Goal: Task Accomplishment & Management: Complete application form

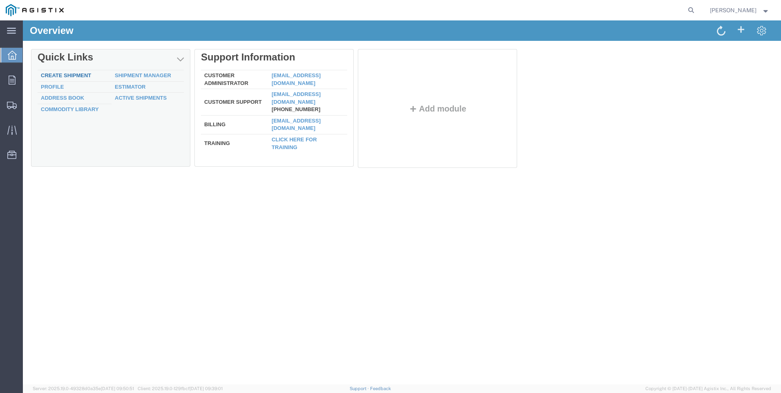
click at [56, 76] on link "Create Shipment" at bounding box center [66, 75] width 50 height 6
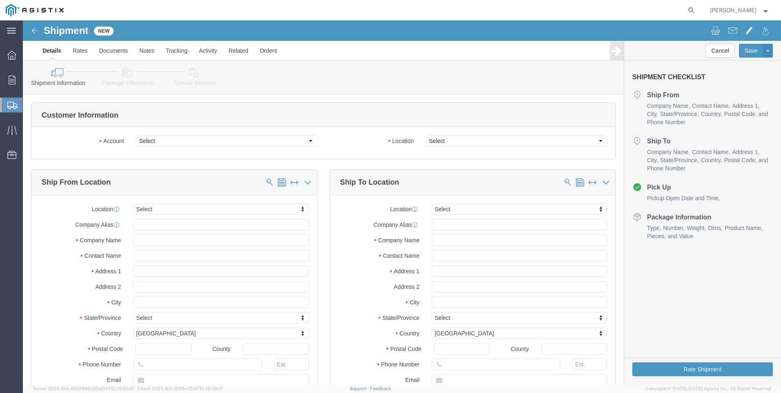
select select
click select "Select PG&E Tri-Pacific Supply Inc"
select select "9596"
click select "Select PG&E Tri-Pacific Supply Inc"
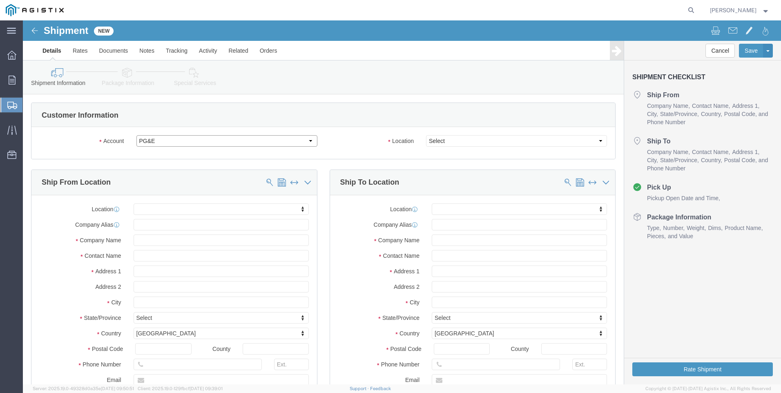
select select "PURCHORD"
select select
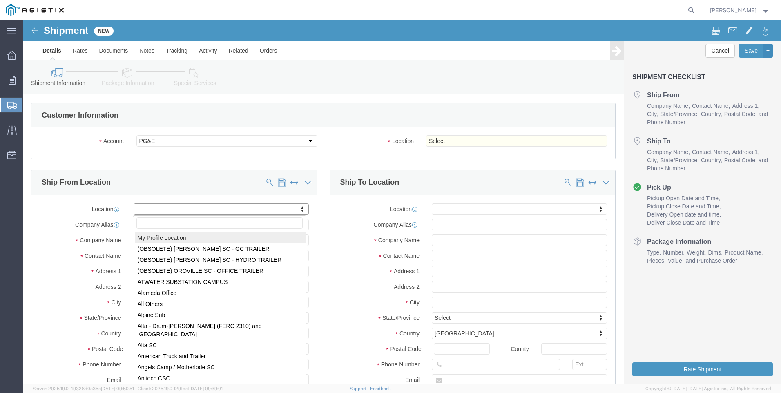
select select "MYPROFILE"
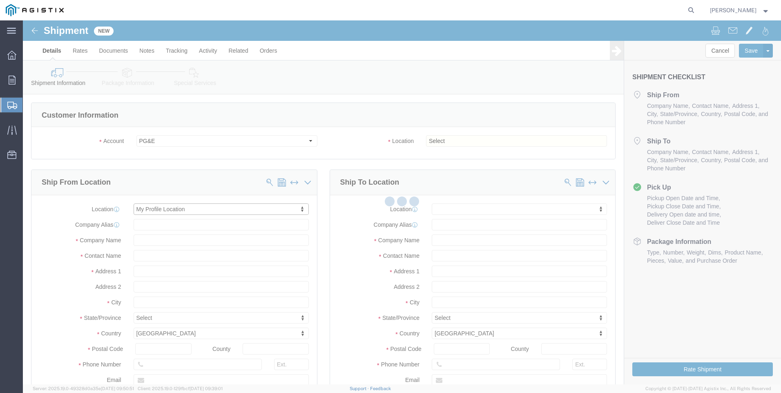
type input "Tri-Pacific Supply Inc"
type input "[PERSON_NAME]"
type input "[STREET_ADDRESS]"
type input "Suite 100"
type input "ROCKLIN"
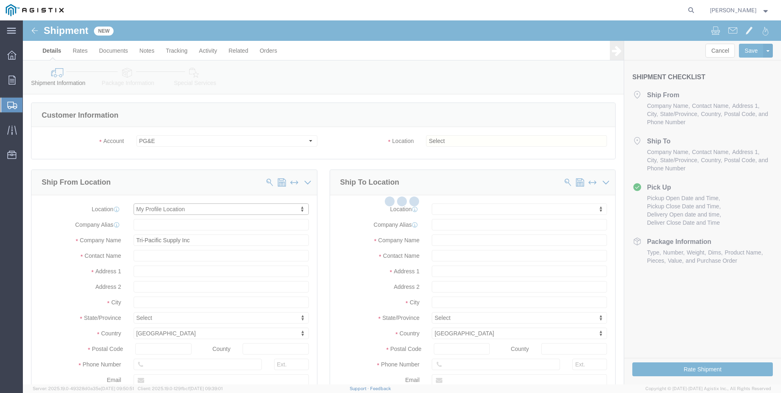
type input "95677"
type input "[PHONE_NUMBER]"
type input "[PERSON_NAME][EMAIL_ADDRESS][PERSON_NAME][DOMAIN_NAME]"
checkbox input "true"
select select "CA"
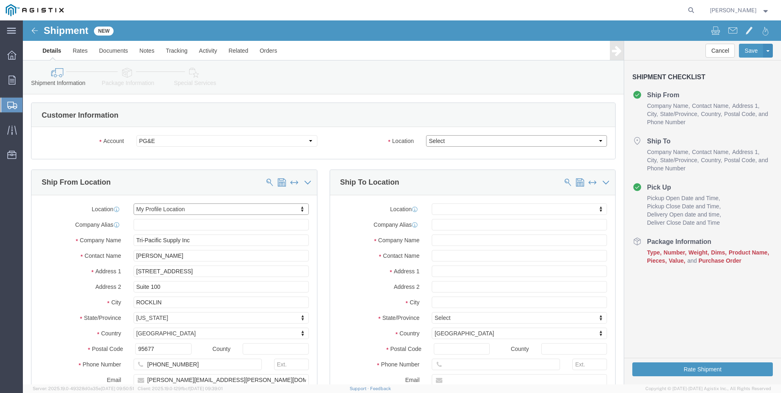
click select "Select All Others [GEOGRAPHIC_DATA] [GEOGRAPHIC_DATA] [GEOGRAPHIC_DATA] [GEOGRA…"
select select "19996"
click select "Select All Others [GEOGRAPHIC_DATA] [GEOGRAPHIC_DATA] [GEOGRAPHIC_DATA] [GEOGRA…"
click span
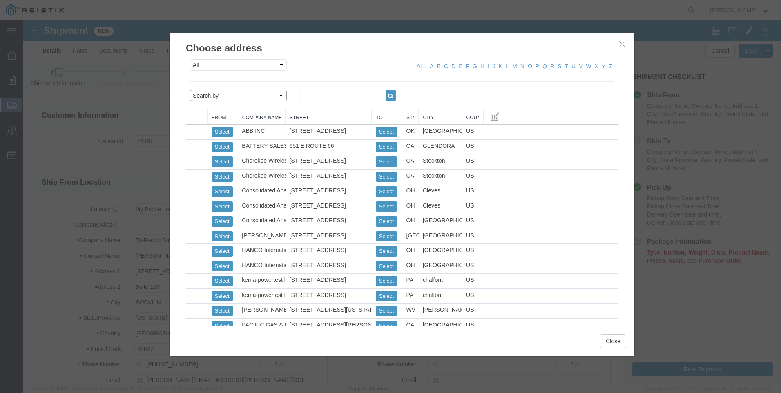
click select "Search by Address Book Name City Company Name Contact Name Country CustomerAlia…"
select select "city"
click select "Search by Address Book Name City Company Name Contact Name Country CustomerAlia…"
click input "text"
type input "wheatland"
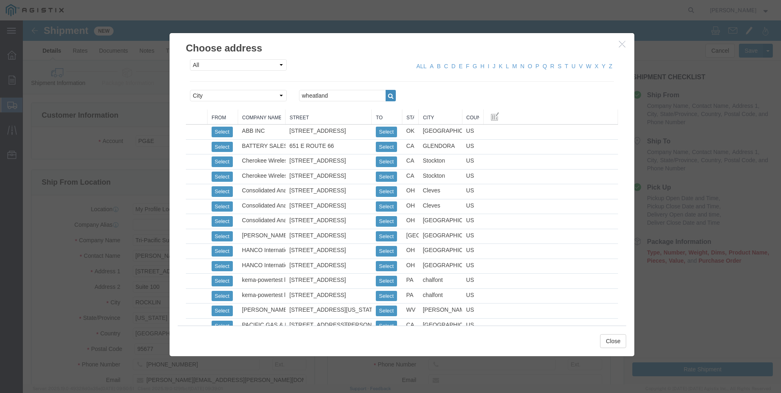
click button "button"
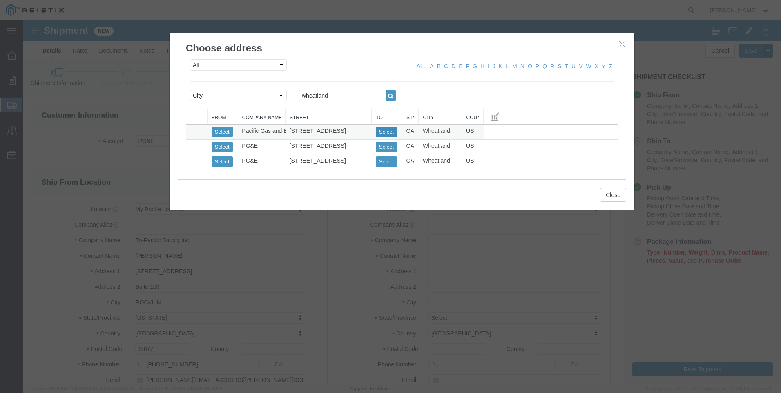
click button "Select"
select select
type input "Pacific Gas and Electric"
type input "Wheatland Warehouse"
type input "[STREET_ADDRESS]"
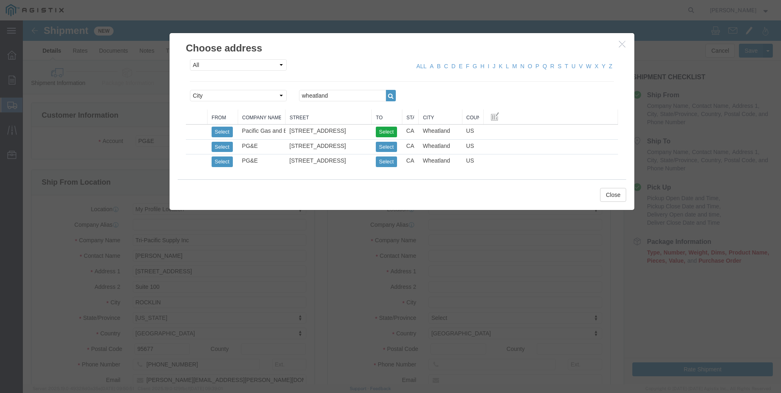
type input "Wheatland"
type input "95692"
type input "[PHONE_NUMBER]"
select select "CA"
click button "Close"
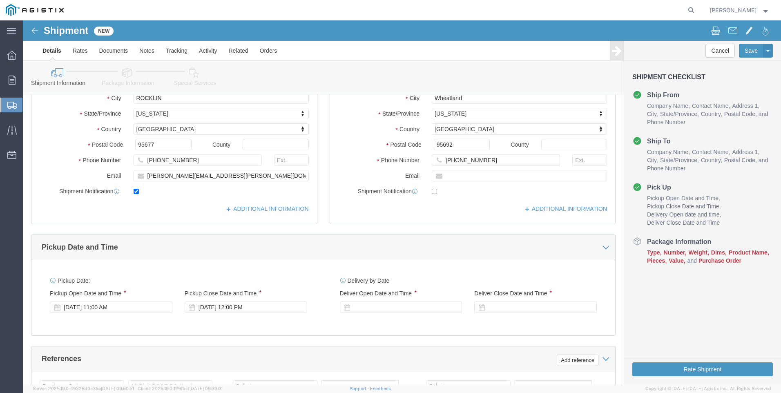
scroll to position [245, 0]
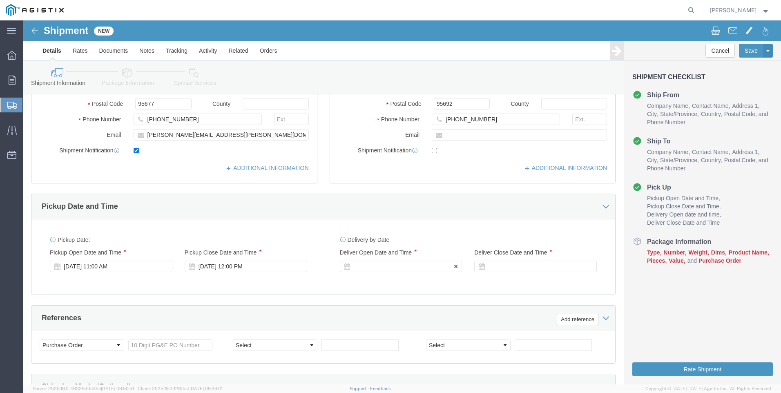
click div
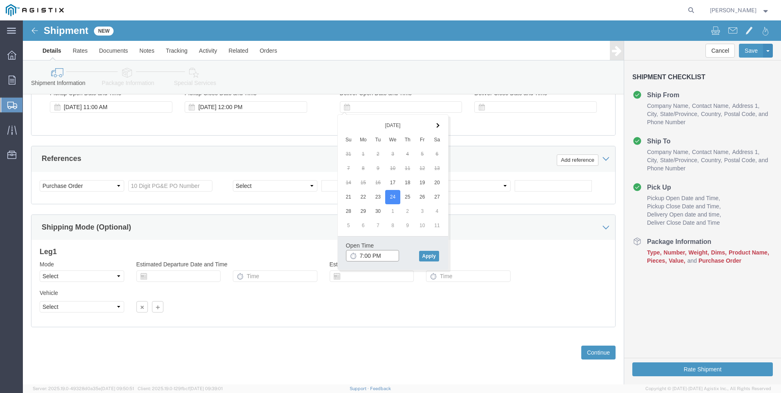
click input "7:00 PM"
type input "7:00 AM"
click button "Apply"
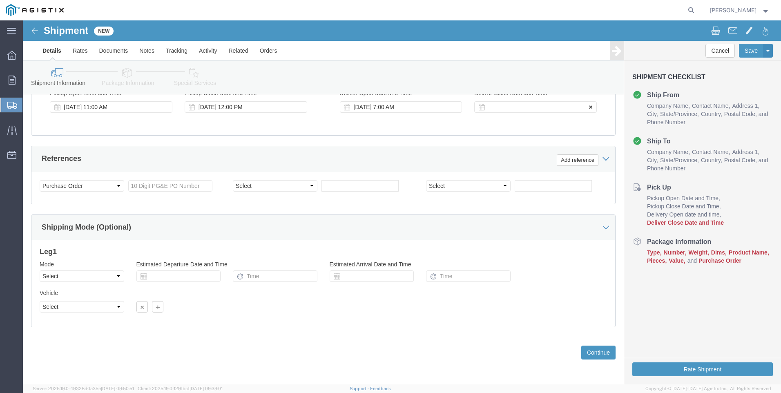
click div
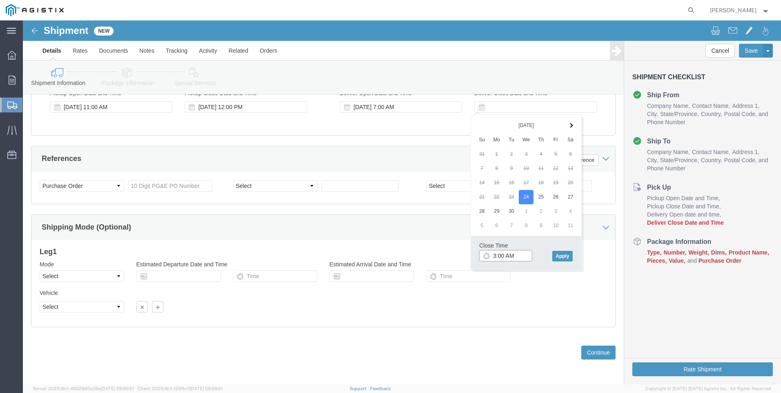
click input "3:00 AM"
type input "3:00 PM"
drag, startPoint x: 540, startPoint y: 235, endPoint x: 486, endPoint y: 221, distance: 55.1
click button "Apply"
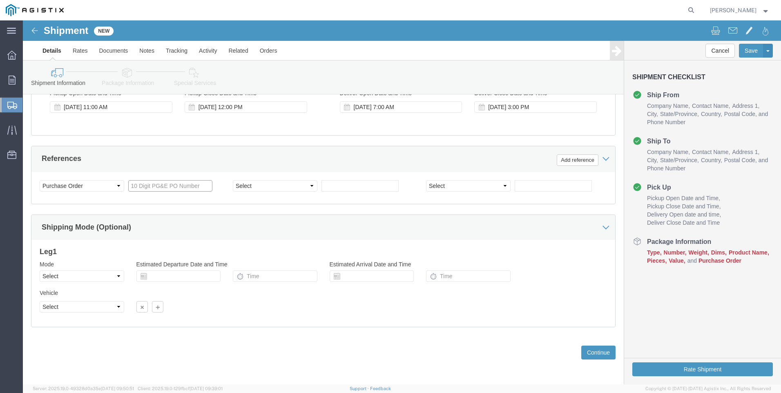
click input "text"
type input "3501419902"
click select "Select Account Type Activity ID Airline Appointment Number ASN Batch Request # …"
select select "SALEORDR"
click select "Select Account Type Activity ID Airline Appointment Number ASN Batch Request # …"
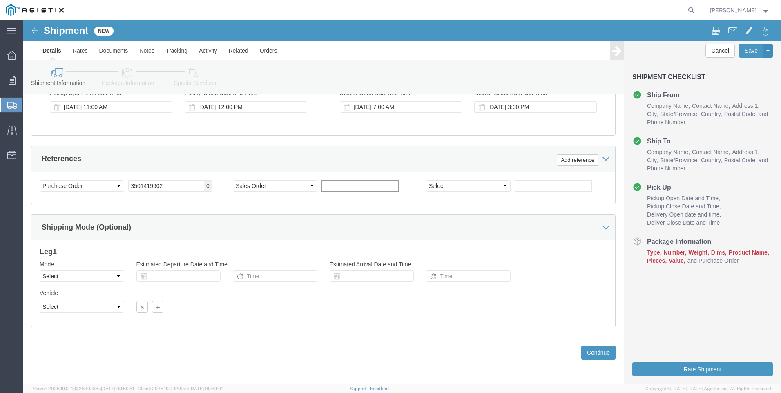
click input "text"
type input "SO 0054947"
click button "Continue"
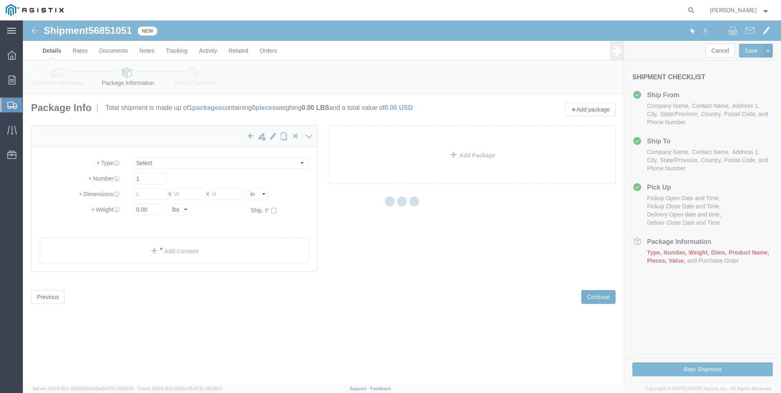
select select "CBOX"
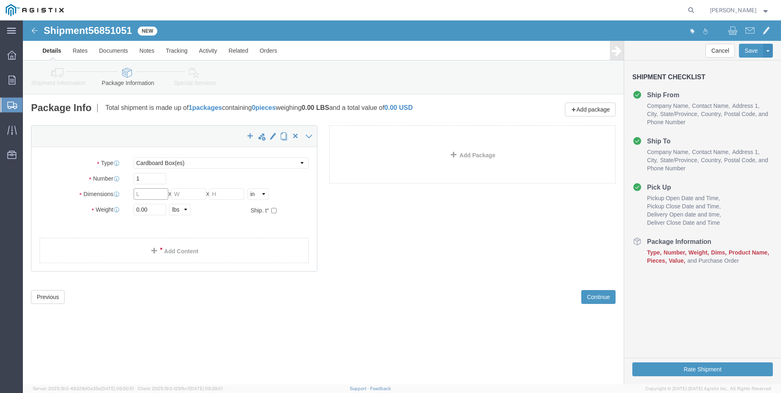
drag, startPoint x: 127, startPoint y: 170, endPoint x: 140, endPoint y: 179, distance: 16.2
click input "text"
type input "5"
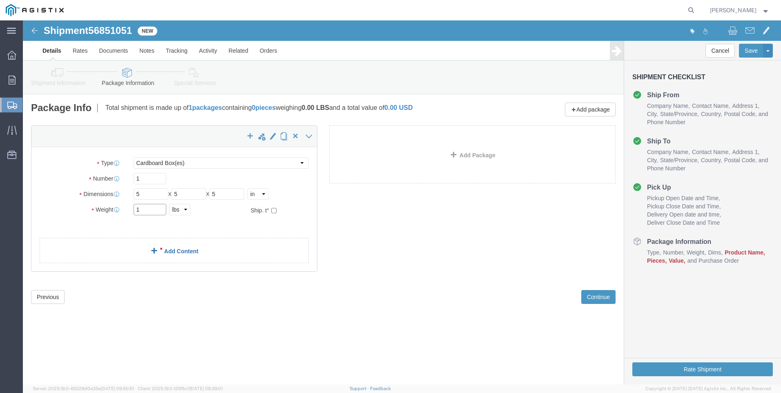
type input "1"
click link "Add Content"
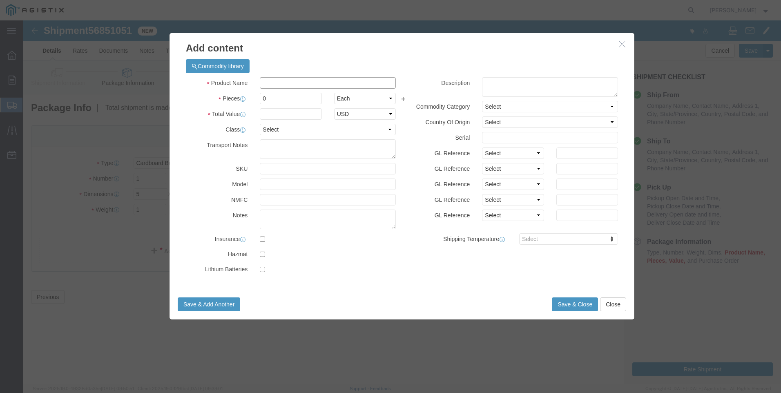
click input "text"
type input "M445971"
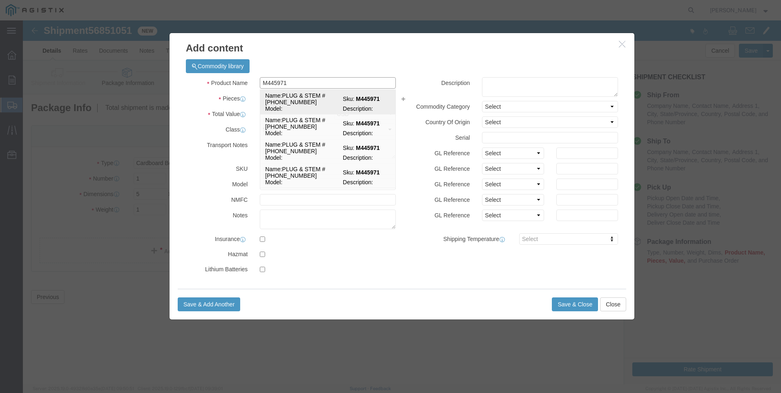
click td "Name: PLUG & STEM #[PHONE_NUMBER]"
select select
select select "USD"
type input "PLUG & STEM #[PHONE_NUMBER]"
type input "M445971"
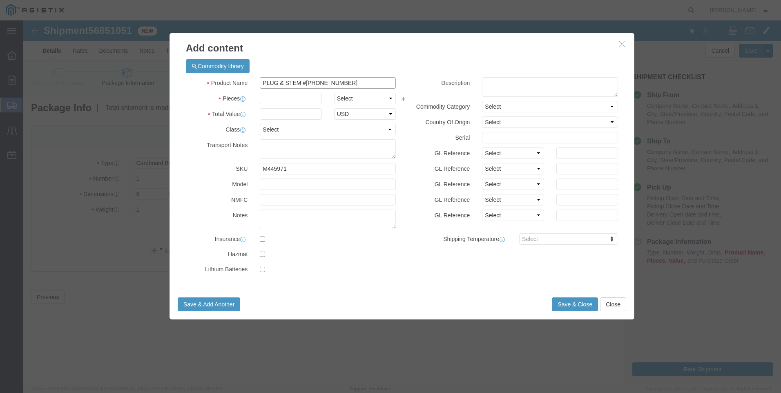
drag, startPoint x: 346, startPoint y: 63, endPoint x: 126, endPoint y: 45, distance: 220.6
click div "Add content Commodity library Product Name PLUG & STEM #[PHONE_NUMBER] M445971 …"
type input "PLUG & STEM #[PHONE_NUMBER]"
click textarea
paste textarea "PLUG & STEM #[PHONE_NUMBER]"
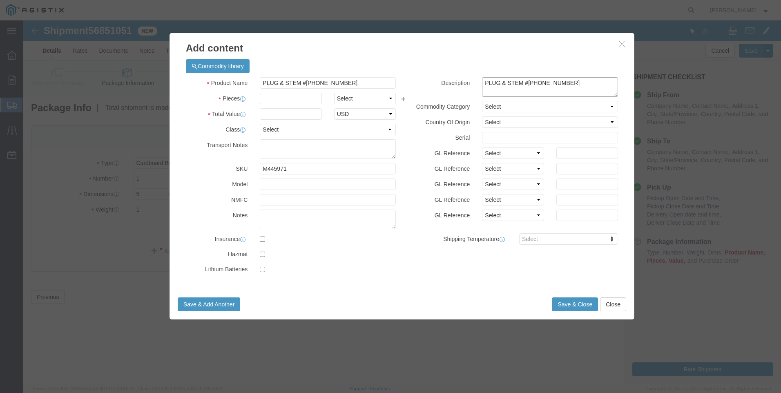
type textarea "PLUG & STEM #[PHONE_NUMBER]"
drag, startPoint x: 298, startPoint y: 56, endPoint x: -25, endPoint y: -9, distance: 329.2
click html "Shipment 56851051 New Details Rates Documents Notes Tracking Activity Related O…"
type input "M445971 / [PHONE_NUMBER]"
type input "197"
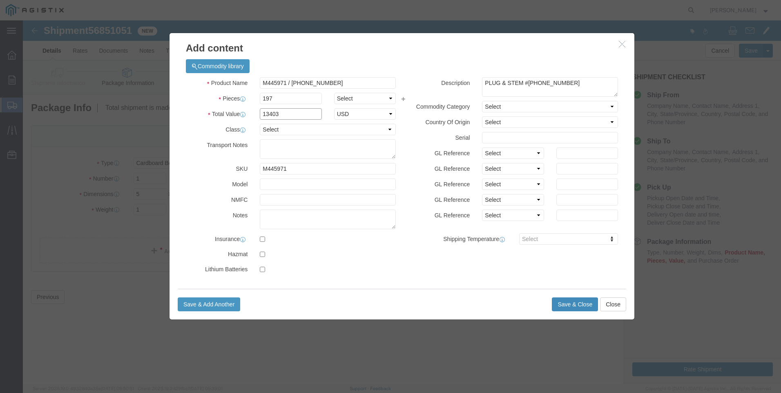
type input "13403"
click button "Save & Close"
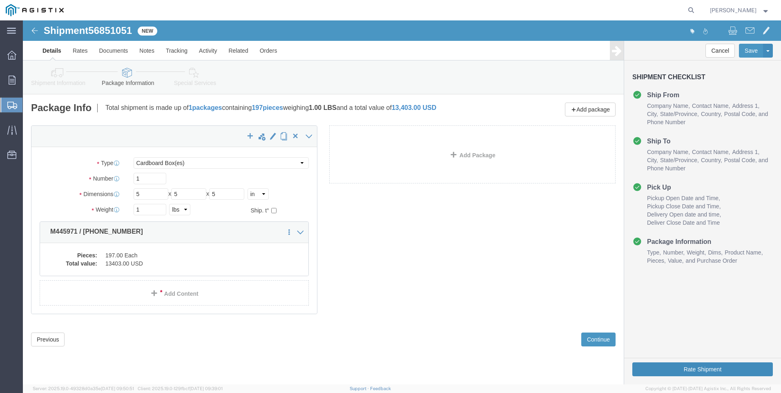
click button "Rate Shipment"
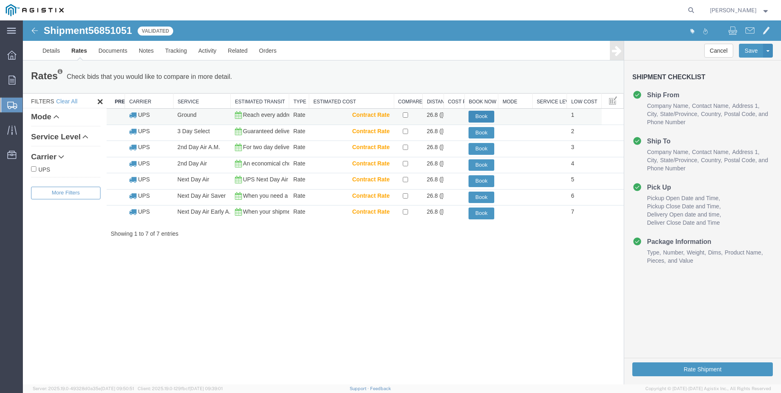
click at [485, 116] on button "Book" at bounding box center [482, 117] width 26 height 12
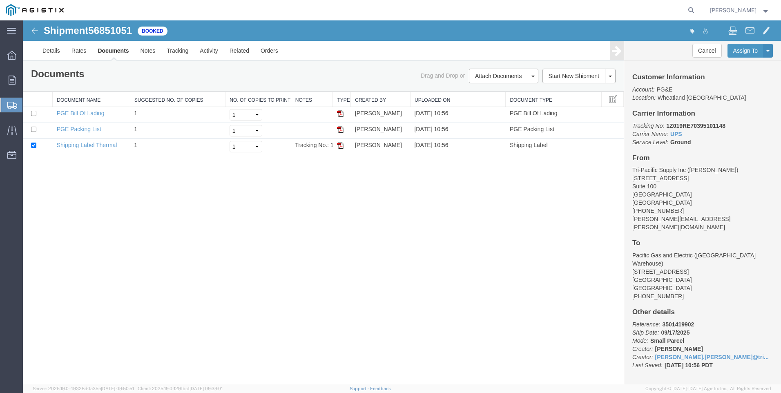
drag, startPoint x: 338, startPoint y: 148, endPoint x: 130, endPoint y: 219, distance: 220.8
click at [338, 147] on img at bounding box center [340, 145] width 7 height 7
click at [0, 0] on span "Create Shipment" at bounding box center [0, 0] width 0 height 0
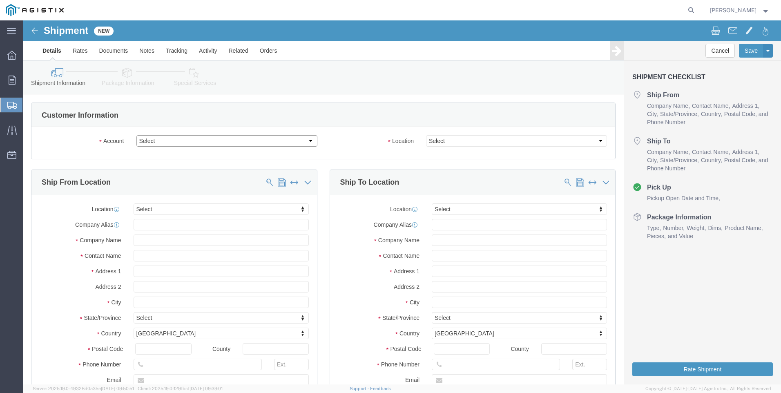
click select "Select PG&E Tri-Pacific Supply Inc"
select select "9596"
click select "Select PG&E Tri-Pacific Supply Inc"
select select "PURCHORD"
select select
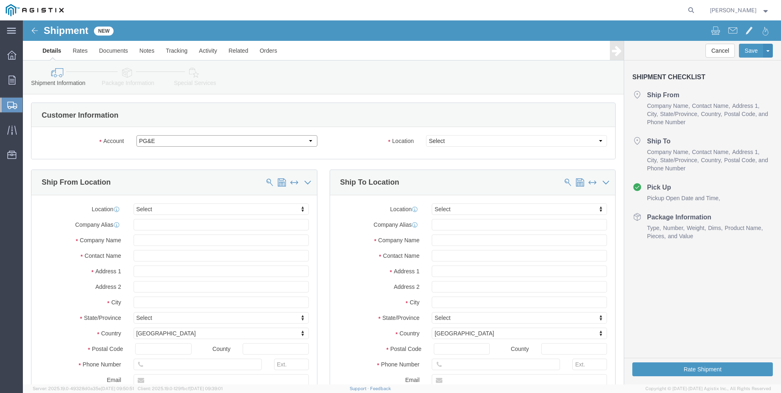
select select
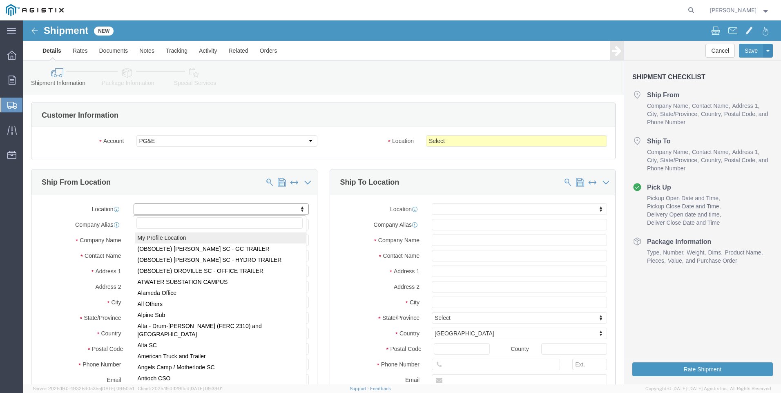
select select "MYPROFILE"
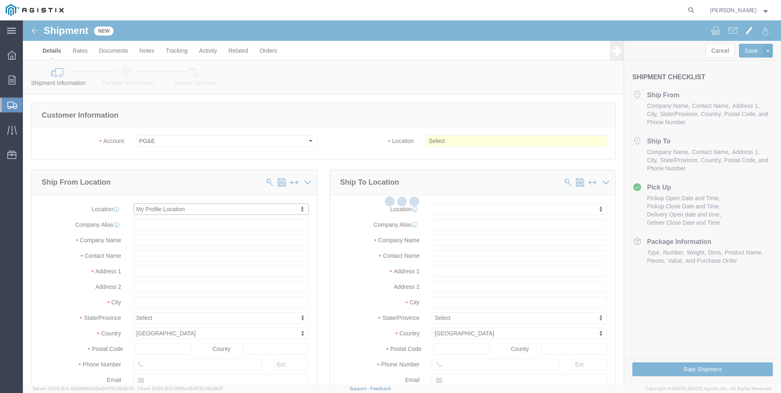
type input "[STREET_ADDRESS]"
type input "Suite 100"
type input "95677"
type input "[PHONE_NUMBER]"
type input "[PERSON_NAME][EMAIL_ADDRESS][PERSON_NAME][DOMAIN_NAME]"
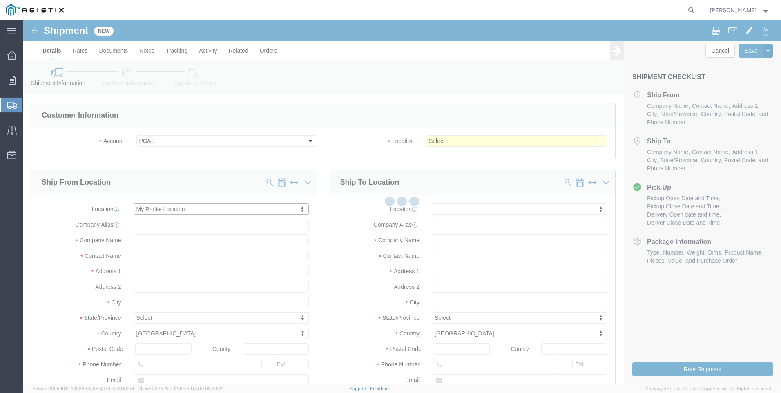
checkbox input "true"
type input "Tri-Pacific Supply Inc"
type input "[PERSON_NAME]"
type input "ROCKLIN"
select select "CA"
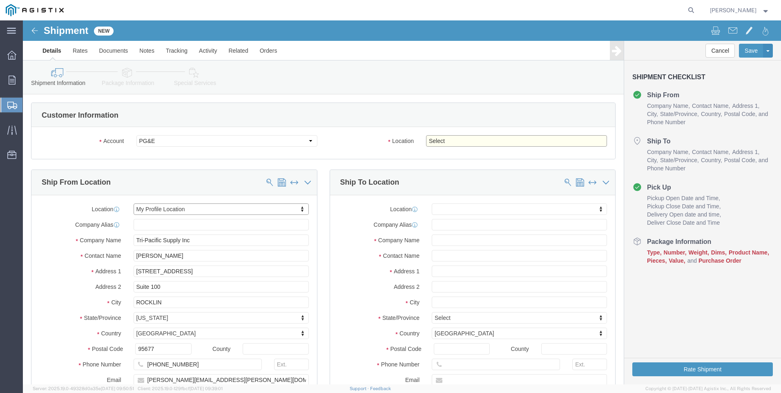
click select "Select All Others [GEOGRAPHIC_DATA] [GEOGRAPHIC_DATA] [GEOGRAPHIC_DATA] [GEOGRA…"
select select "19996"
click select "Select All Others [GEOGRAPHIC_DATA] [GEOGRAPHIC_DATA] [GEOGRAPHIC_DATA] [GEOGRA…"
drag, startPoint x: 538, startPoint y: 162, endPoint x: 525, endPoint y: 161, distance: 12.3
click span
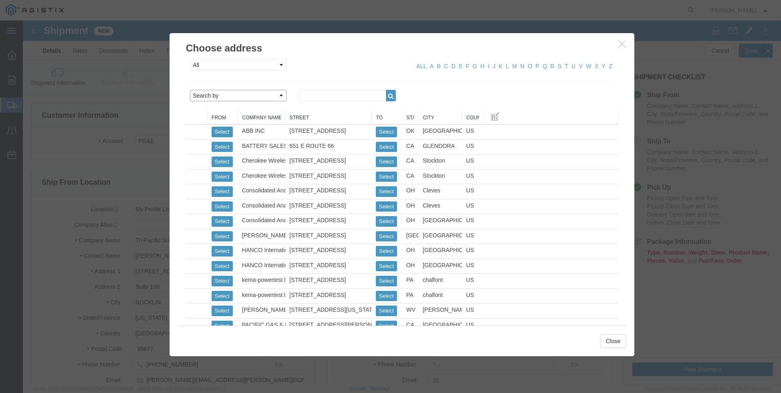
click select "Search by Address Book Name City Company Name Contact Name Country CustomerAlia…"
select select "city"
click select "Search by Address Book Name City Company Name Contact Name Country CustomerAlia…"
click input "text"
type input "[GEOGRAPHIC_DATA]"
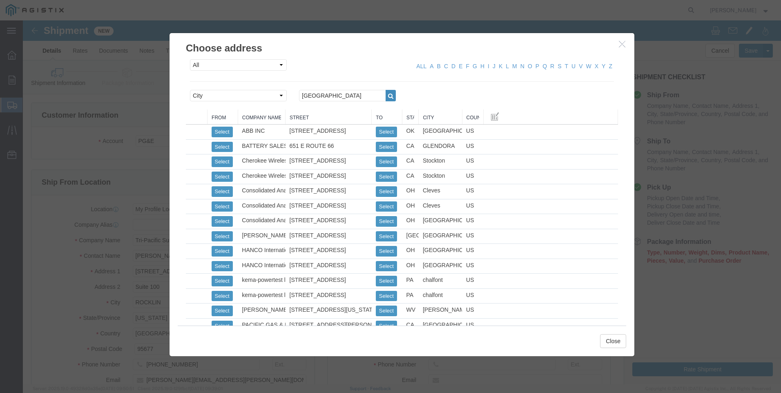
click button "button"
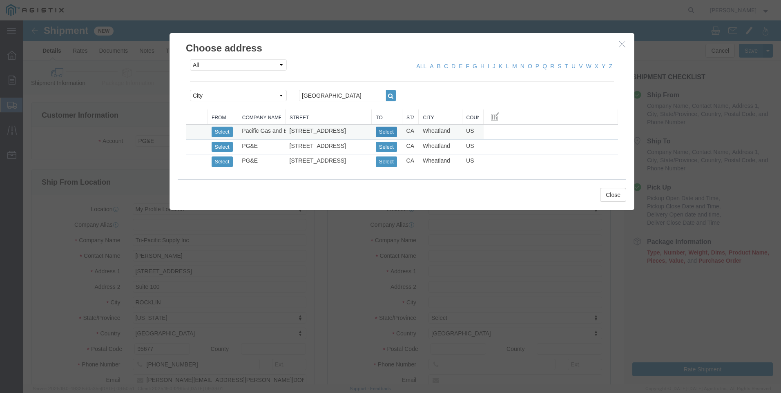
click button "Select"
select select
type input "[STREET_ADDRESS]"
type input "95692"
type input "[PHONE_NUMBER]"
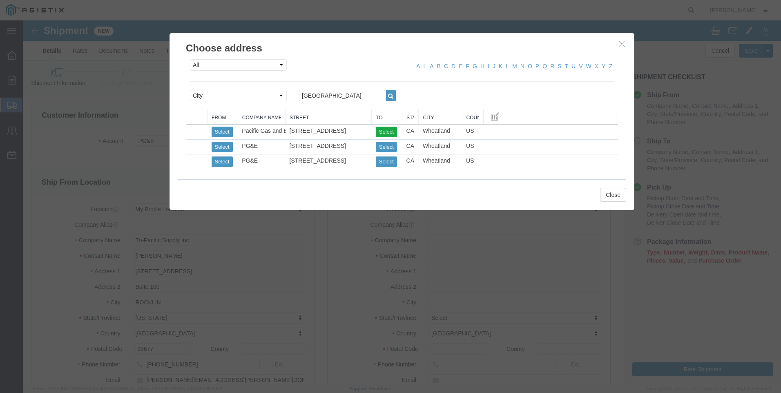
type input "Pacific Gas and Electric"
type input "Wheatland Warehouse"
type input "Wheatland"
select select "CA"
click button "Close"
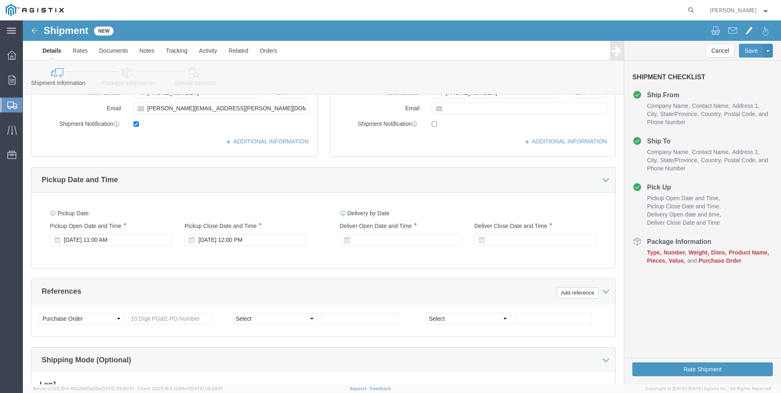
scroll to position [286, 0]
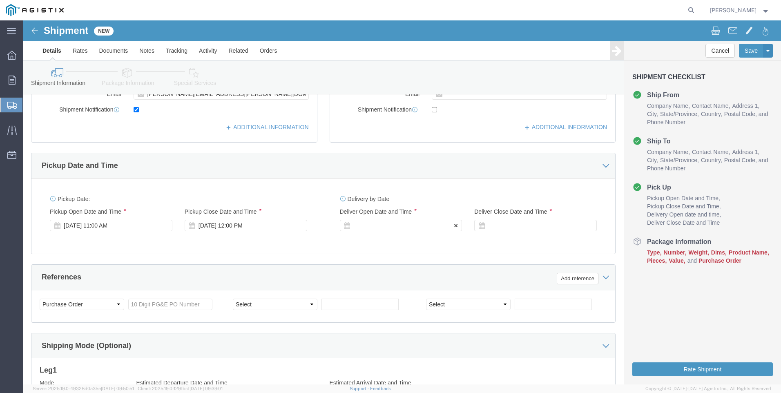
drag, startPoint x: 348, startPoint y: 208, endPoint x: 352, endPoint y: 208, distance: 4.2
click div
click input "1:00 PM"
click input "7:00 PM"
type input "7:00 AM"
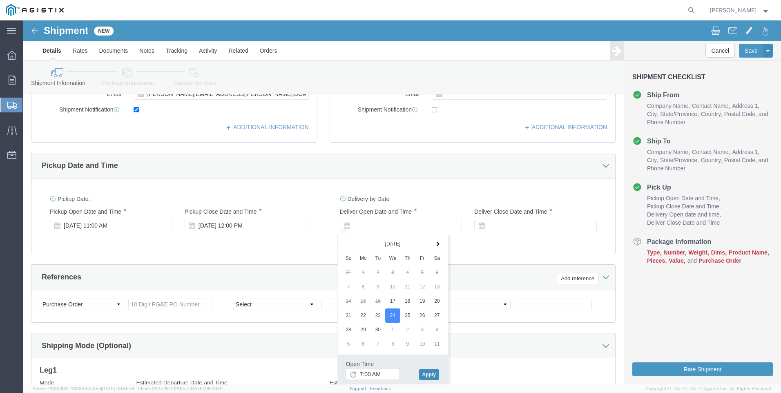
click button "Apply"
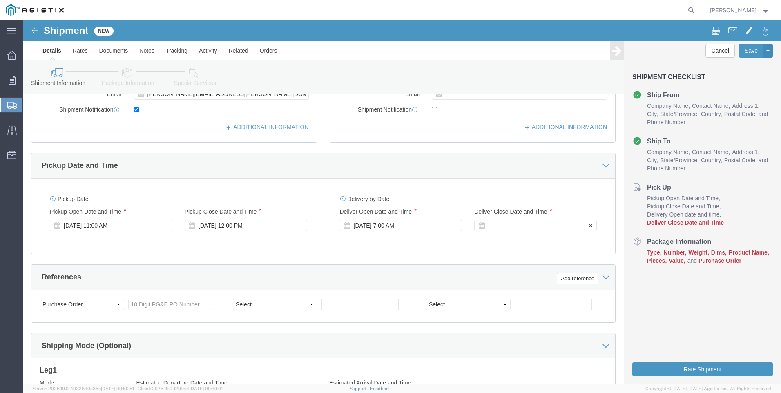
click div
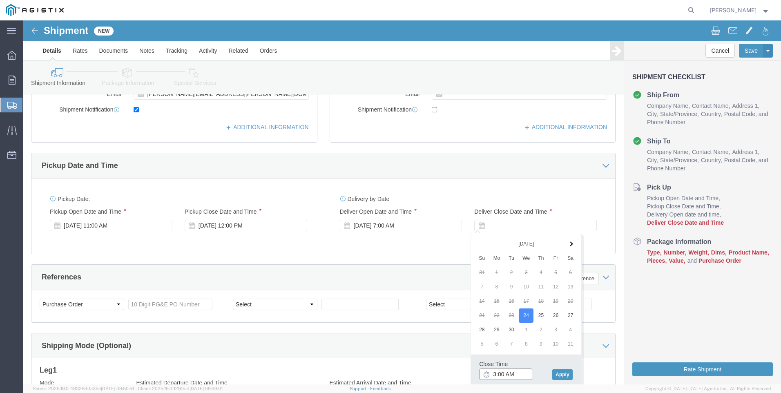
click input "3:00 AM"
type input "3:00 PM"
click button "Apply"
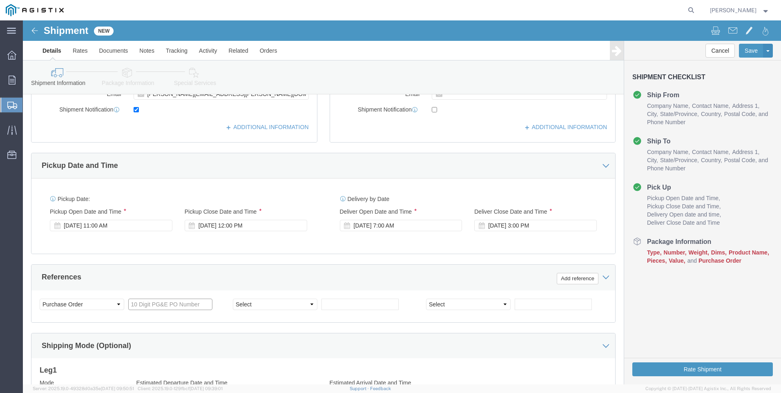
click input "text"
type input "3501414472"
click select "Select Account Type Activity ID Airline Appointment Number ASN Batch Request # …"
select select "SALEORDR"
click select "Select Account Type Activity ID Airline Appointment Number ASN Batch Request # …"
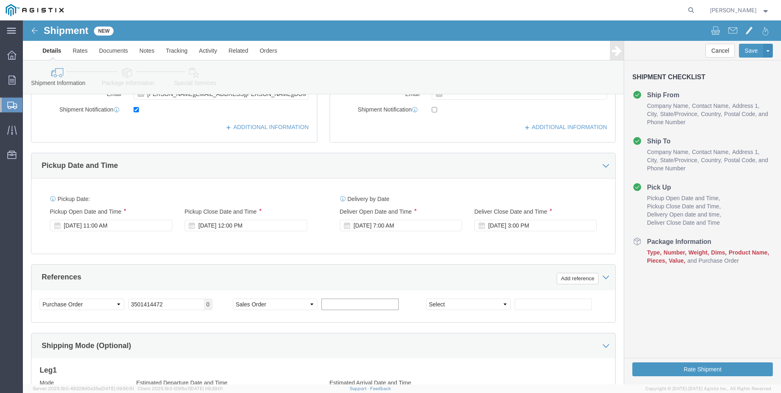
click input "text"
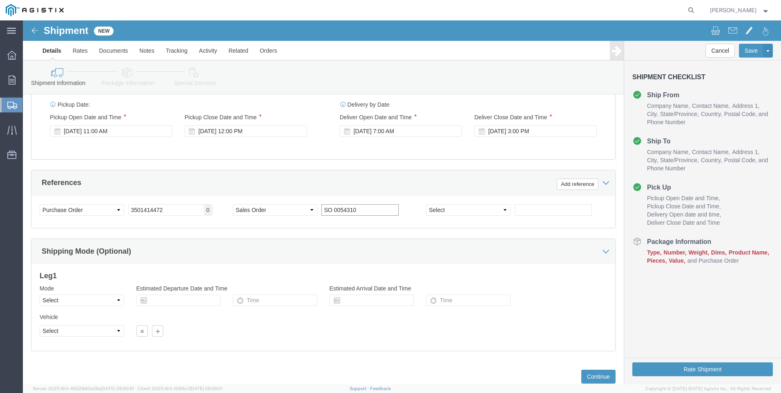
scroll to position [405, 0]
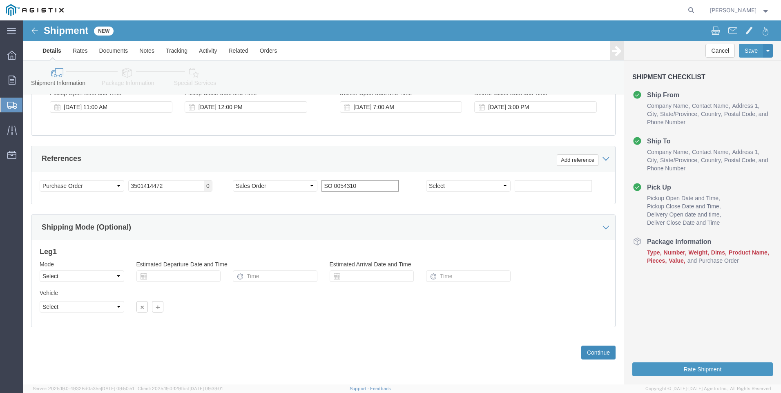
type input "SO 0054310"
click button "Continue"
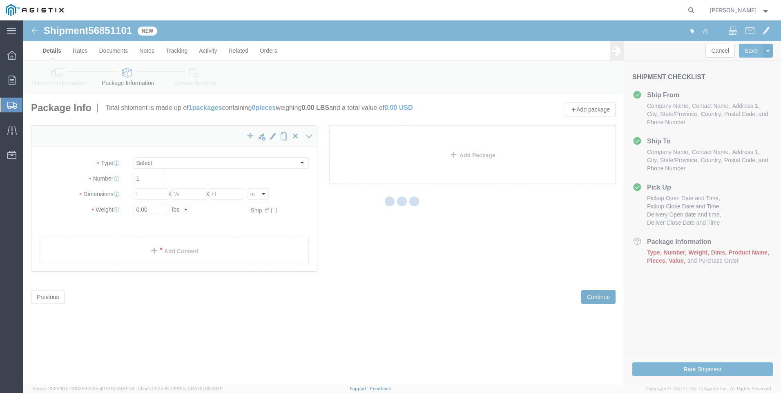
select select "CBOX"
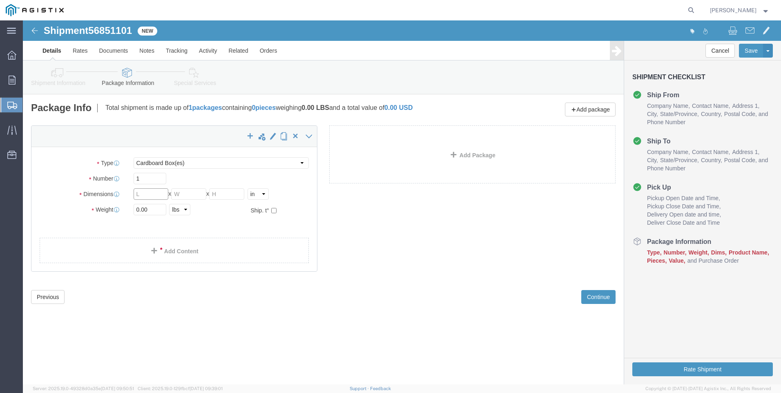
click input "text"
type input "14"
type input "10"
type input "9"
type input "3"
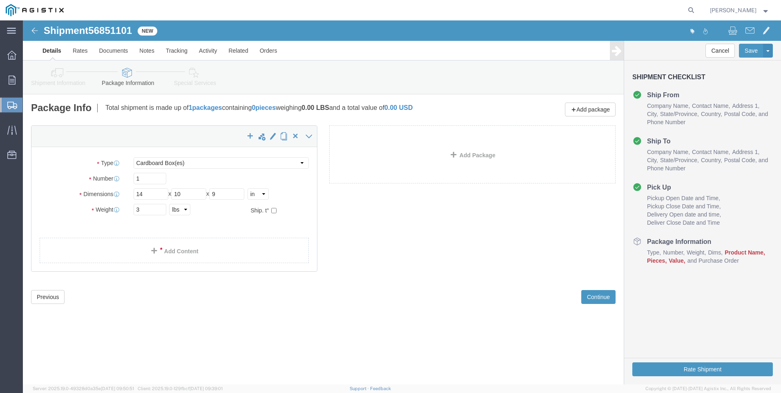
drag, startPoint x: 78, startPoint y: 209, endPoint x: 83, endPoint y: 212, distance: 5.5
click ul
click link "Add Content"
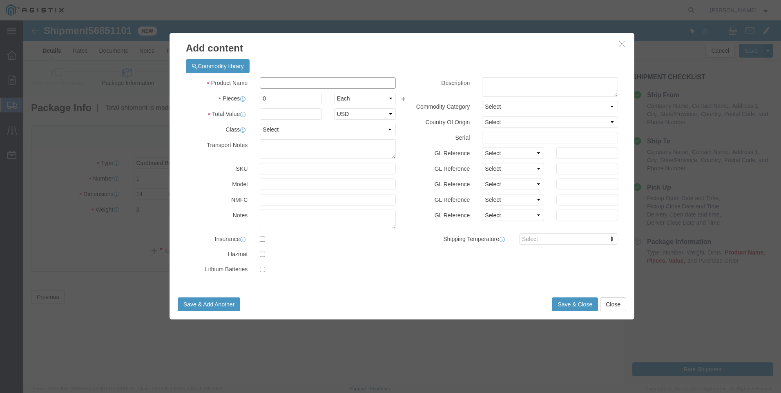
click input "text"
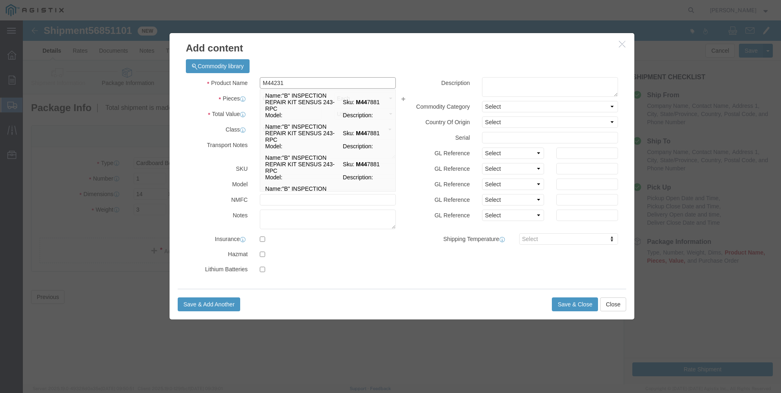
type input "M442318"
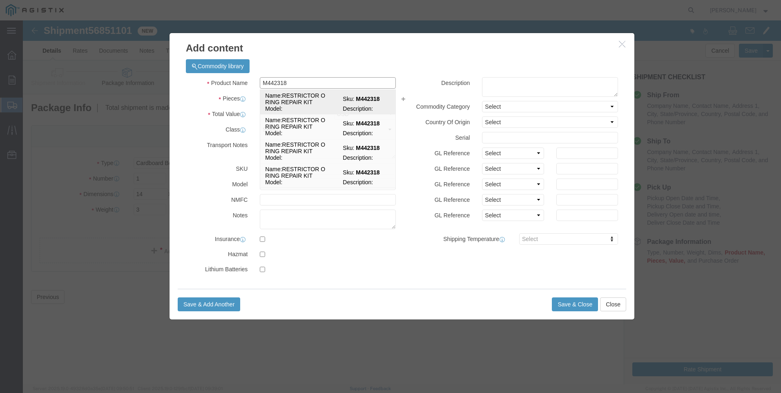
click td "Name: RESTRICTOR O RING REPAIR KIT"
select select
select select "USD"
type input "RESTRICTOR O RING REPAIR KIT"
type input "M442318"
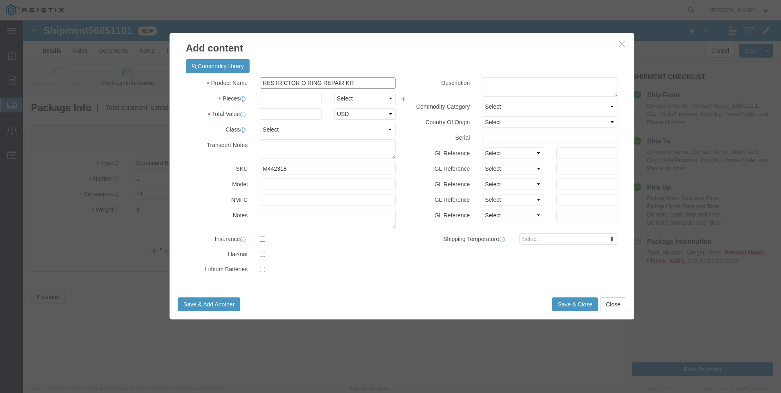
drag, startPoint x: 353, startPoint y: 65, endPoint x: 148, endPoint y: 53, distance: 205.5
click div "Commodity library Product Name RESTRICTOR O RING REPAIR KIT M442318 Pieces Sele…"
type input "RESTRICTOR O RING REPAIR KIT"
click textarea
paste textarea "RESTRICTOR O RING REPAIR KIT"
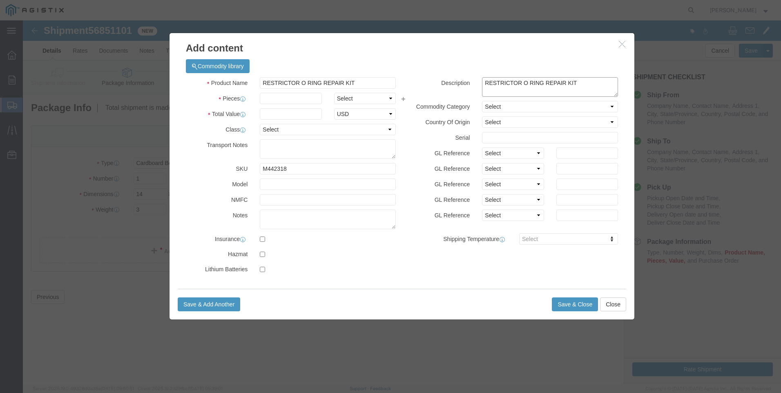
type textarea "RESTRICTOR O RING REPAIR KIT"
drag, startPoint x: 312, startPoint y: 60, endPoint x: 38, endPoint y: 25, distance: 276.8
click div "Add content Commodity library Product Name RESTRICTOR O RING REPAIR KIT M442318…"
type input "M442318 / [PHONE_NUMBER]"
click input "text"
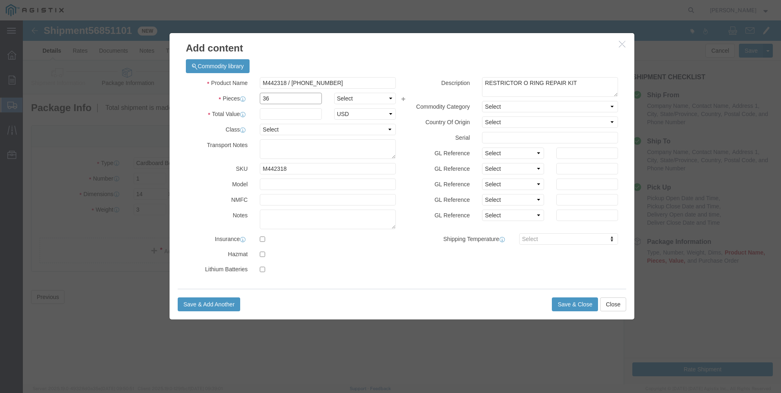
type input "36"
click input "text"
type input "1399"
click button "Save & Close"
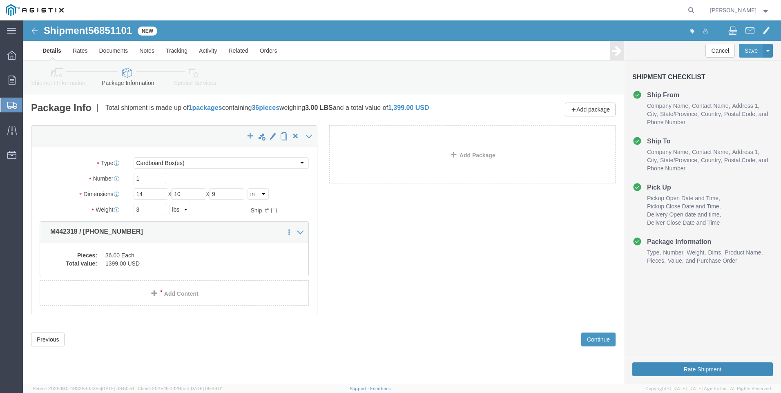
click button "Rate Shipment"
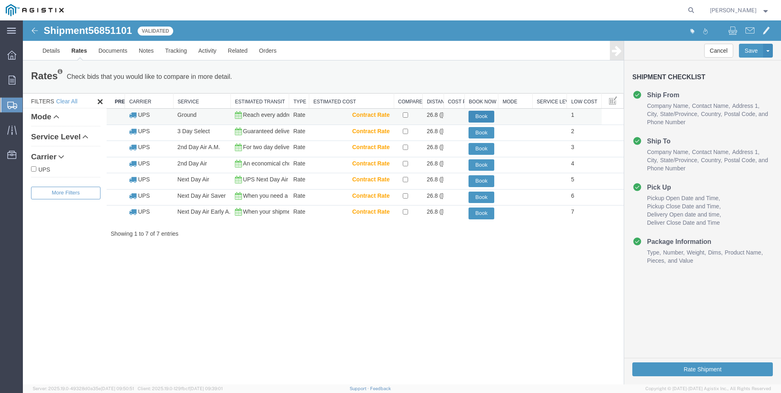
click at [476, 118] on button "Book" at bounding box center [482, 117] width 26 height 12
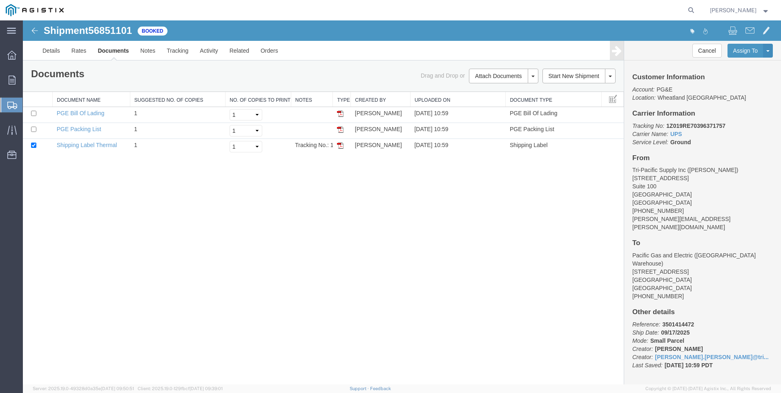
drag, startPoint x: 338, startPoint y: 145, endPoint x: 506, endPoint y: 172, distance: 170.4
click at [338, 145] on img at bounding box center [340, 145] width 7 height 7
click at [0, 0] on span "Create Shipment" at bounding box center [0, 0] width 0 height 0
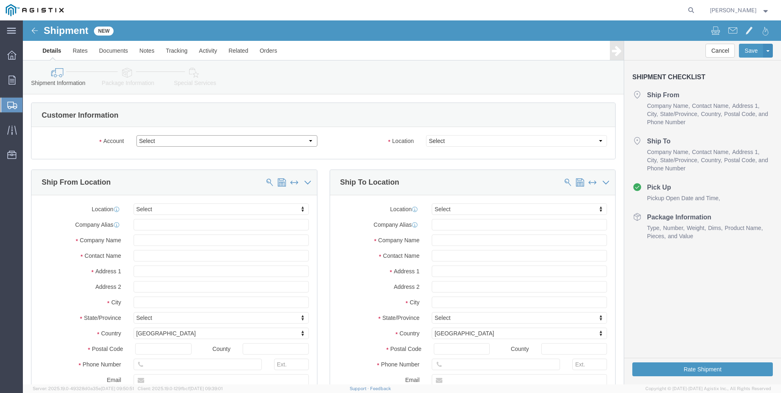
drag, startPoint x: 255, startPoint y: 121, endPoint x: 252, endPoint y: 125, distance: 5.2
click select "Select PG&E Tri-Pacific Supply Inc"
select select "9596"
click select "Select PG&E Tri-Pacific Supply Inc"
select select "PURCHORD"
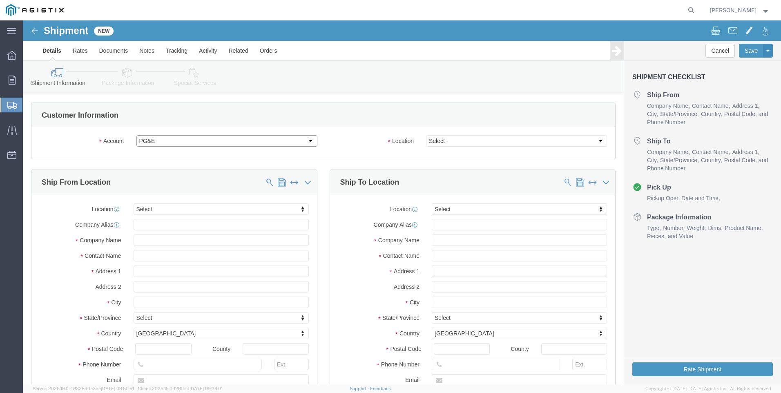
select select
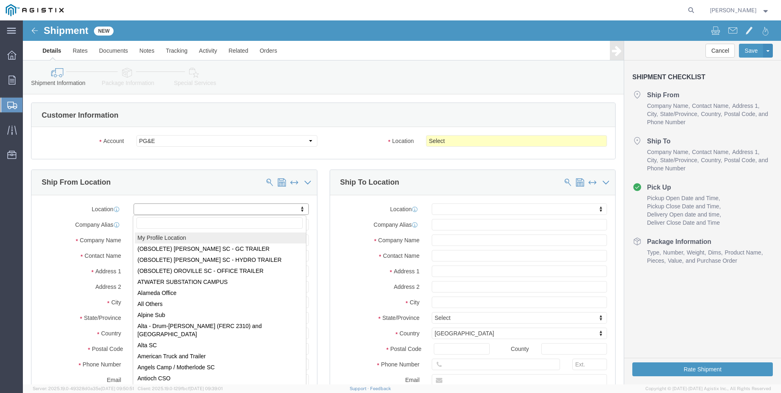
select select "MYPROFILE"
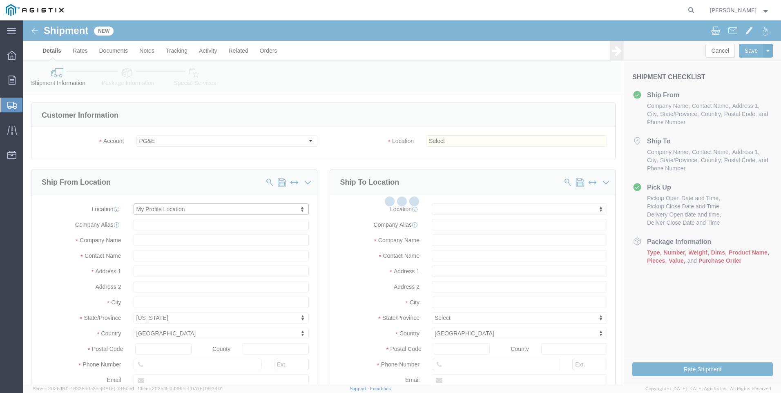
type input "[STREET_ADDRESS]"
type input "Suite 100"
select select "CA"
type input "95677"
type input "[PHONE_NUMBER]"
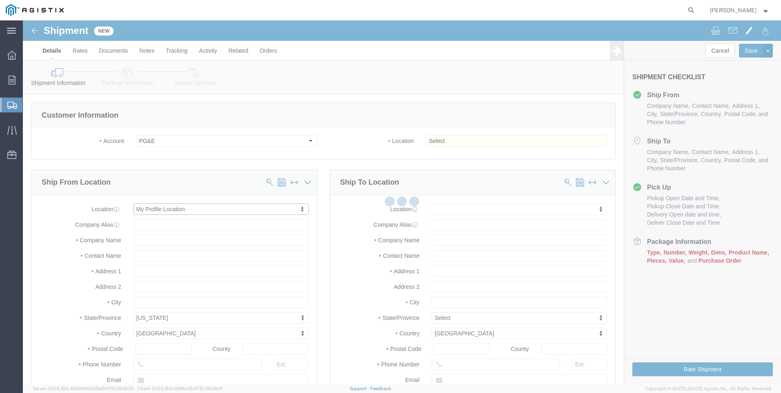
type input "[PERSON_NAME][EMAIL_ADDRESS][PERSON_NAME][DOMAIN_NAME]"
checkbox input "true"
type input "Tri-Pacific Supply Inc"
type input "[PERSON_NAME]"
type input "ROCKLIN"
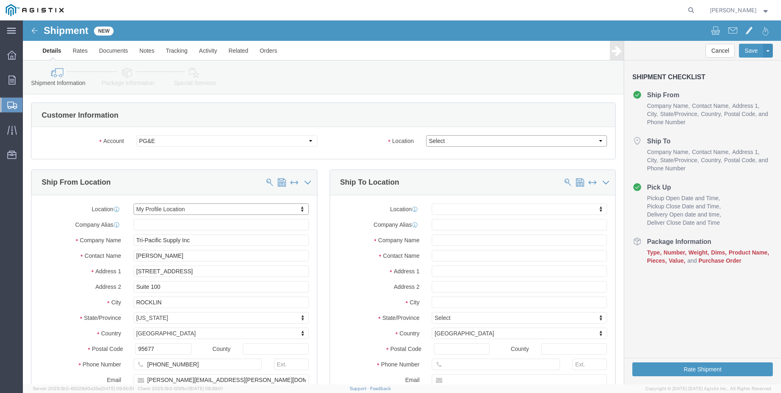
click select "Select All Others [GEOGRAPHIC_DATA] [GEOGRAPHIC_DATA] [GEOGRAPHIC_DATA] [GEOGRA…"
select select "23082"
click select "Select All Others [GEOGRAPHIC_DATA] [GEOGRAPHIC_DATA] [GEOGRAPHIC_DATA] [GEOGRA…"
click span
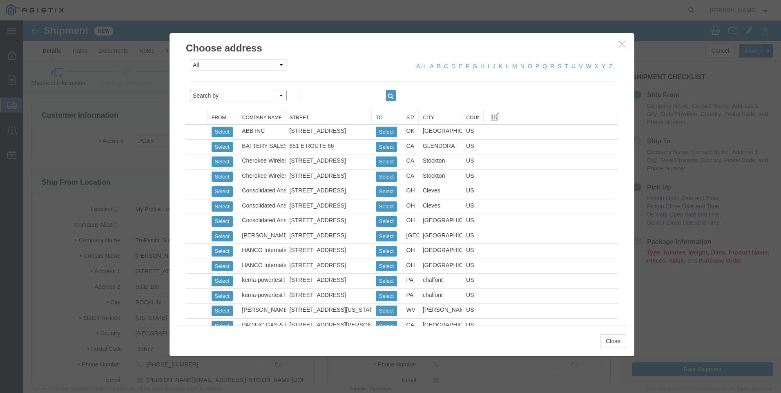
drag, startPoint x: 248, startPoint y: 76, endPoint x: 244, endPoint y: 80, distance: 6.4
click select "Search by Address Book Name City Company Name Contact Name Country CustomerAlia…"
select select "city"
click select "Search by Address Book Name City Company Name Contact Name Country CustomerAlia…"
click input "text"
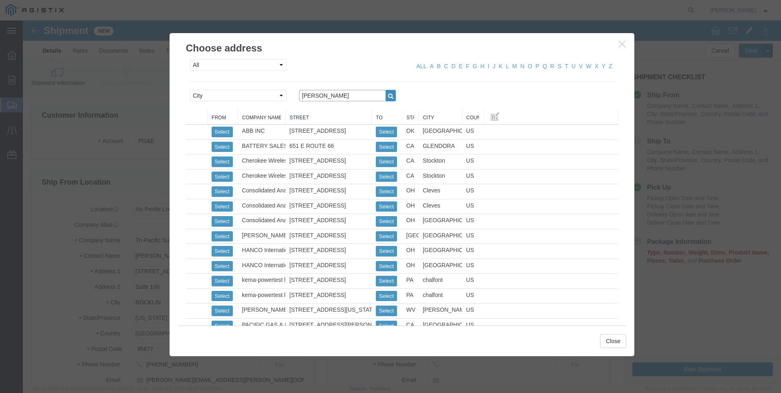
type input "[PERSON_NAME]"
click icon "button"
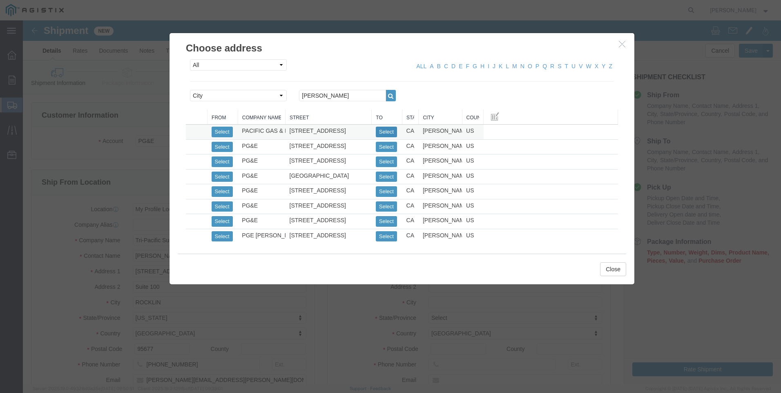
drag, startPoint x: 354, startPoint y: 111, endPoint x: 362, endPoint y: 114, distance: 8.7
click button "Select"
select select
type input "[STREET_ADDRESS]"
type input "92347"
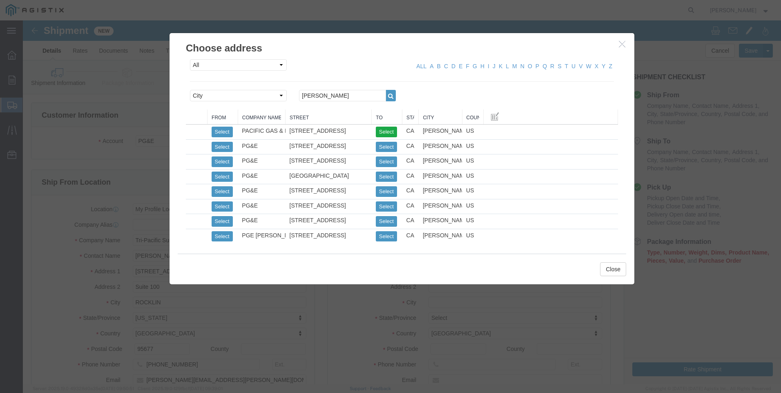
type input "7073747019"
type input "PACIFIC GAS & ELECTRIC"
type input "[PERSON_NAME] COMPRESSOR STATION"
type input "[PERSON_NAME]"
select select "CA"
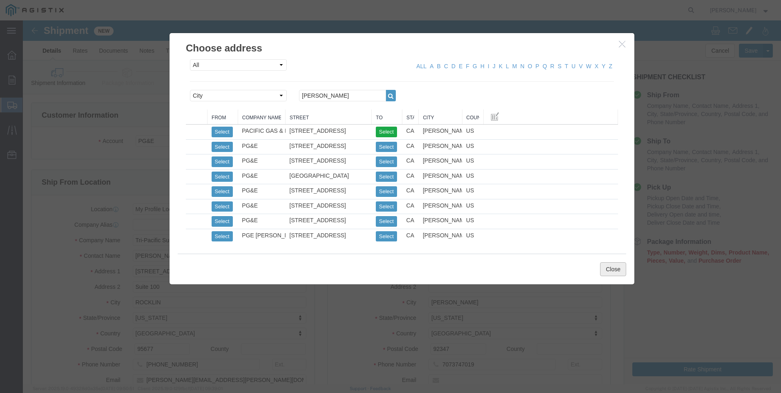
click button "Close"
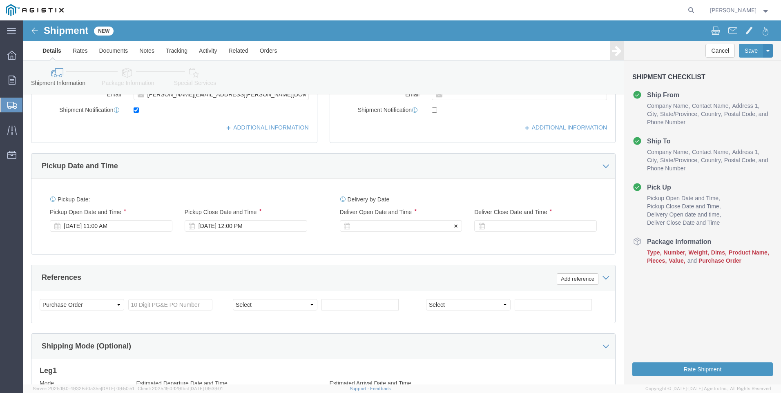
scroll to position [286, 0]
click div
drag, startPoint x: 338, startPoint y: 356, endPoint x: 344, endPoint y: 356, distance: 5.3
click input "1:00 PM"
click input "7:00 PM"
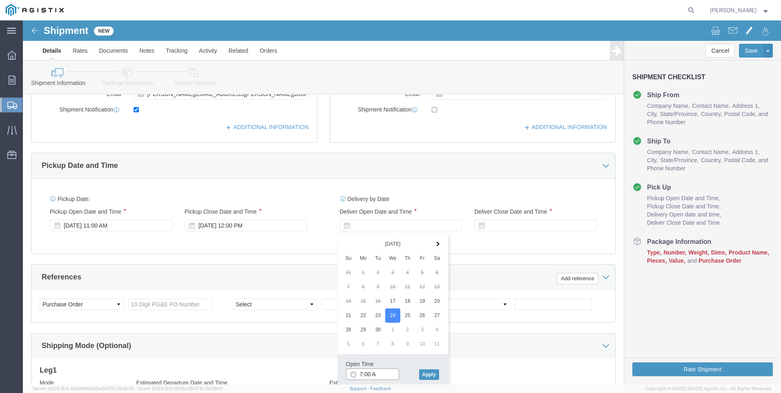
type input "7:00 AM"
click button "Apply"
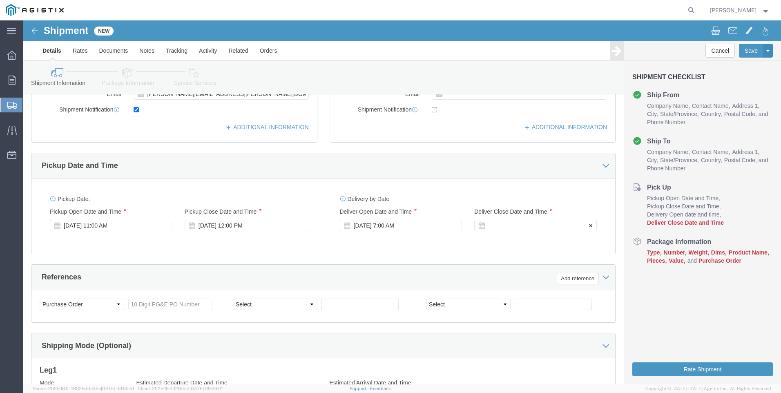
click div
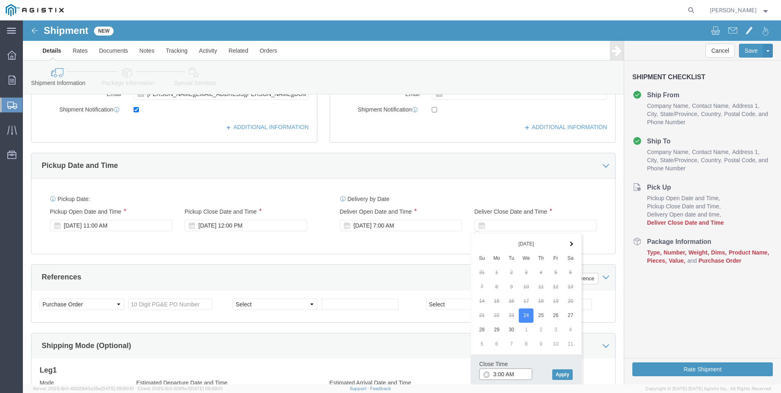
click input "3:00 AM"
type input "3:00 PM"
click button "Apply"
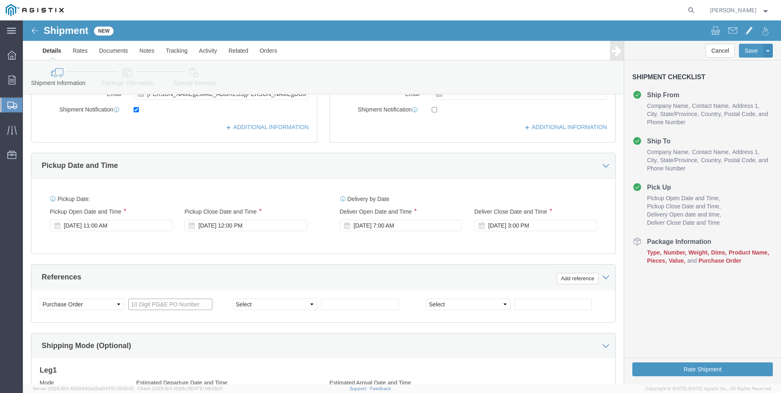
click input "text"
type input "3501419570"
click select "Select Account Type Activity ID Airline Appointment Number ASN Batch Request # …"
select select "SALEORDR"
click select "Select Account Type Activity ID Airline Appointment Number ASN Batch Request # …"
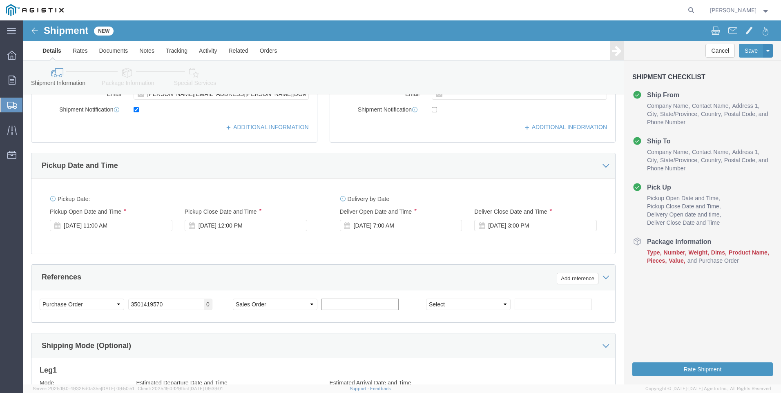
click input "text"
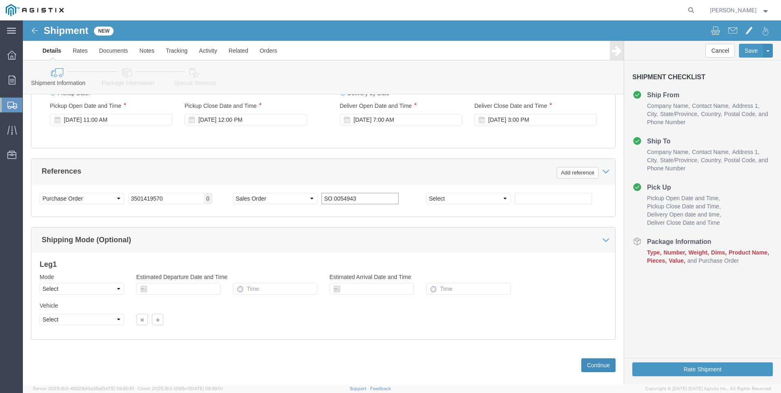
scroll to position [405, 0]
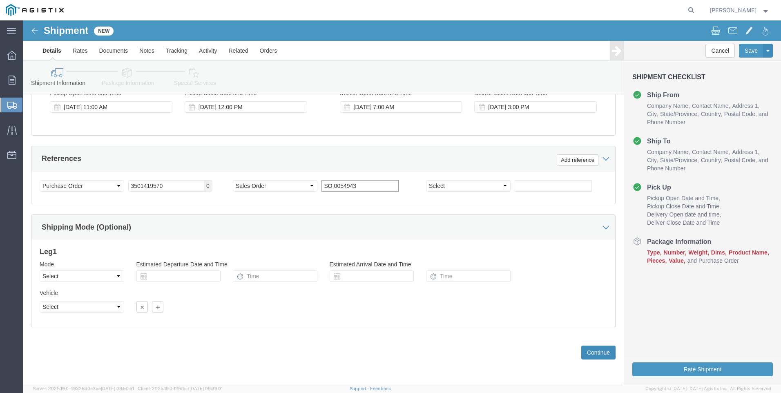
type input "SO 0054943"
click button "Continue"
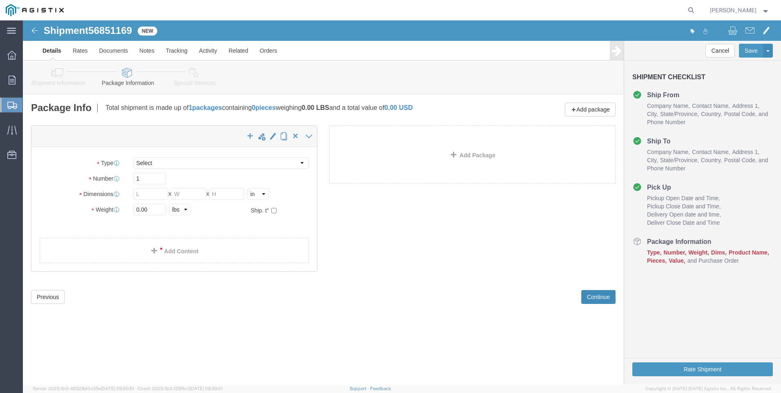
select select "CBOX"
click input "text"
type input "7"
type input "6"
type input "9"
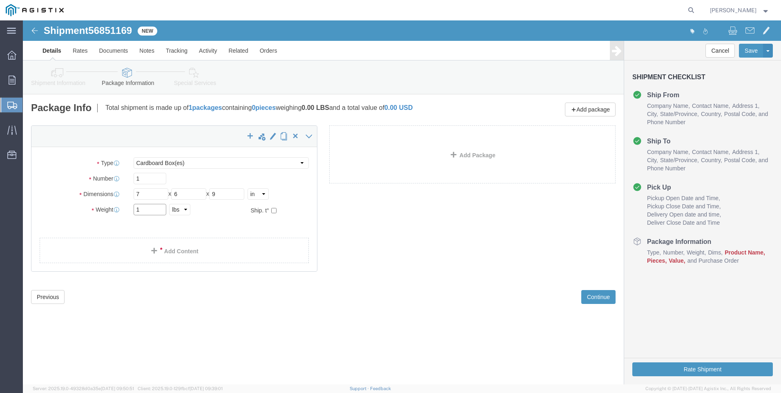
type input "1"
click ul
click link "Add Content"
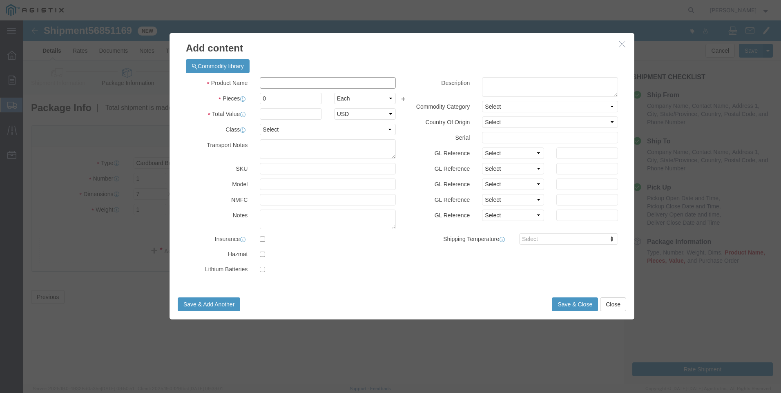
drag, startPoint x: 241, startPoint y: 65, endPoint x: 264, endPoint y: 65, distance: 23.3
click input "text"
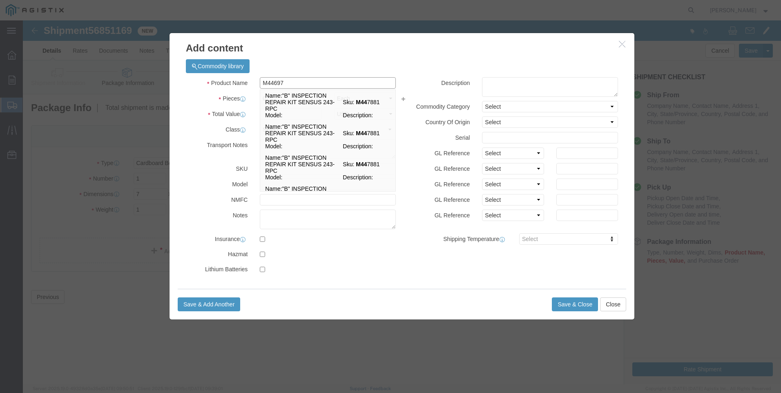
type input "M446970"
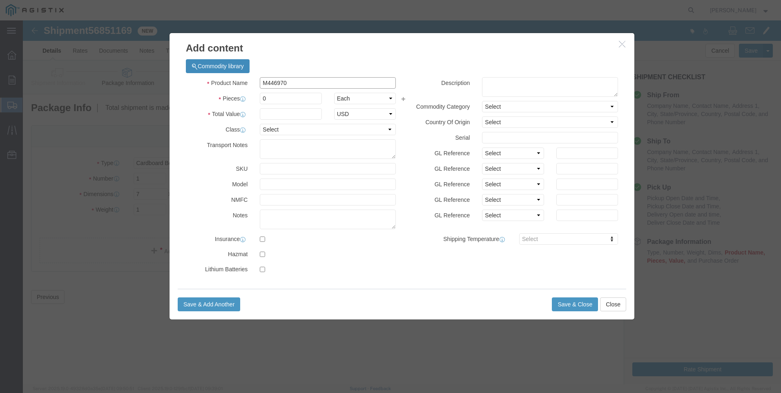
drag, startPoint x: 274, startPoint y: 62, endPoint x: 190, endPoint y: 45, distance: 85.4
click div "Commodity library Product Name M446970 M44 Pieces 0 Select Bag Barrels 100Board…"
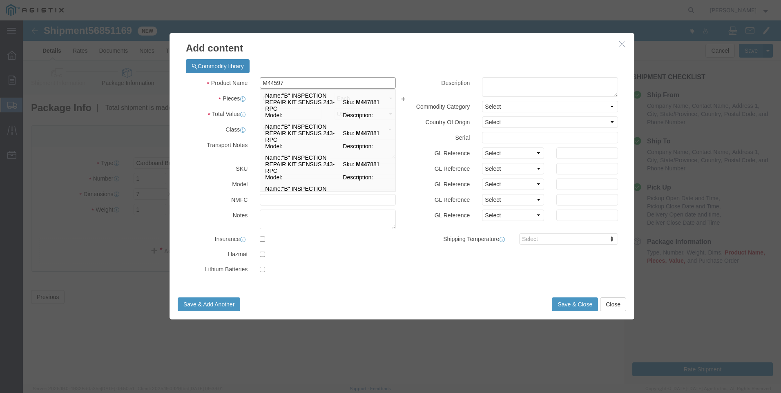
type input "M445970"
click td "Name: [MEDICAL_DATA] PILOT REGULATOR FLOWGRID"
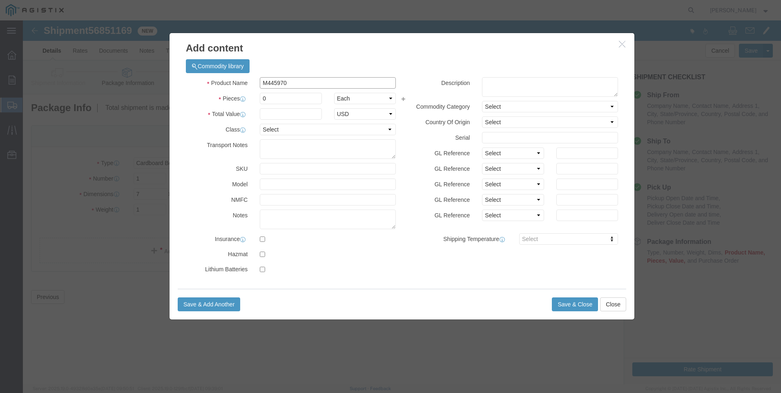
select select
select select "USD"
type input "[MEDICAL_DATA] PILOT REGULATOR FLOWGRID"
type input "M445970"
drag, startPoint x: 367, startPoint y: 62, endPoint x: 149, endPoint y: 51, distance: 218.5
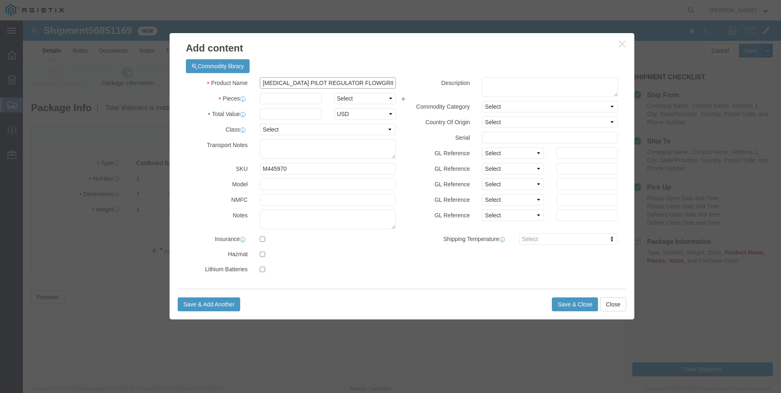
click div "Add content Commodity library Product Name [MEDICAL_DATA] PILOT REGULATOR FLOWG…"
type input "[MEDICAL_DATA] PILOT REGULATOR FLOWGRID"
click textarea
paste textarea "[MEDICAL_DATA] PILOT REGULATOR FLOWGRID"
type textarea "[MEDICAL_DATA] PILOT REGULATOR FLOWGRID"
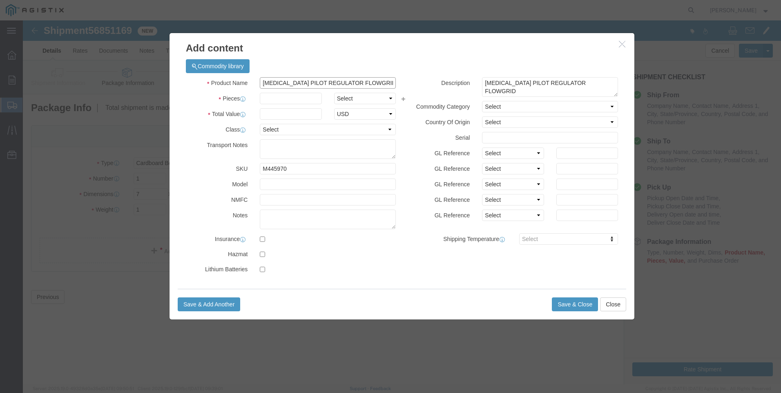
drag, startPoint x: 366, startPoint y: 64, endPoint x: -23, endPoint y: 22, distance: 390.8
click html "Shipment 56851169 New Details Rates Documents Notes Tracking Activity Related O…"
type input "M445970 / [PHONE_NUMBER]"
type input "5"
type input "291"
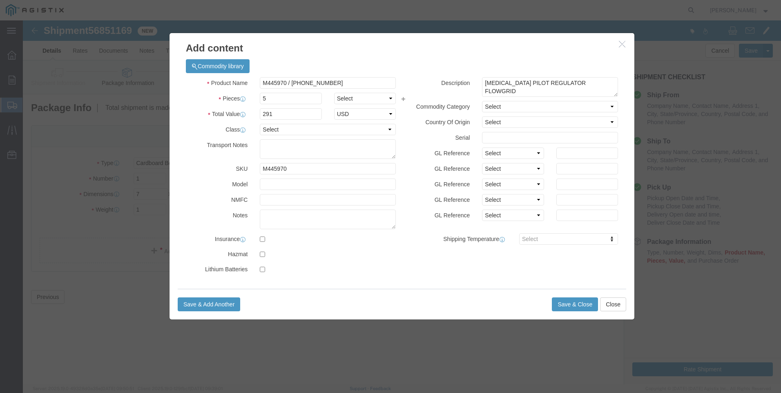
click div "Product Name M445970 / [PHONE_NUMBER] M445970 Pieces 5 Select Bag Barrels 100Bo…"
click button "Save & Add Another"
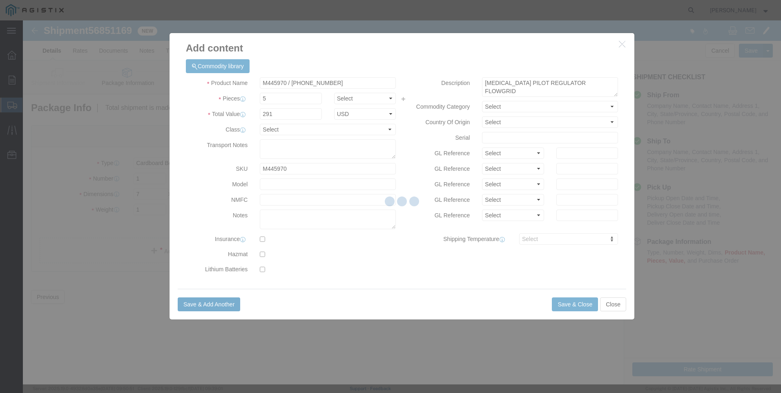
select select "EA"
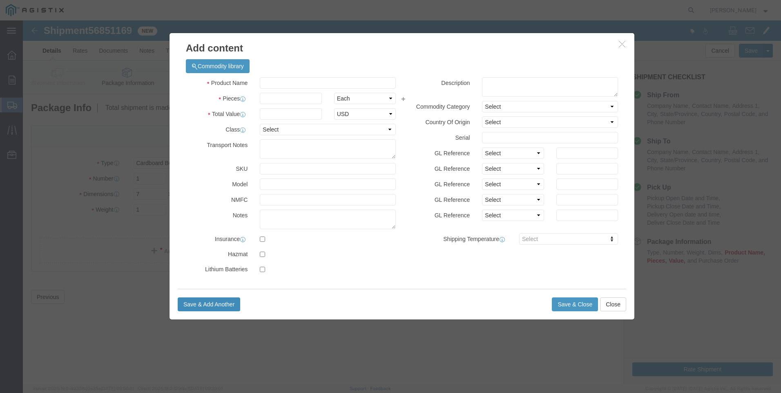
select select "USD"
click input "text"
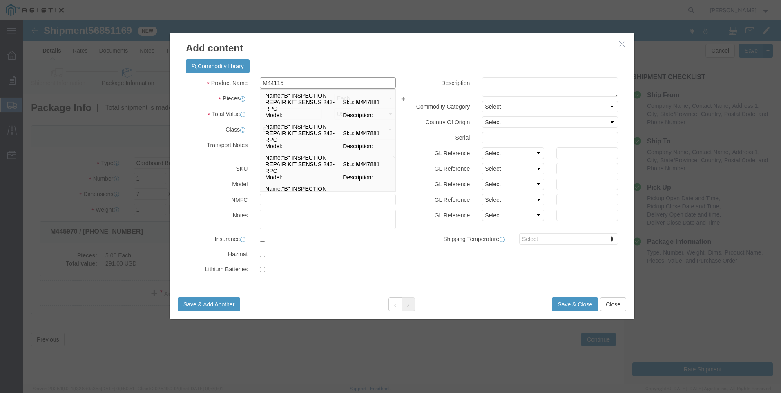
type input "M441153"
click td "Model:"
select select
type input "SPACER "O" RING VALVE # [PHONE_NUMBER]"
type input "M441153"
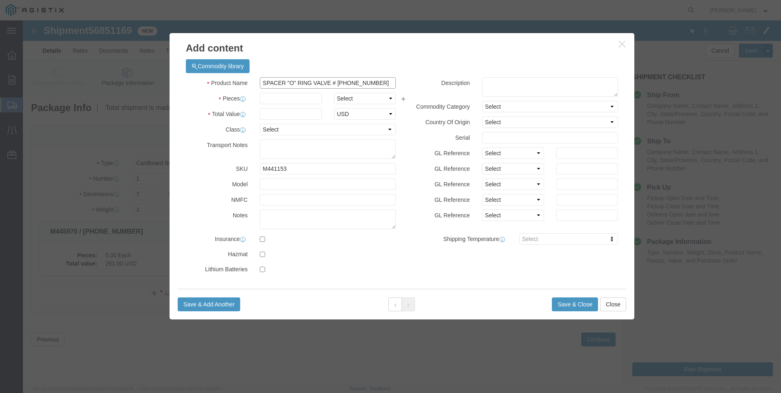
drag, startPoint x: 359, startPoint y: 63, endPoint x: 223, endPoint y: 58, distance: 135.8
click div "Product Name SPACER "O" RING VALVE # [PHONE_NUMBER] M441153"
type input "SPACER "O" RING VALVE # [PHONE_NUMBER]"
click textarea
paste textarea "SPACER "O" RING VALVE # [PHONE_NUMBER]"
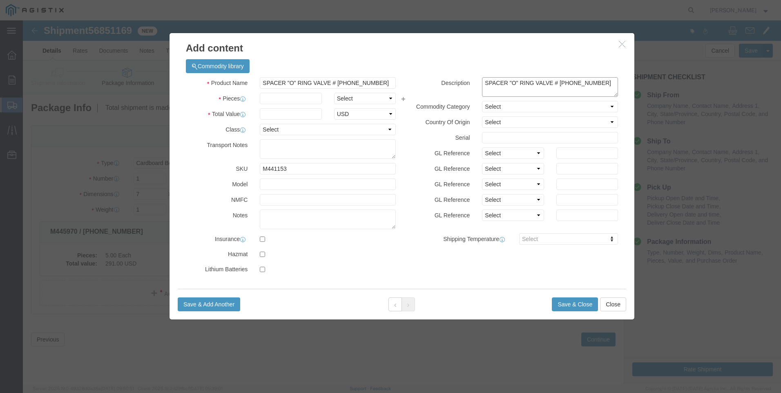
type textarea "SPACER "O" RING VALVE # [PHONE_NUMBER]"
drag, startPoint x: 349, startPoint y: 61, endPoint x: 54, endPoint y: 29, distance: 296.7
click div "Add content Commodity library Product Name SPACER "O" RING VALVE # [PHONE_NUMBE…"
type input "M441153 / [PHONE_NUMBER]"
type input "4"
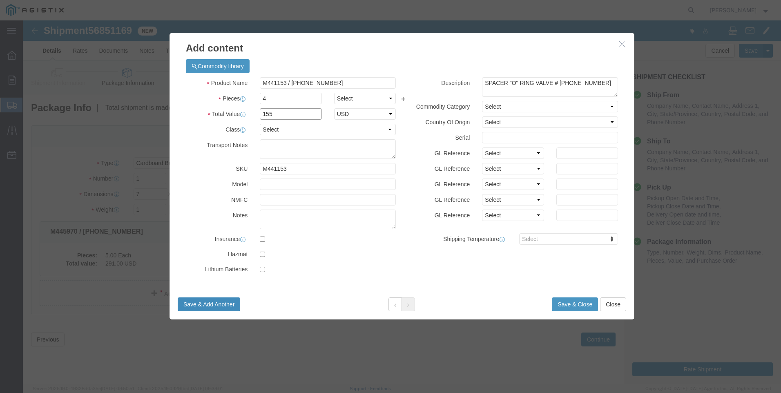
type input "155"
click button "Save & Add Another"
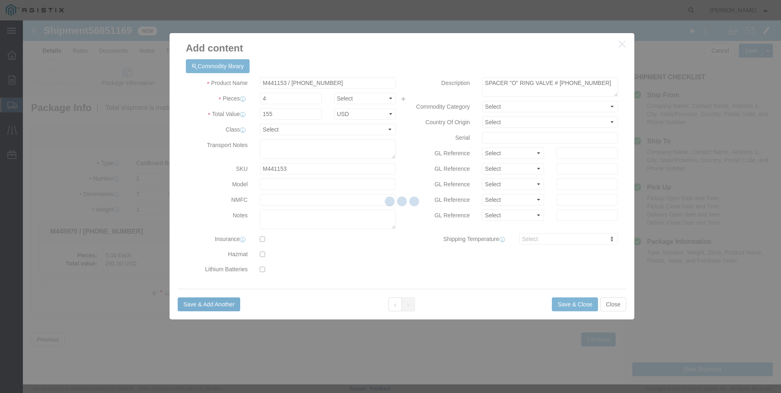
select select "EA"
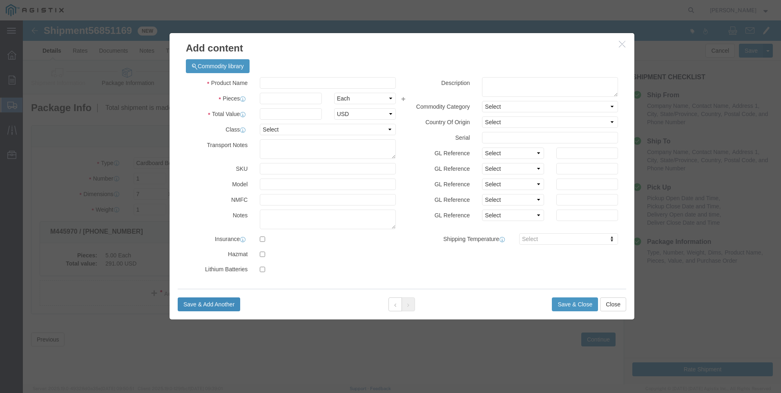
select select "USD"
click input "text"
type input "M040643 / [PHONE_NUMBER]"
click input "text"
type input "8"
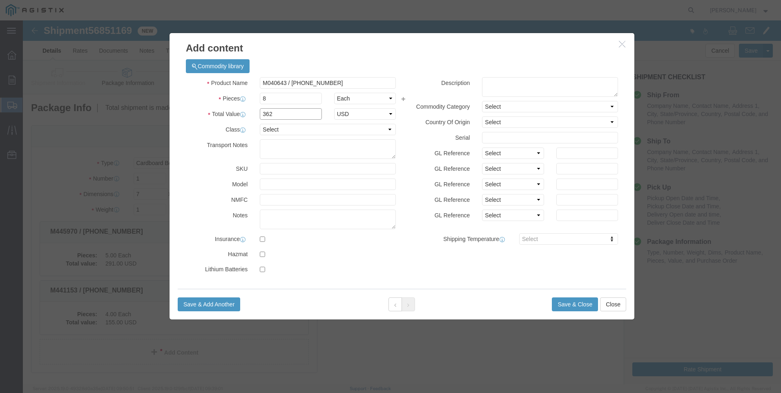
type input "362"
click input "M040643 / [PHONE_NUMBER]"
drag, startPoint x: 251, startPoint y: 55, endPoint x: 16, endPoint y: 15, distance: 237.9
click div "Add content Commodity library Product Name M040643 / [PHONE_NUMBER] M040643 Pie…"
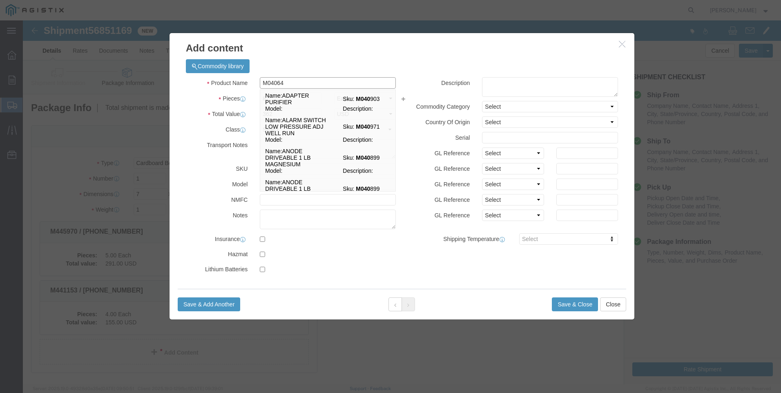
type input "M040643"
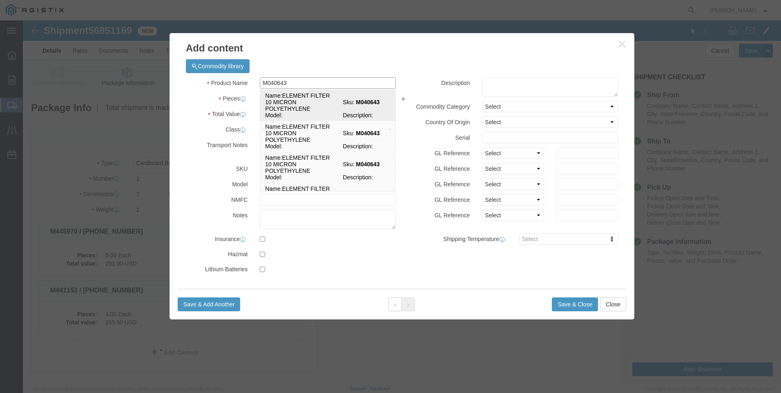
click td "Name: ELEMENT FILTER 10 MICRON POLYETHYLENE"
select select
type input "ELEMENT FILTER 10 MICRON POLYETHYLENE"
type input "M040643"
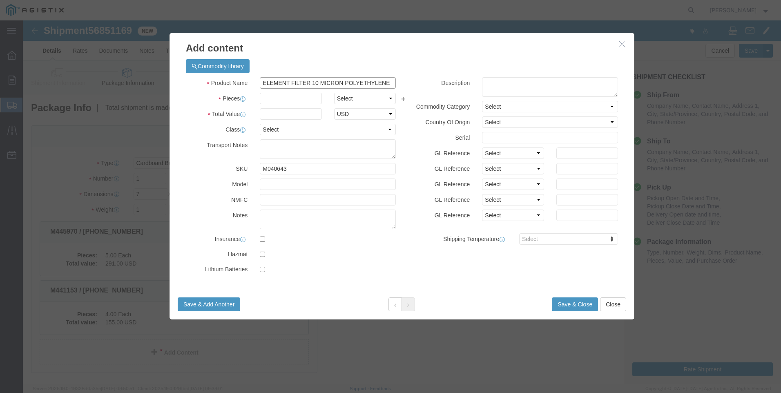
drag, startPoint x: 369, startPoint y: 62, endPoint x: 104, endPoint y: 25, distance: 267.4
click div "Add content Commodity library Product Name ELEMENT FILTER 10 MICRON POLYETHYLEN…"
type input "ELEMENT FILTER 10 MICRON POLYETHYLENE"
click textarea
paste textarea "ELEMENT FILTER 10 MICRON POLYETHYLENE"
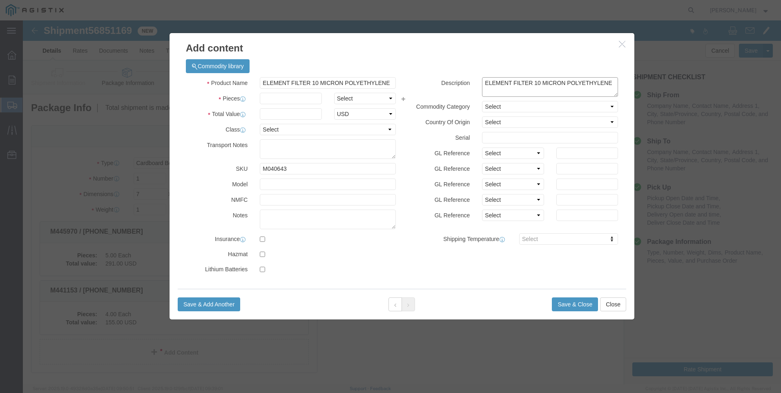
type textarea "ELEMENT FILTER 10 MICRON POLYETHYLENE"
drag, startPoint x: 367, startPoint y: 63, endPoint x: -25, endPoint y: -3, distance: 397.4
click html "Shipment 56851169 New Details Rates Documents Notes Tracking Activity Related O…"
type input "M040643 / [PHONE_NUMBER]"
click input "text"
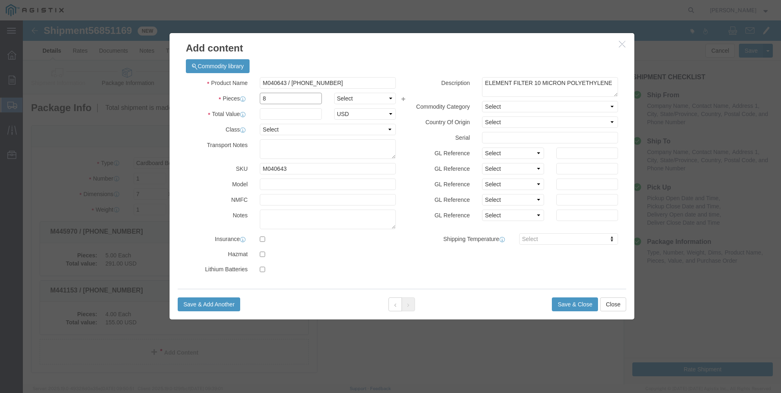
type input "8"
type input "362"
click label "Shipping Temperature"
click button "Save & Close"
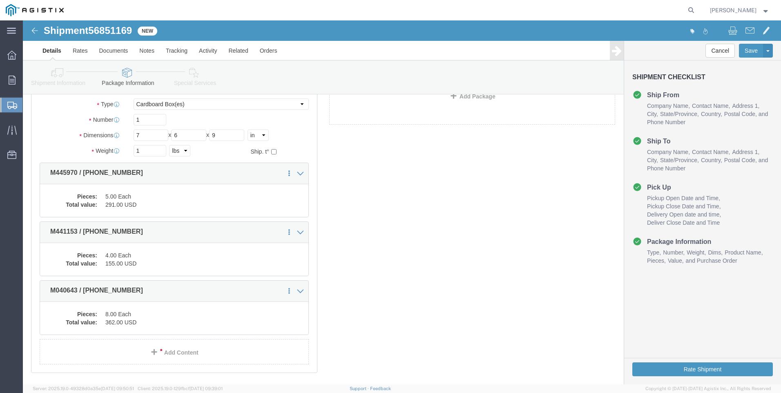
scroll to position [105, 0]
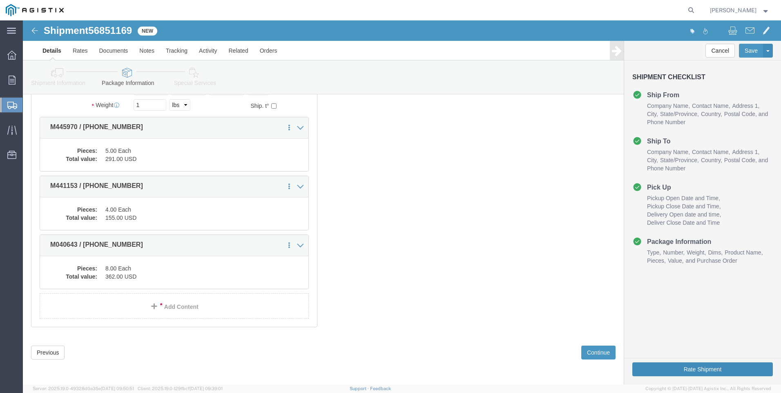
click button "Rate Shipment"
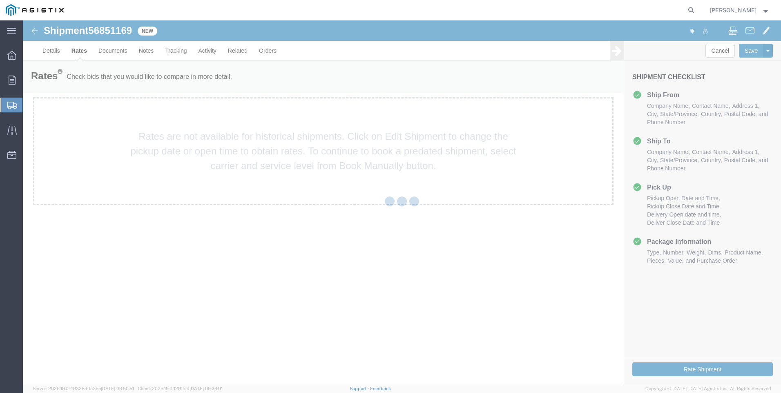
scroll to position [0, 0]
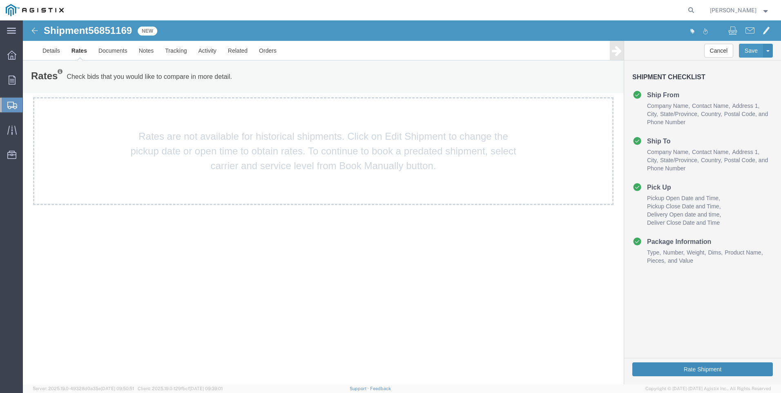
click at [674, 367] on button "Rate Shipment" at bounding box center [703, 369] width 141 height 14
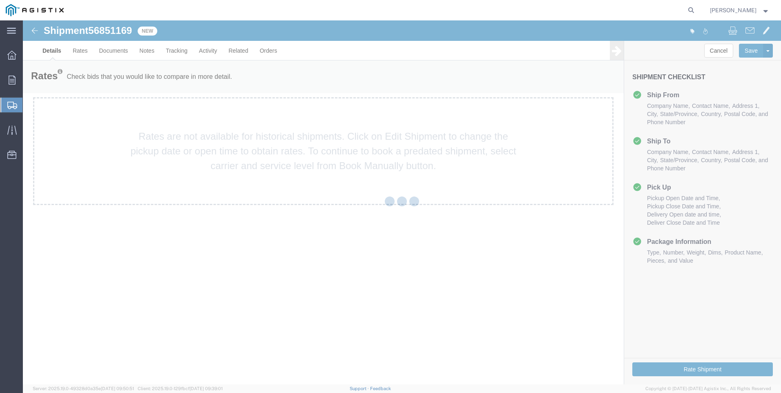
select select "21360"
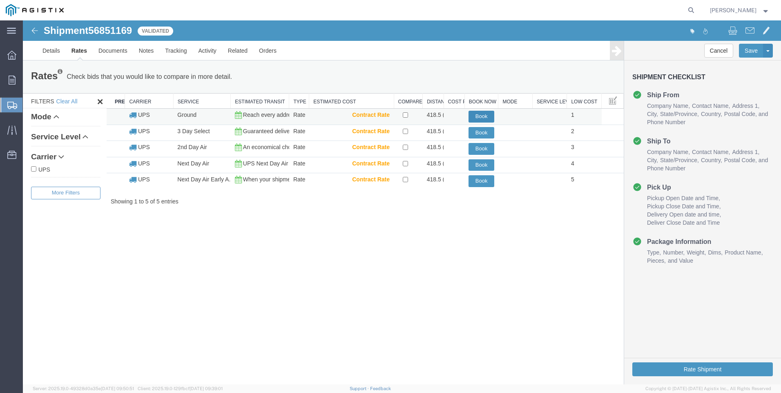
click at [481, 112] on button "Book" at bounding box center [482, 117] width 26 height 12
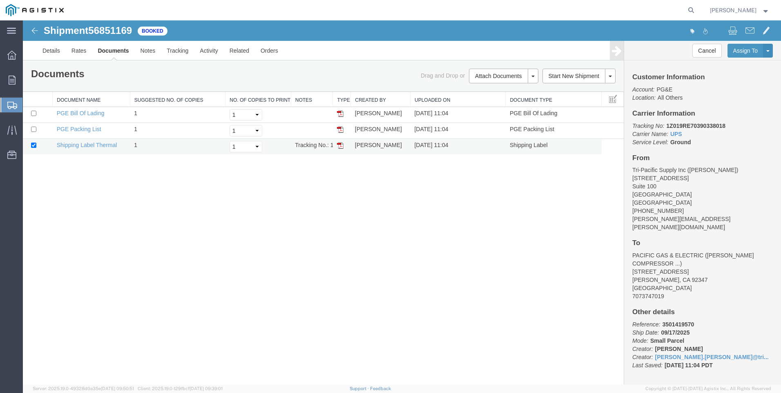
click at [341, 145] on img at bounding box center [340, 145] width 7 height 7
click at [0, 0] on span "Create Shipment" at bounding box center [0, 0] width 0 height 0
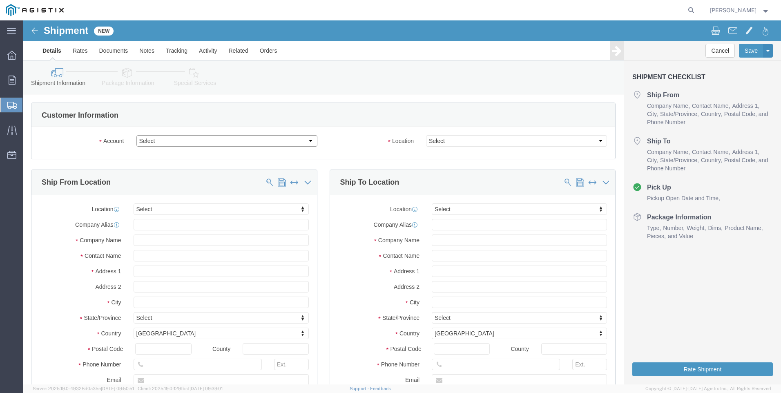
drag, startPoint x: 165, startPoint y: 120, endPoint x: 165, endPoint y: 125, distance: 4.9
click select "Select PG&E Tri-Pacific Supply Inc"
select select "9596"
click select "Select PG&E Tri-Pacific Supply Inc"
select select "PURCHORD"
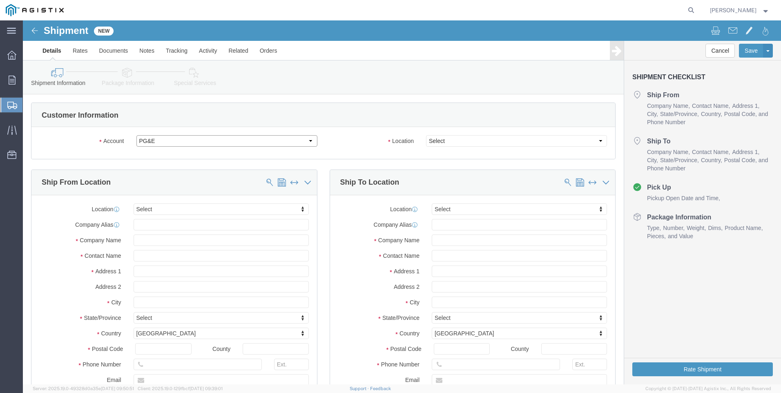
select select
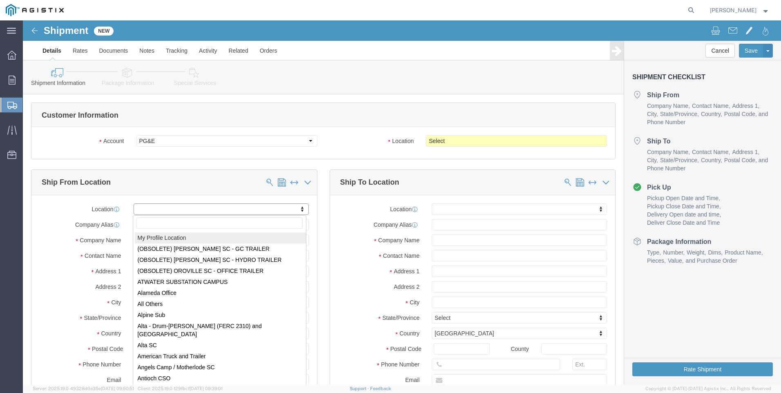
select select "MYPROFILE"
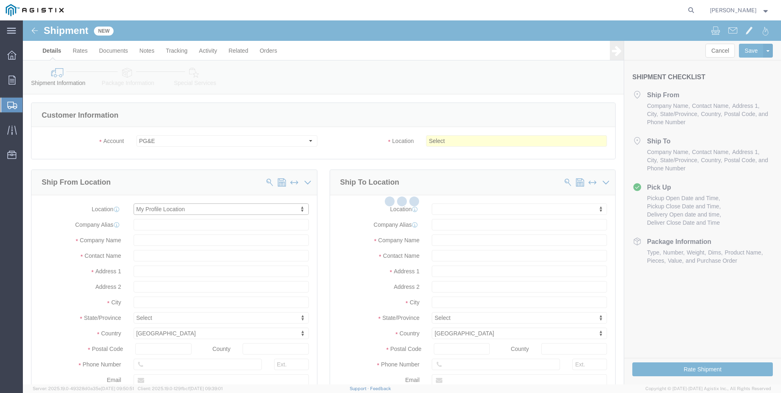
type input "[STREET_ADDRESS]"
type input "Suite 100"
type input "95677"
type input "[PHONE_NUMBER]"
type input "[PERSON_NAME][EMAIL_ADDRESS][PERSON_NAME][DOMAIN_NAME]"
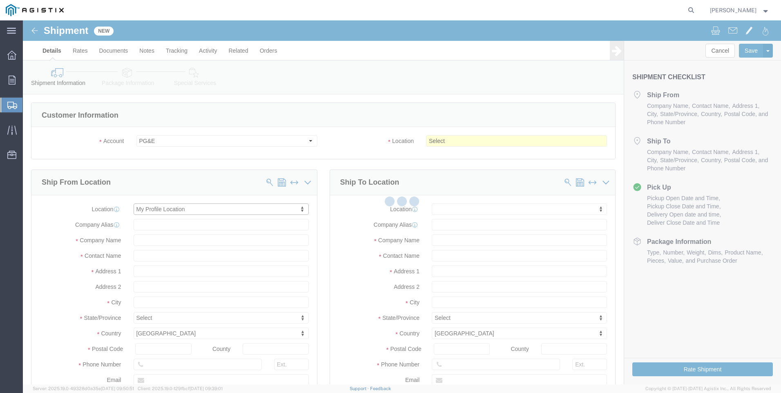
checkbox input "true"
type input "Tri-Pacific Supply Inc"
type input "[PERSON_NAME]"
type input "ROCKLIN"
select select "CA"
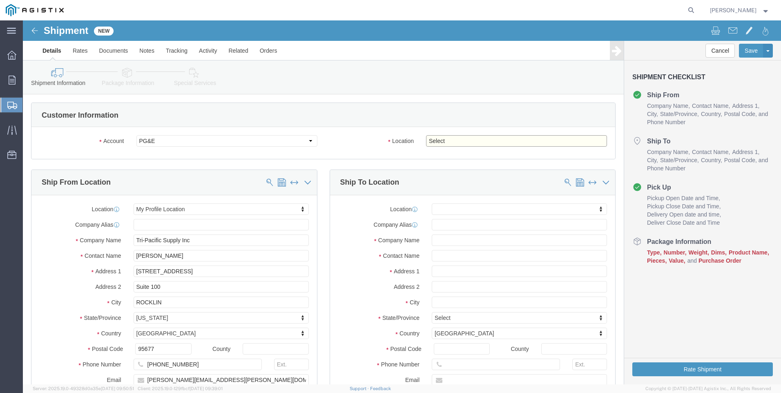
click select "Select All Others [GEOGRAPHIC_DATA] [GEOGRAPHIC_DATA] [GEOGRAPHIC_DATA] [GEOGRA…"
select select "23082"
click select "Select All Others [GEOGRAPHIC_DATA] [GEOGRAPHIC_DATA] [GEOGRAPHIC_DATA] [GEOGRA…"
click span
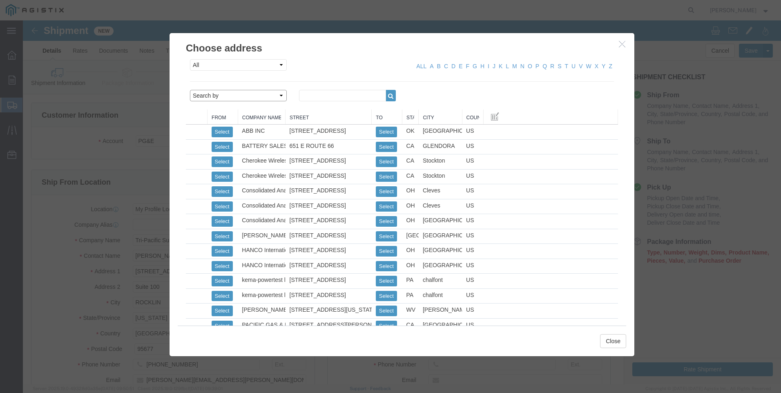
click select "Search by Address Book Name City Company Name Contact Name Country CustomerAlia…"
click input "text"
click icon "button"
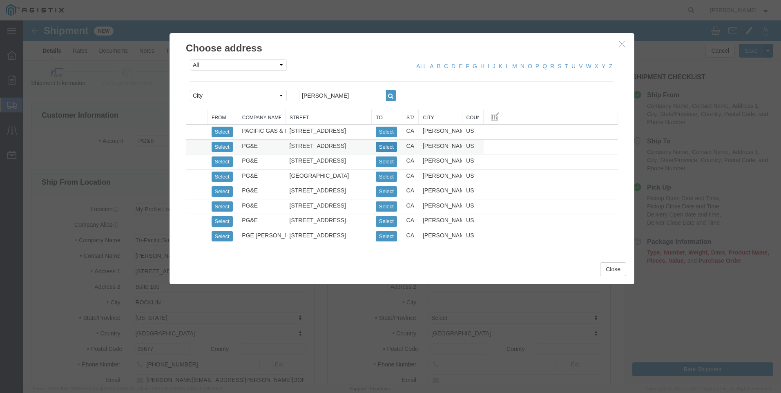
click button "Select"
click button "Close"
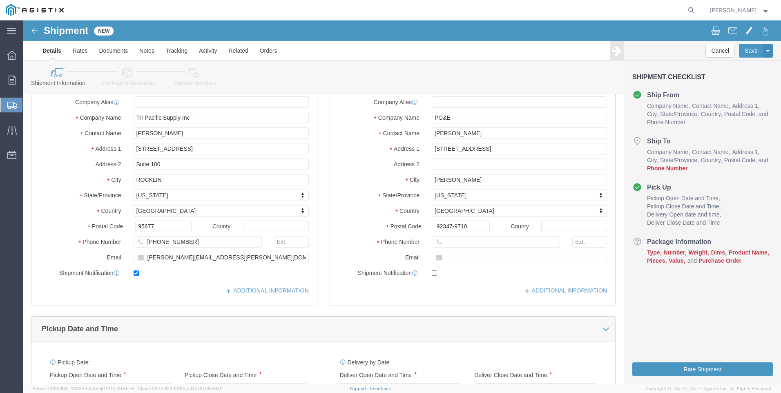
scroll to position [163, 0]
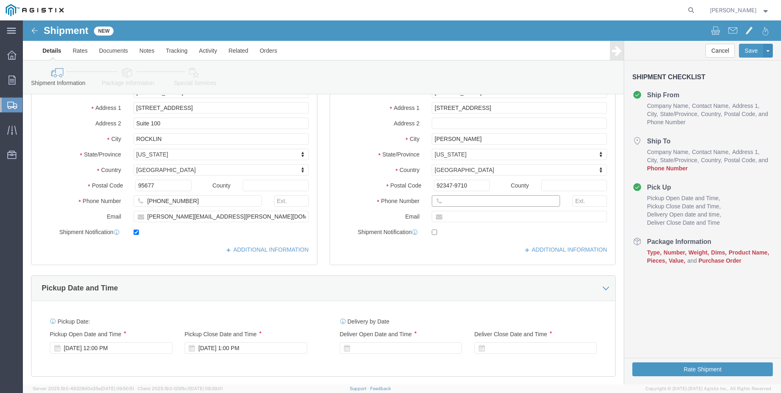
click input "text"
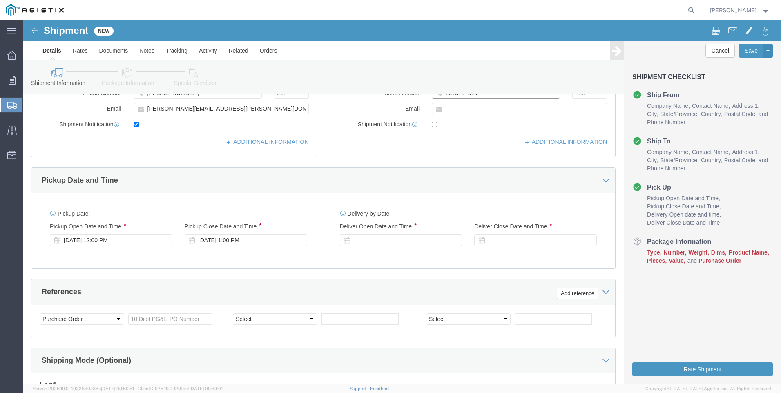
scroll to position [286, 0]
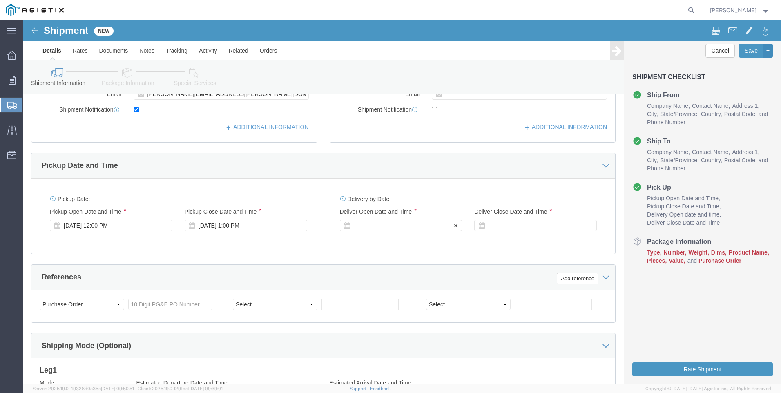
click div
click input "2:00 PM"
click input "7:00 PM"
click button "Apply"
drag, startPoint x: 498, startPoint y: 205, endPoint x: 497, endPoint y: 209, distance: 4.1
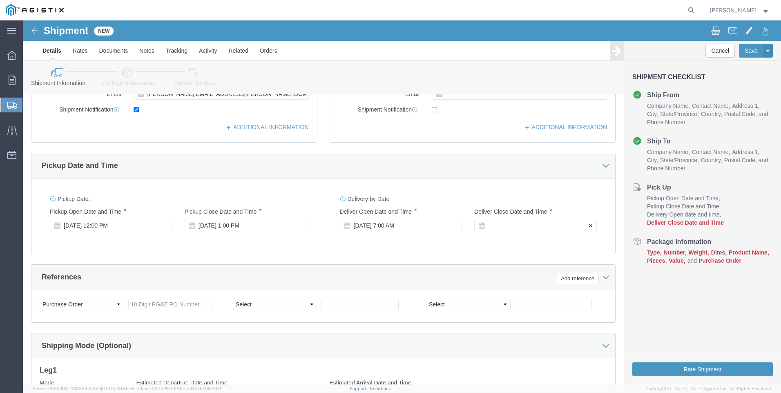
click div
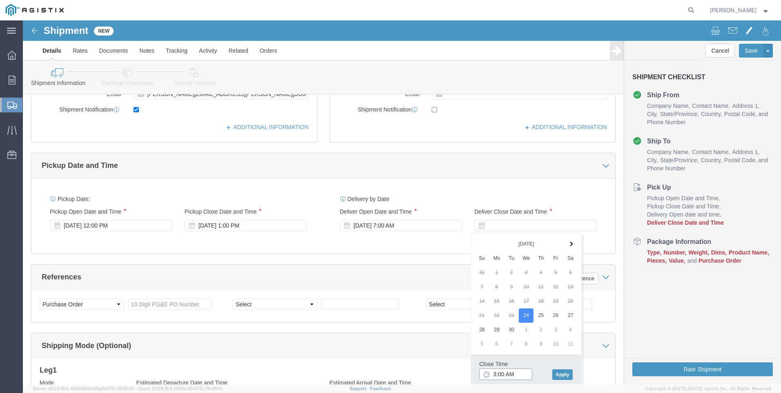
click input "3:00 AM"
click button "Apply"
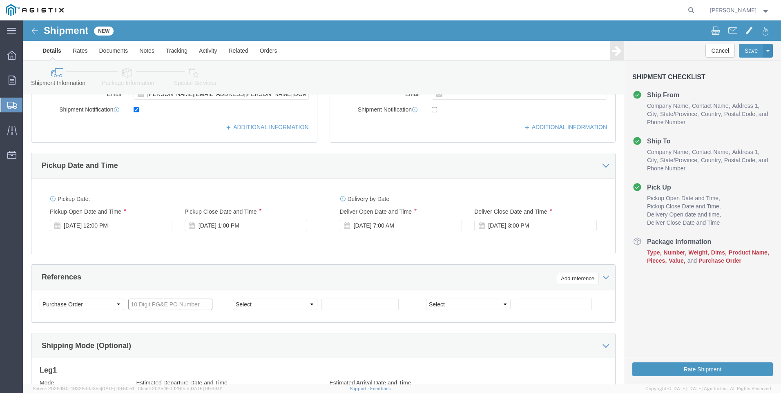
click input "text"
click select "Select Account Type Activity ID Airline Appointment Number ASN Batch Request # …"
click input "text"
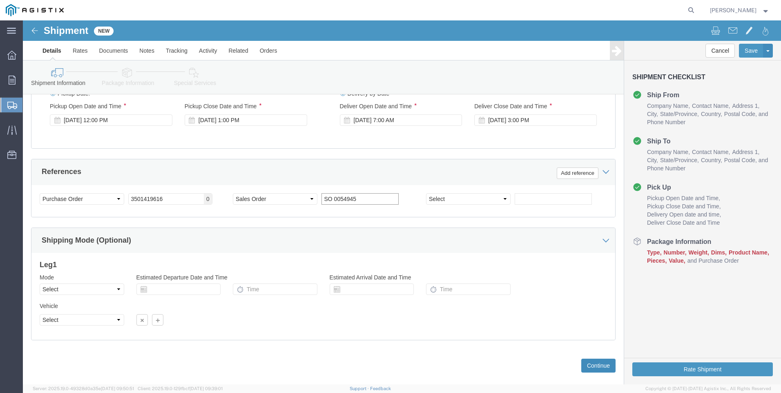
scroll to position [405, 0]
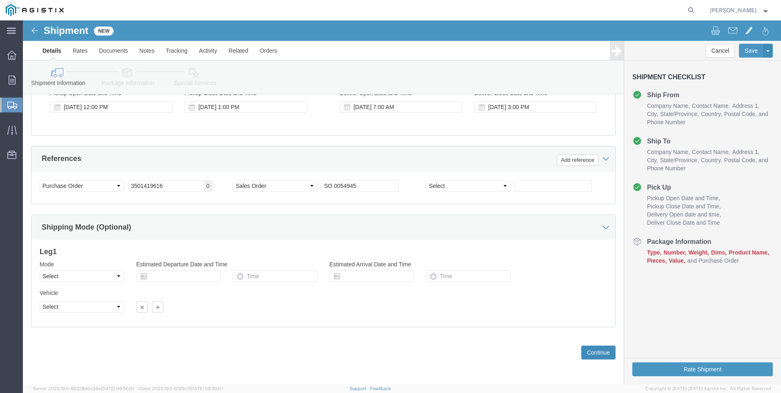
click button "Continue"
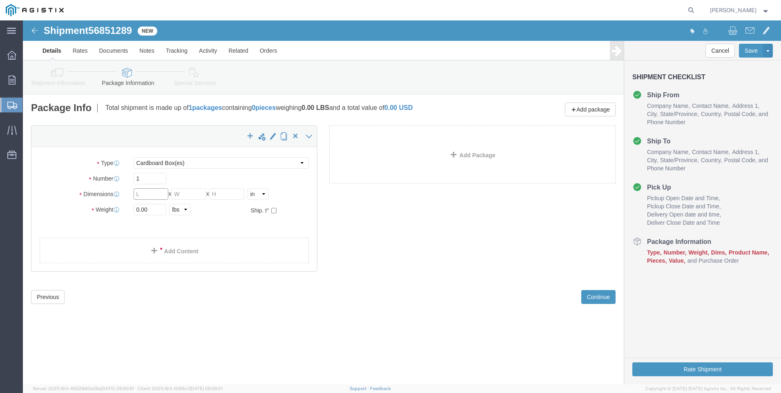
click input "text"
click link "Add Content"
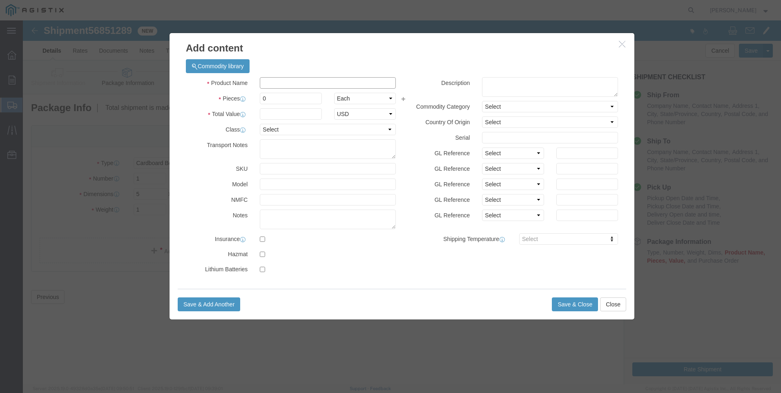
click input "text"
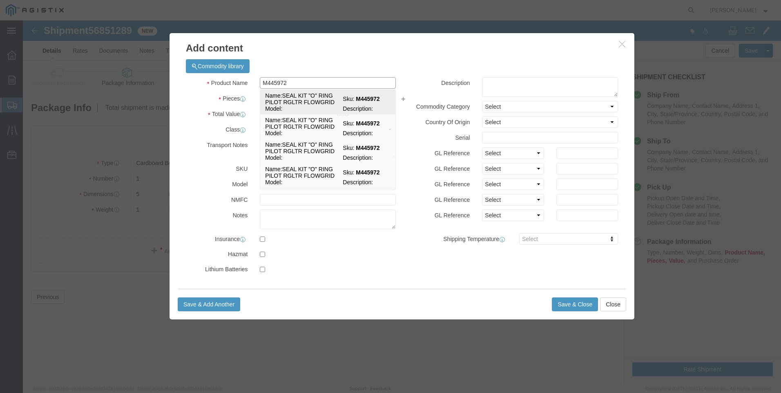
click td "Model:"
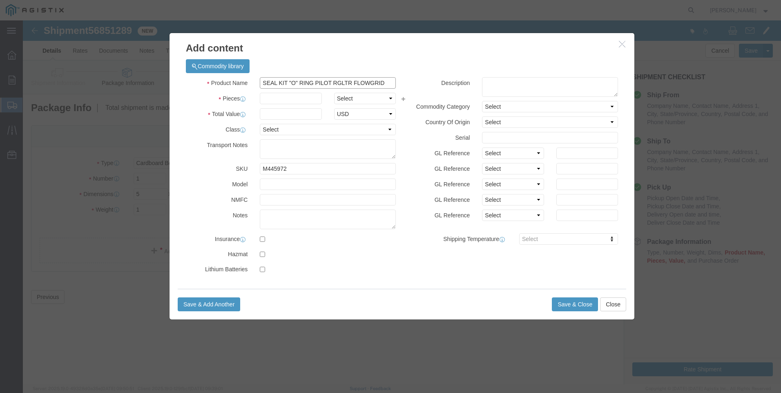
drag, startPoint x: 364, startPoint y: 62, endPoint x: 142, endPoint y: 42, distance: 222.3
click div "Add content Commodity library Product Name SEAL KIT "O" RING PILOT RGLTR FLOWGR…"
click textarea
paste textarea "SEAL KIT "O" RING PILOT RGLTR FLOWGRID"
click input "text"
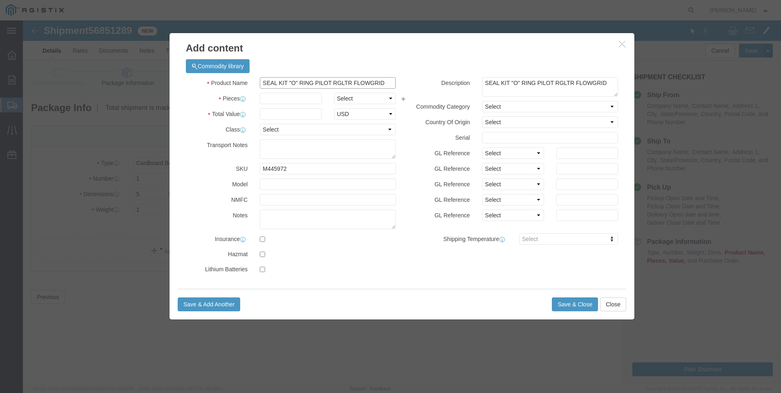
drag, startPoint x: 367, startPoint y: 63, endPoint x: 125, endPoint y: 31, distance: 244.1
click div "Add content Commodity library Product Name SEAL KIT "O" RING PILOT RGLTR FLOWGR…"
click button "Save & Close"
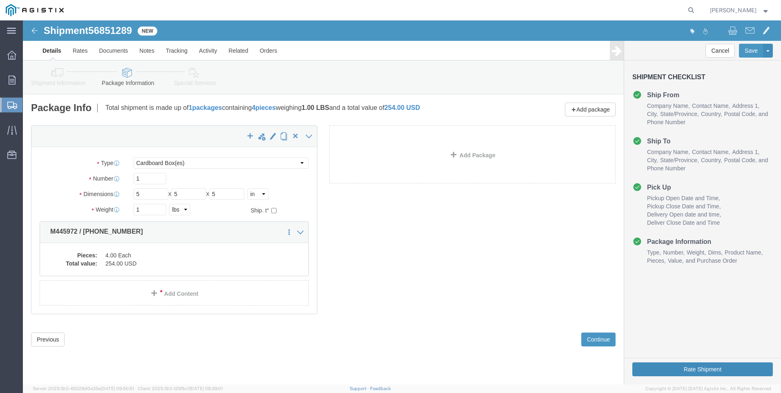
click button "Rate Shipment"
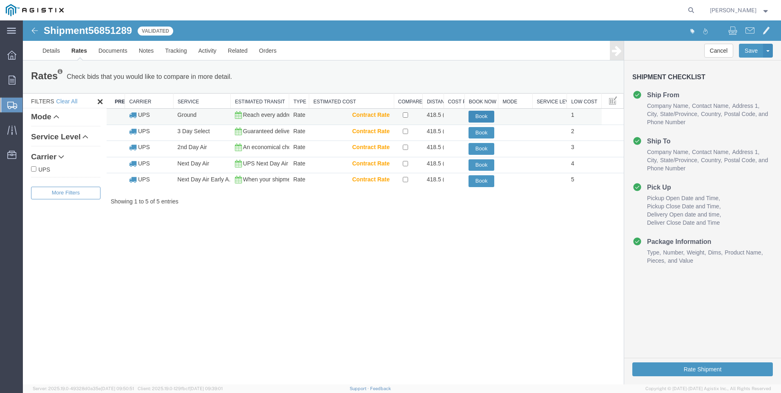
click at [479, 115] on button "Book" at bounding box center [482, 117] width 26 height 12
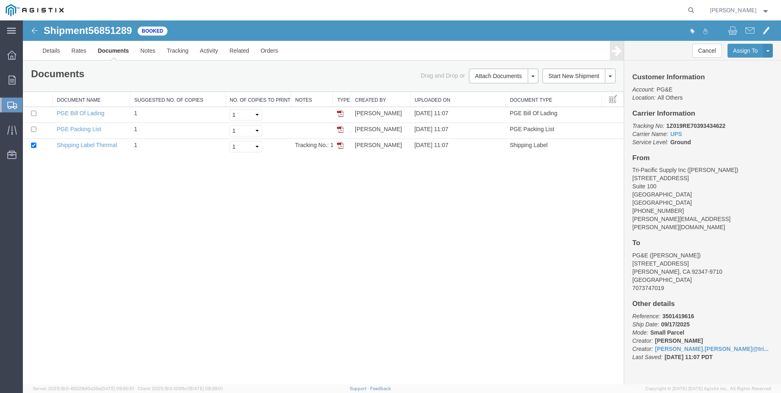
drag, startPoint x: 339, startPoint y: 147, endPoint x: 593, endPoint y: 217, distance: 263.8
click at [339, 147] on img at bounding box center [340, 145] width 7 height 7
click at [0, 0] on span "Create Shipment" at bounding box center [0, 0] width 0 height 0
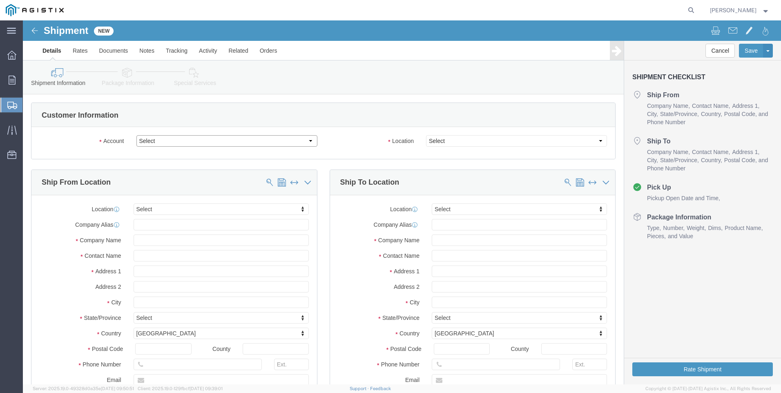
drag, startPoint x: 158, startPoint y: 123, endPoint x: 162, endPoint y: 127, distance: 5.8
click select "Select PG&E Tri-Pacific Supply Inc"
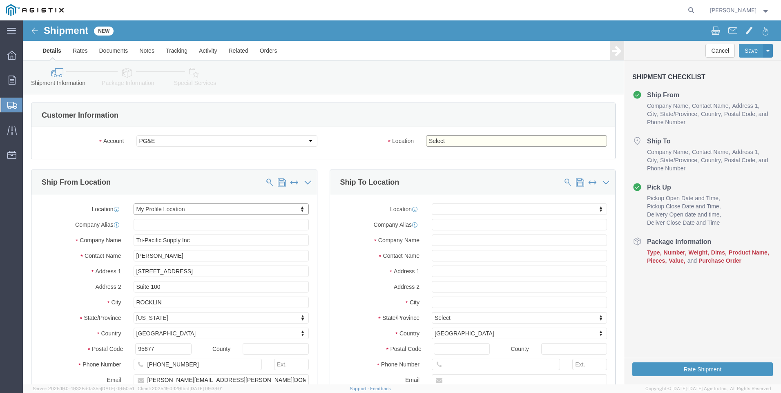
click select "Select All Others [GEOGRAPHIC_DATA] [GEOGRAPHIC_DATA] [GEOGRAPHIC_DATA] [GEOGRA…"
click span
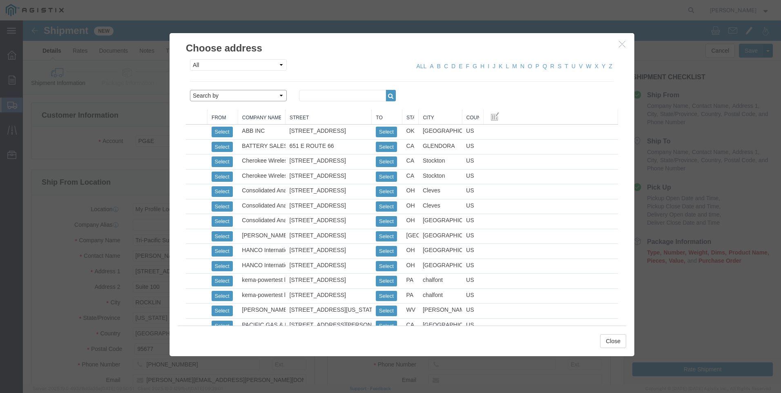
drag, startPoint x: 236, startPoint y: 74, endPoint x: 234, endPoint y: 82, distance: 7.9
click select "Search by Address Book Name City Company Name Contact Name Country CustomerAlia…"
click input "text"
click icon "button"
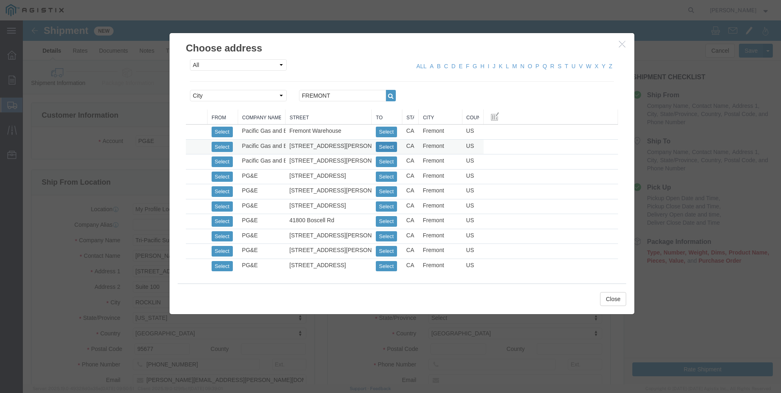
click button "Select"
click button "Close"
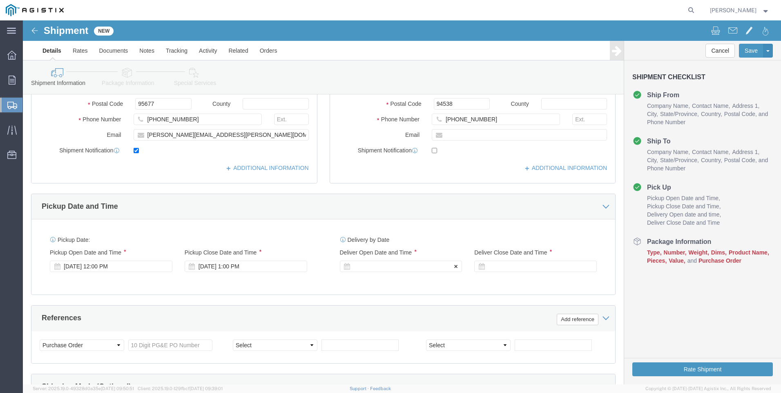
click div
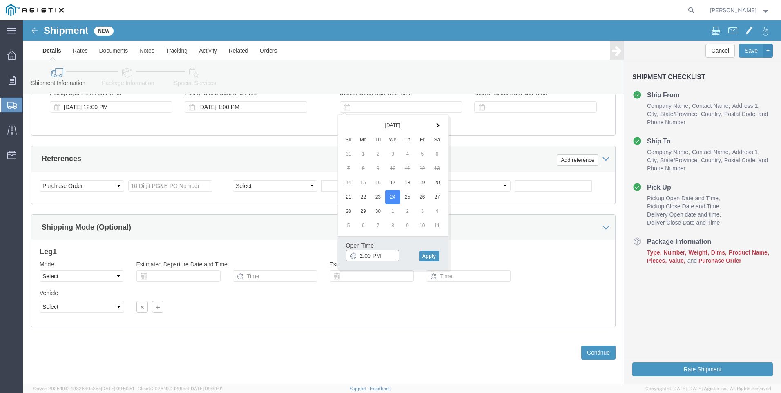
click input "2:00 PM"
click input "7:00 PM"
click button "Apply"
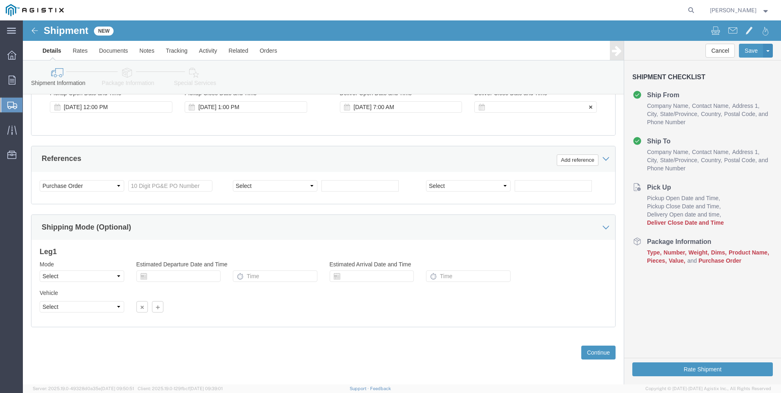
click div
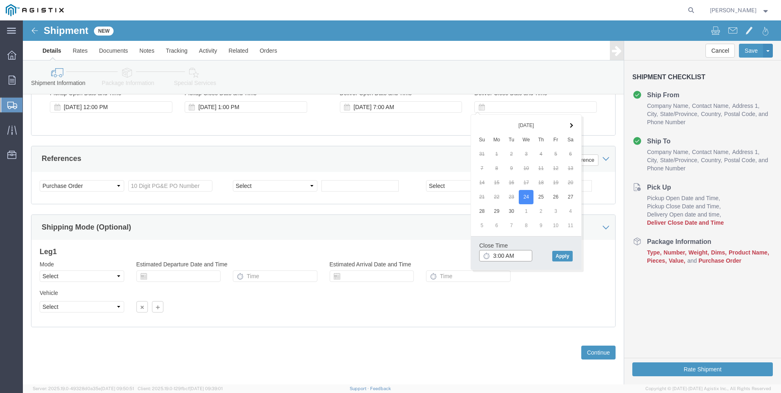
click input "3:00 AM"
click button "Apply"
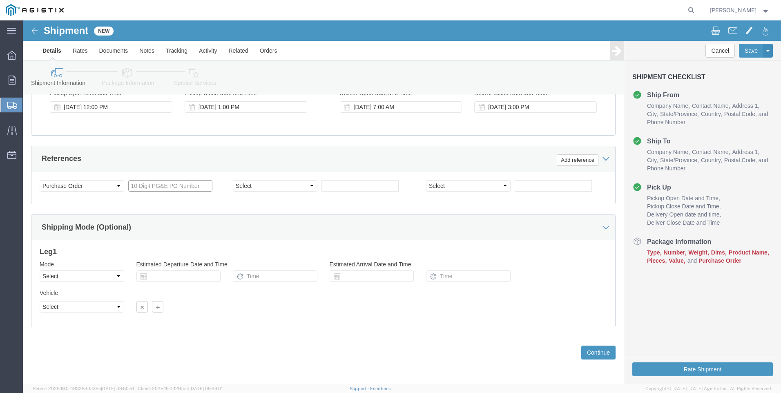
click input "text"
click select "Select Account Type Activity ID Airline Appointment Number ASN Batch Request # …"
click input "text"
click button "Continue"
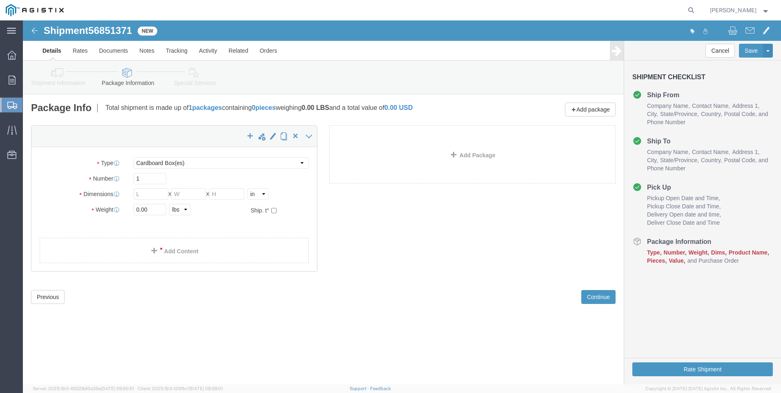
click div "Package Type Select Bulk Bundle(s) Cardboard Box(es) Carton(s) Crate(s) Drum(s)…"
click input "text"
click link "Add Content"
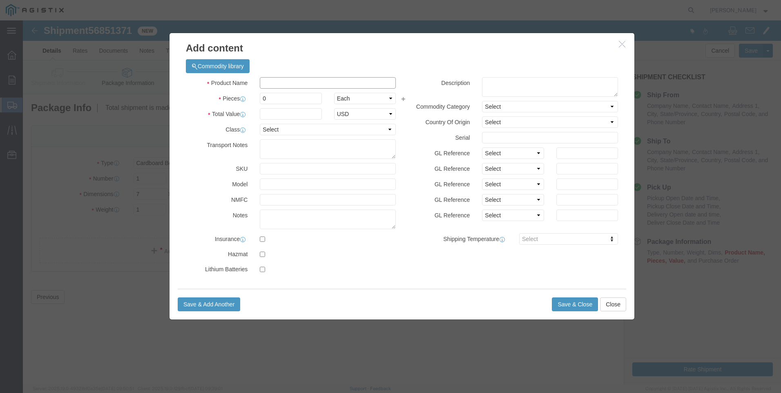
click input "text"
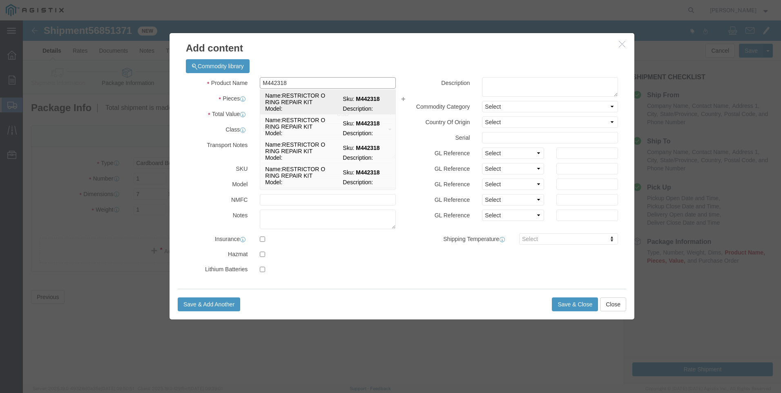
click td "Name: RESTRICTOR O RING REPAIR KIT"
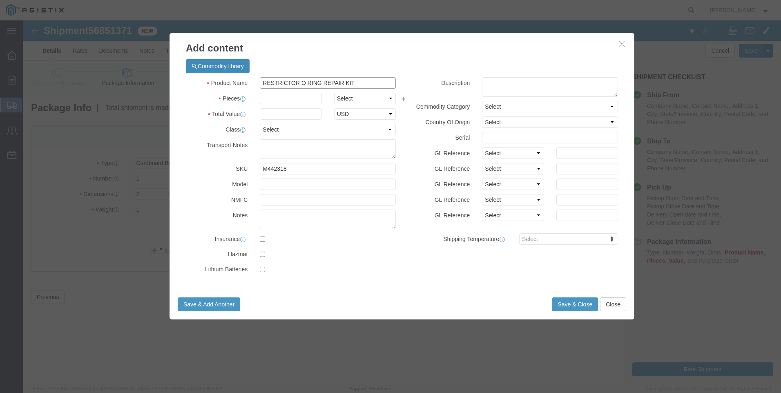
drag, startPoint x: 355, startPoint y: 63, endPoint x: 172, endPoint y: 52, distance: 182.6
click div "Commodity library Product Name RESTRICTOR O RING REPAIR KIT M442318 Pieces Sele…"
click textarea
paste textarea "RESTRICTOR O RING REPAIR KIT"
drag, startPoint x: 337, startPoint y: 62, endPoint x: 155, endPoint y: 32, distance: 184.7
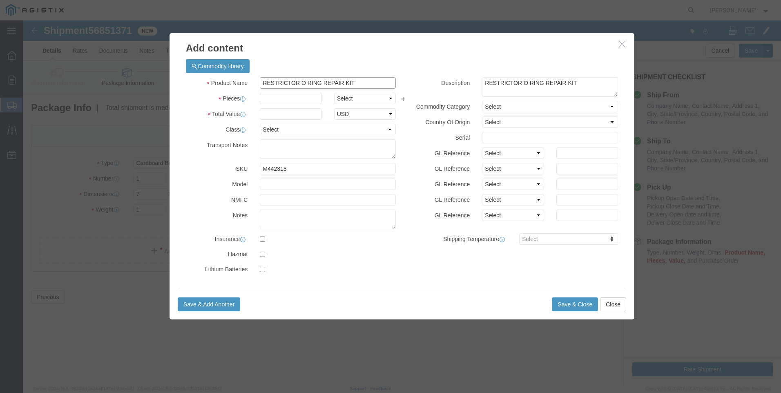
click div "Add content Commodity library Product Name RESTRICTOR O RING REPAIR KIT M442318…"
drag, startPoint x: 394, startPoint y: 267, endPoint x: 460, endPoint y: 259, distance: 66.3
click div "Commodity library Product Name M442318 / [PHONE_NUMBER] M442318 Pieces 22 Selec…"
click button "Save & Close"
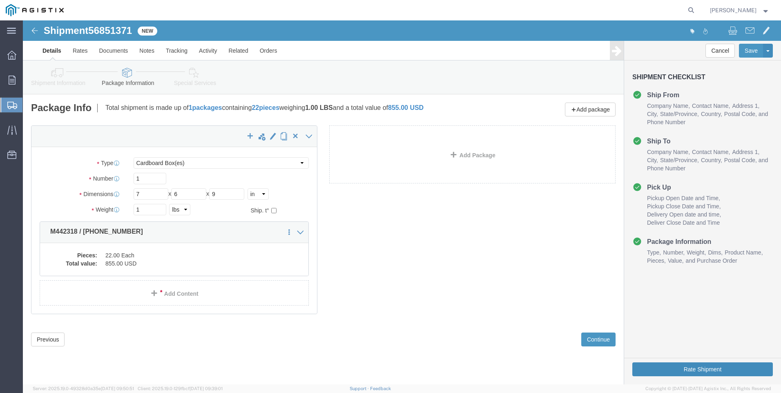
drag, startPoint x: 666, startPoint y: 347, endPoint x: 659, endPoint y: 348, distance: 7.0
click button "Rate Shipment"
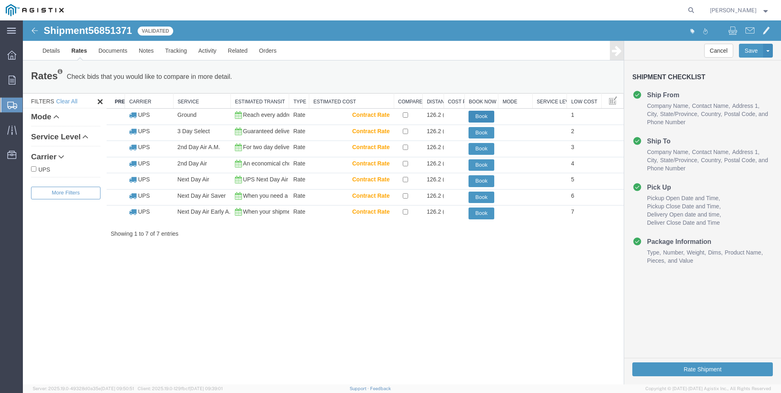
click at [478, 114] on button "Book" at bounding box center [482, 117] width 26 height 12
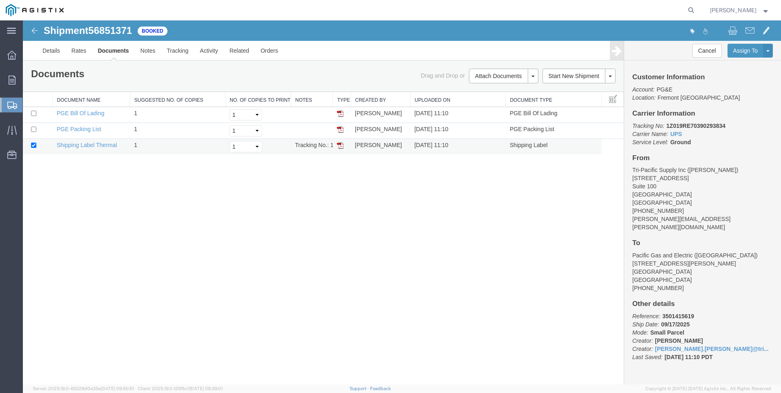
click at [339, 145] on img at bounding box center [340, 145] width 7 height 7
click at [0, 0] on span "Create Shipment" at bounding box center [0, 0] width 0 height 0
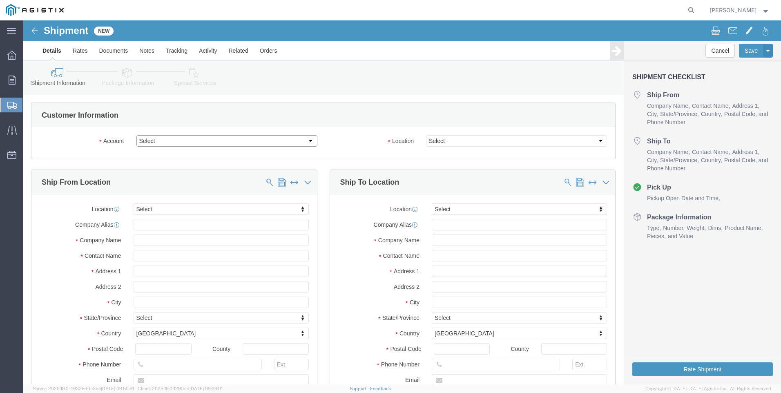
click select "Select PG&E Tri-Pacific Supply Inc"
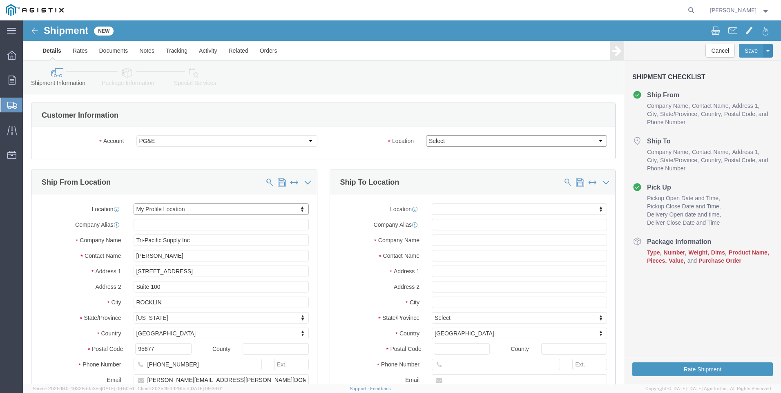
click select "Select All Others [GEOGRAPHIC_DATA] [GEOGRAPHIC_DATA] [GEOGRAPHIC_DATA] [GEOGRA…"
click span
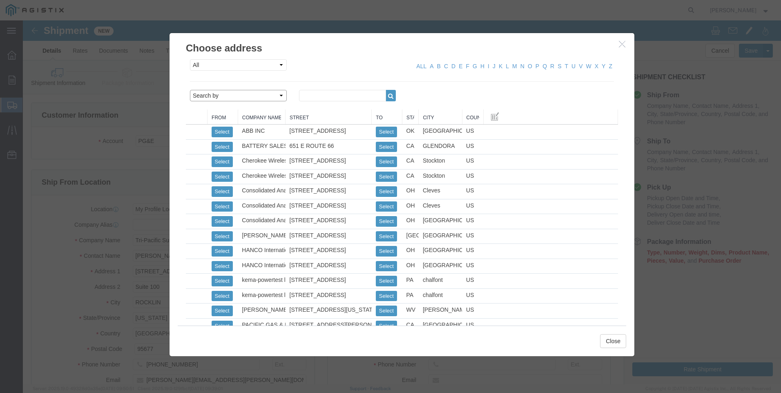
click select "Search by Address Book Name City Company Name Contact Name Country CustomerAlia…"
click input "text"
click icon "button"
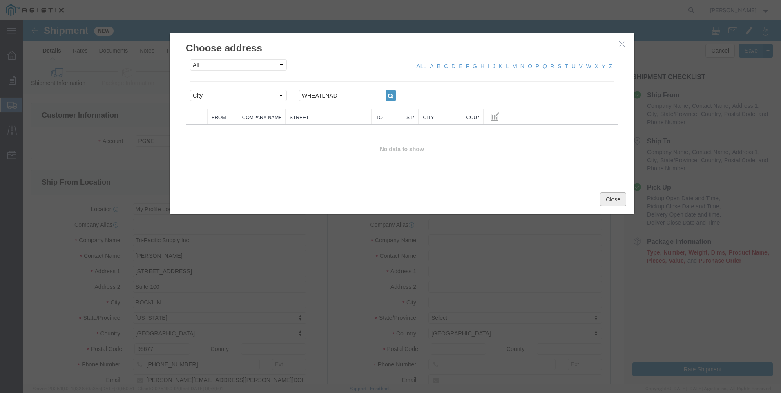
click button "Close"
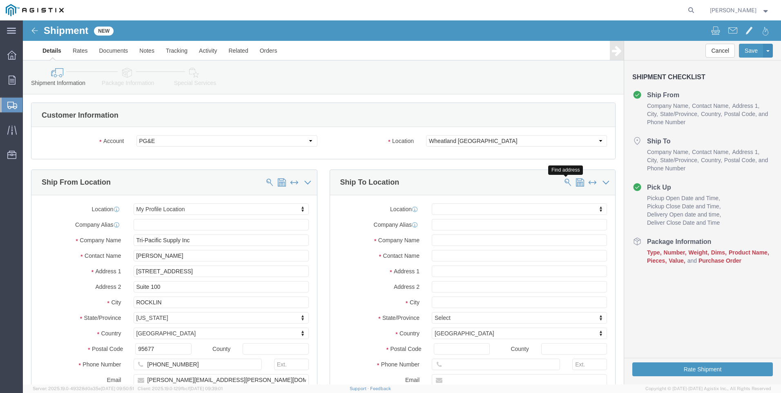
click span
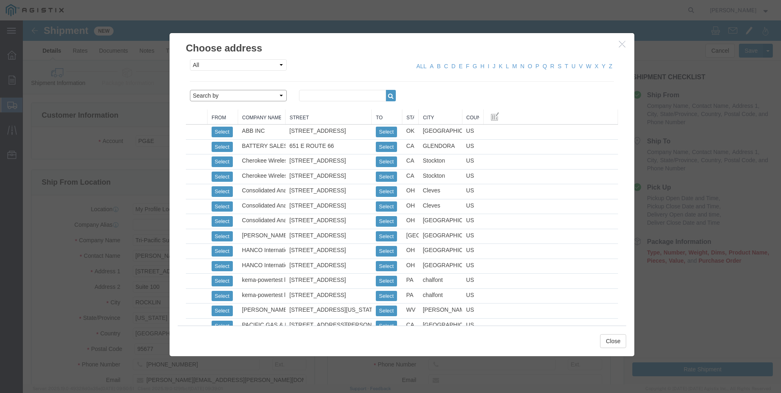
drag, startPoint x: 241, startPoint y: 74, endPoint x: 242, endPoint y: 78, distance: 4.5
click select "Search by Address Book Name City Company Name Contact Name Country CustomerAlia…"
click input "text"
click icon "button"
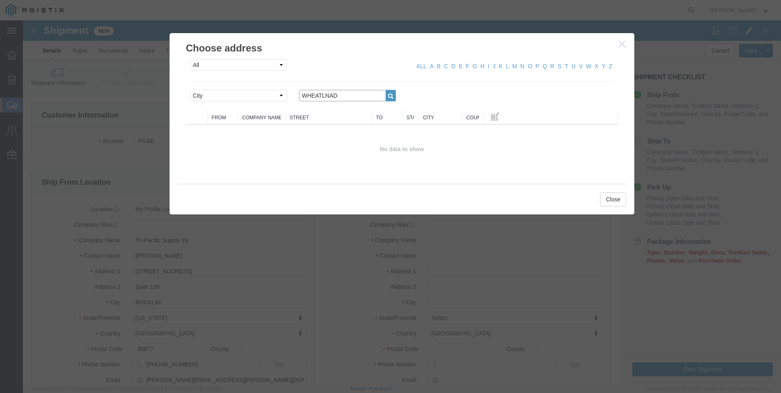
drag, startPoint x: 328, startPoint y: 74, endPoint x: 321, endPoint y: 74, distance: 6.6
click input "WHEATLNAD"
click button "button"
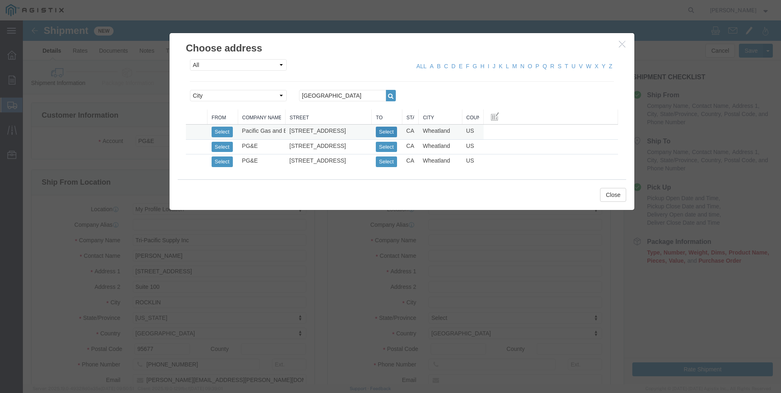
click button "Select"
click button "Close"
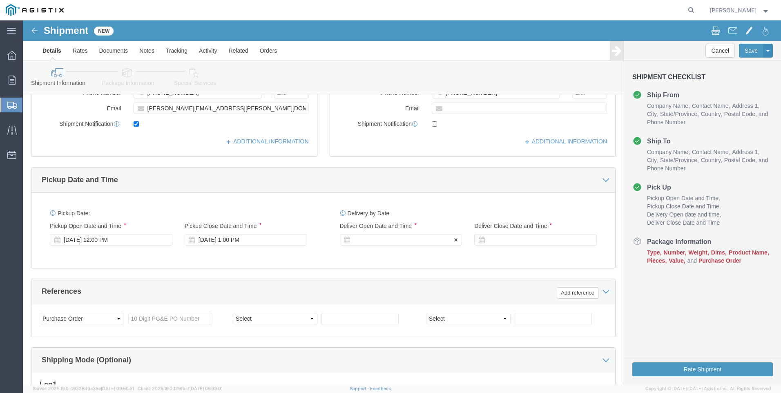
scroll to position [286, 0]
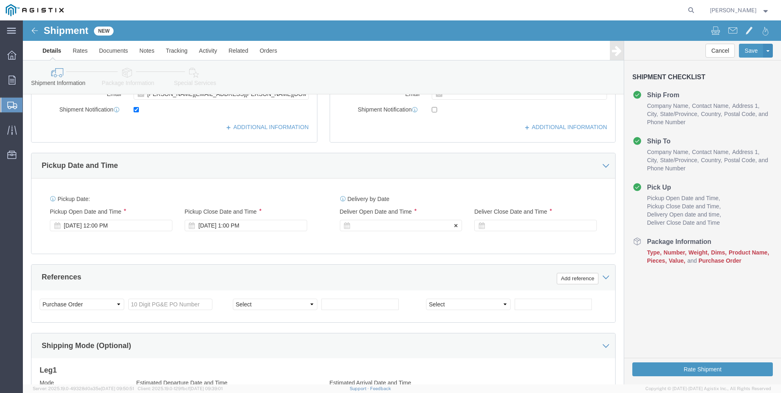
click div
click input "7:00 PM"
click div "Delivery by Date Delivery Start Date Delivery Start Time Deliver Open Date and …"
click div
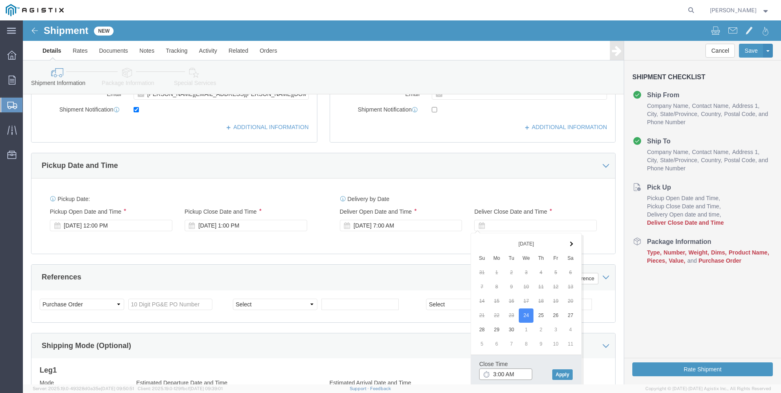
click input "3:00 AM"
click button "Apply"
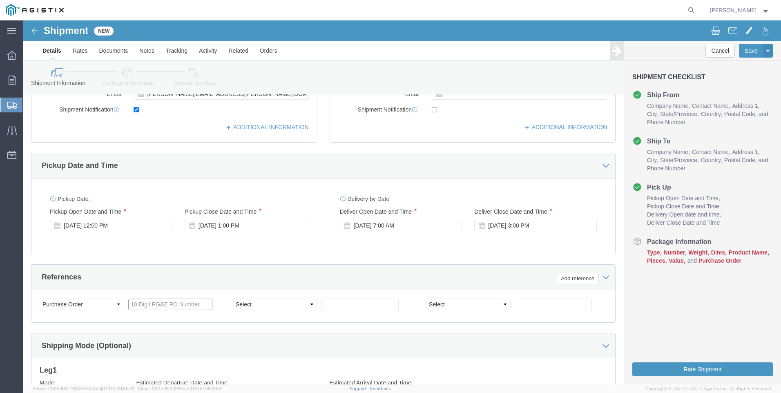
click input "text"
click select "Select Account Type Activity ID Airline Appointment Number ASN Batch Request # …"
click div "Select Account Type Activity ID Airline Appointment Number ASN Batch Request # …"
click input "text"
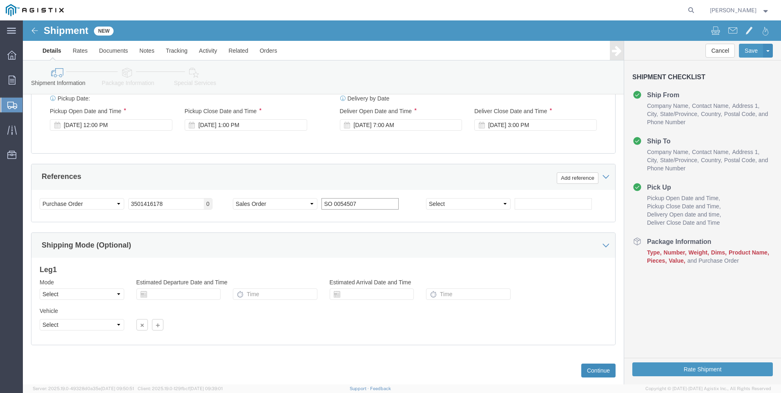
scroll to position [405, 0]
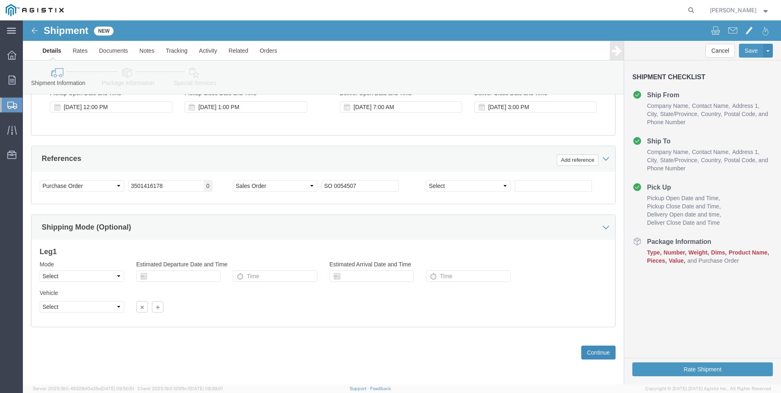
click button "Continue"
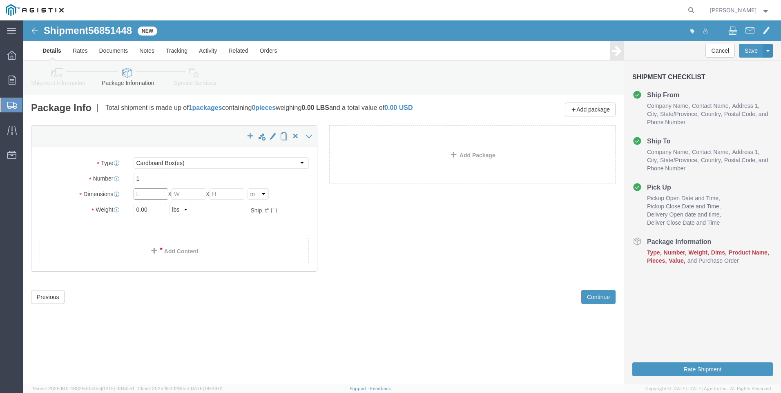
click input "text"
click link "Add Content"
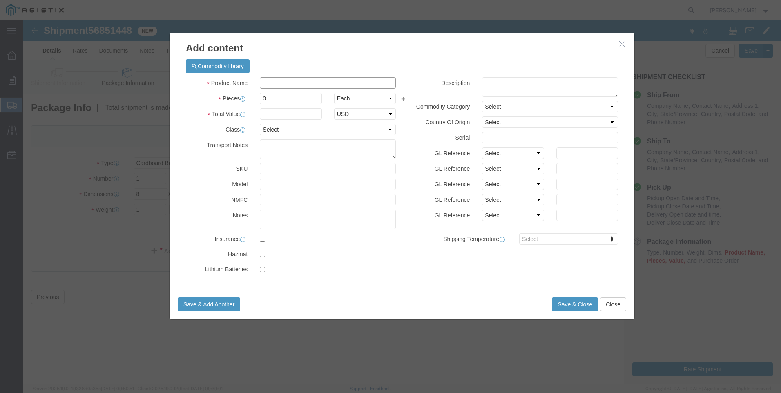
click input "text"
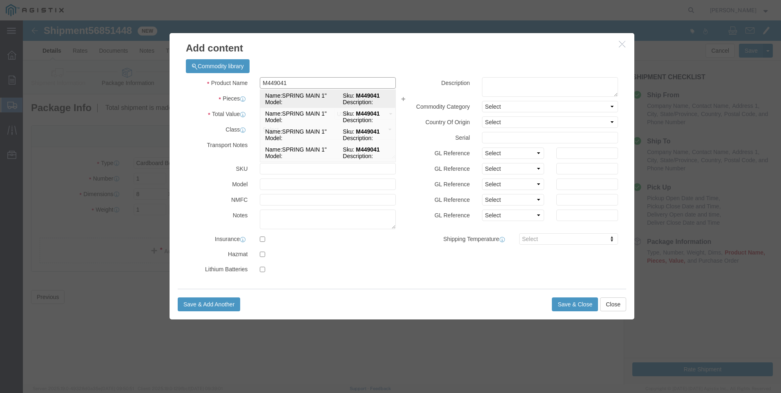
click td "Model:"
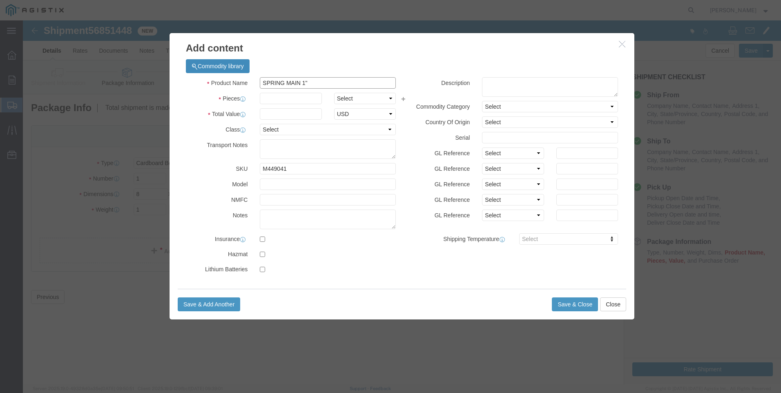
drag, startPoint x: 229, startPoint y: 49, endPoint x: 211, endPoint y: 47, distance: 18.6
click div "Commodity library Product Name SPRING MAIN 1" M449041 Pieces Select Bag Barrels…"
click textarea
paste textarea "SPRING MAIN 1""
drag, startPoint x: 309, startPoint y: 62, endPoint x: 63, endPoint y: 37, distance: 247.3
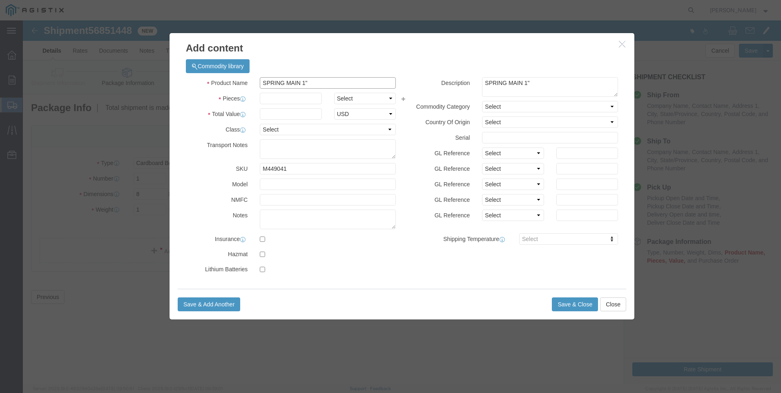
click div "Add content Commodity library Product Name SPRING MAIN 1" M449041 Pieces Select…"
drag, startPoint x: 447, startPoint y: 267, endPoint x: 457, endPoint y: 263, distance: 11.0
click div "Commodity library Product Name M449041 / [PHONE_NUMBER] M449041 Pieces 6 Select…"
click button "Save & Close"
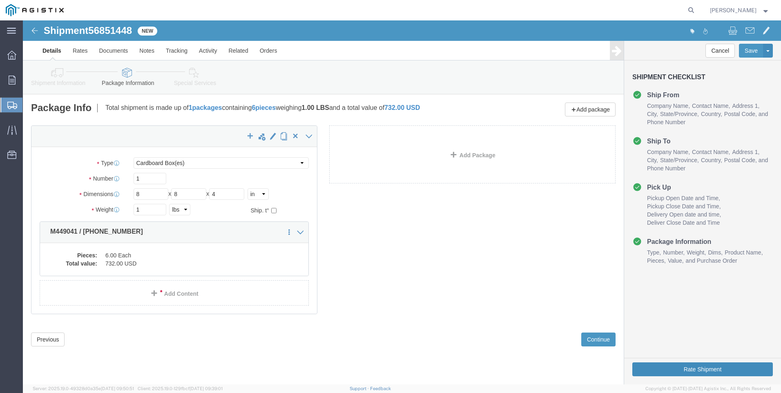
click button "Rate Shipment"
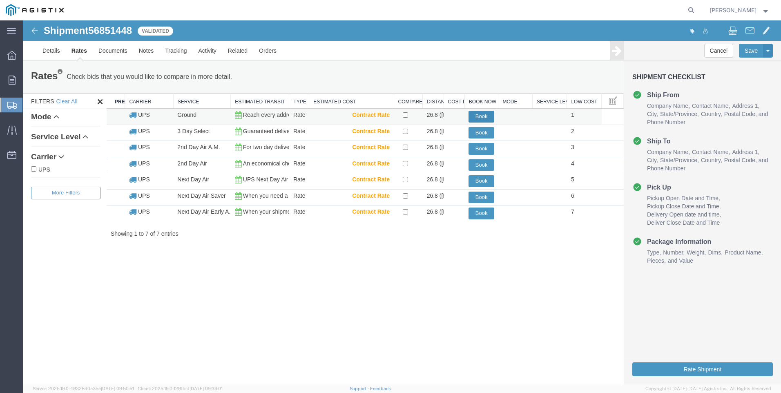
click at [478, 113] on button "Book" at bounding box center [482, 117] width 26 height 12
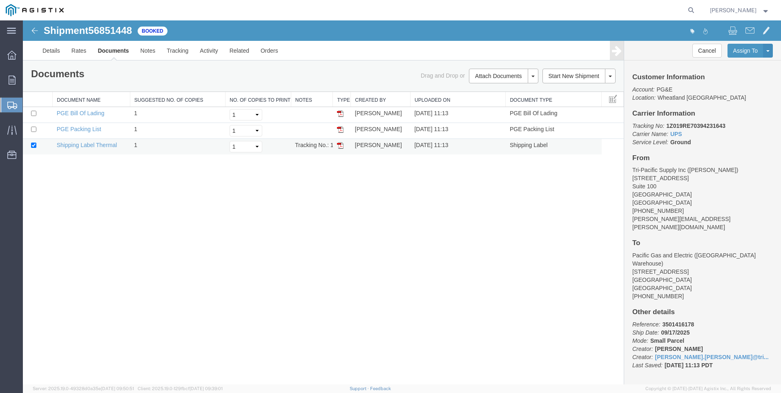
click at [341, 147] on img at bounding box center [340, 145] width 7 height 7
click at [0, 0] on span "Create Shipment" at bounding box center [0, 0] width 0 height 0
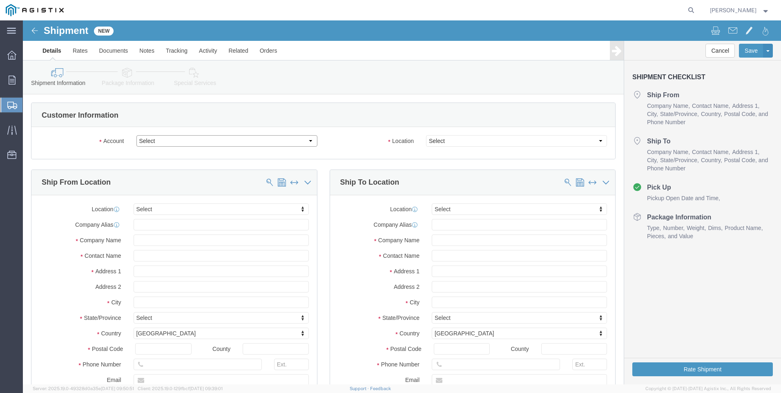
drag, startPoint x: 175, startPoint y: 121, endPoint x: 175, endPoint y: 127, distance: 6.5
click select "Select PG&E Tri-Pacific Supply Inc"
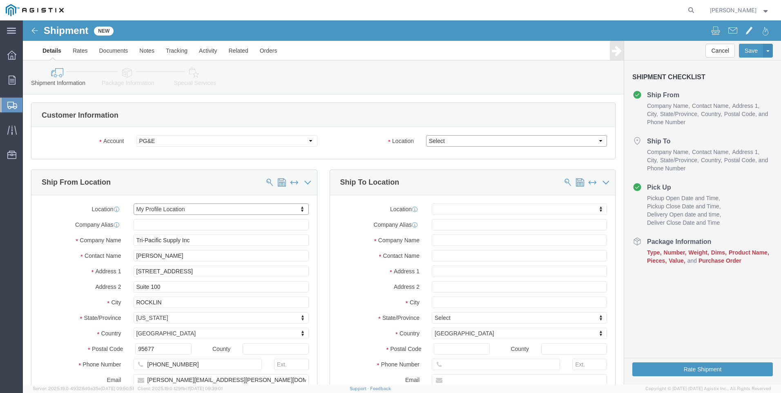
click select "Select All Others [GEOGRAPHIC_DATA] [GEOGRAPHIC_DATA] [GEOGRAPHIC_DATA] [GEOGRA…"
click span
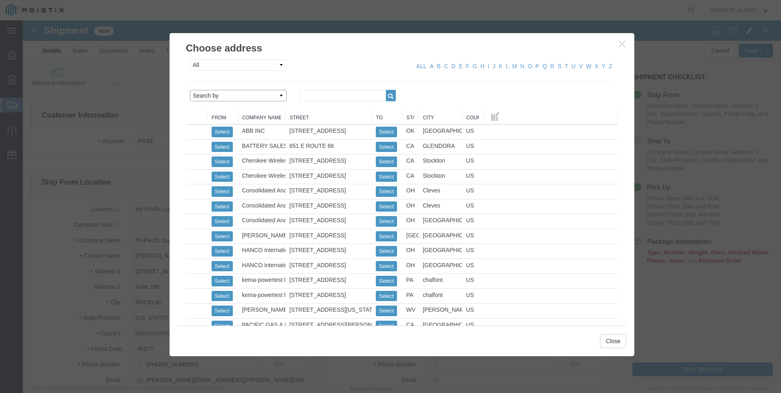
click select "Search by Address Book Name City Company Name Contact Name Country CustomerAlia…"
click input "text"
click icon "button"
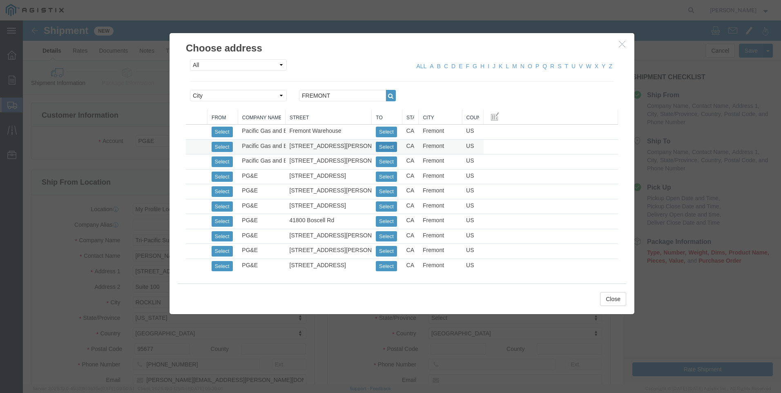
click button "Select"
click button "Close"
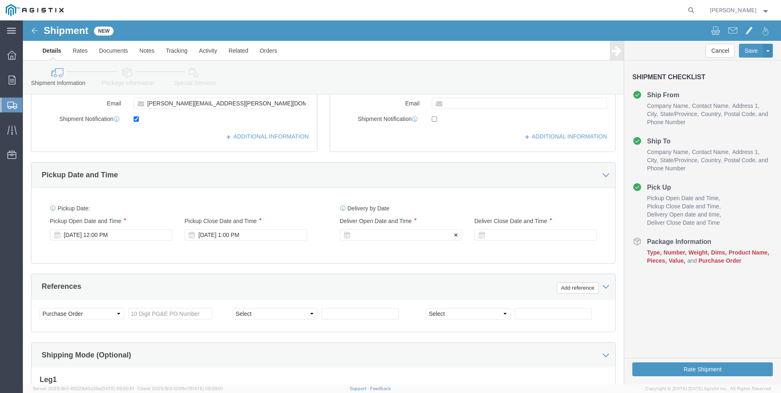
scroll to position [286, 0]
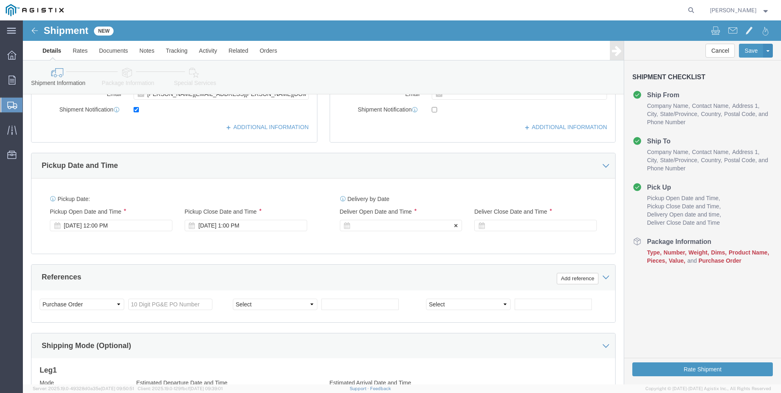
click div
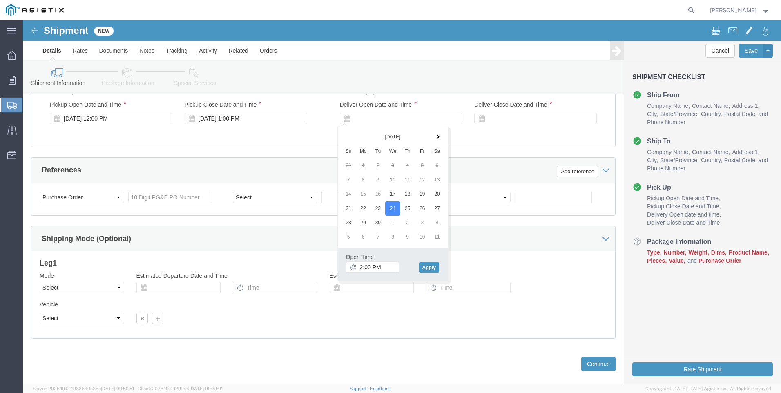
scroll to position [405, 0]
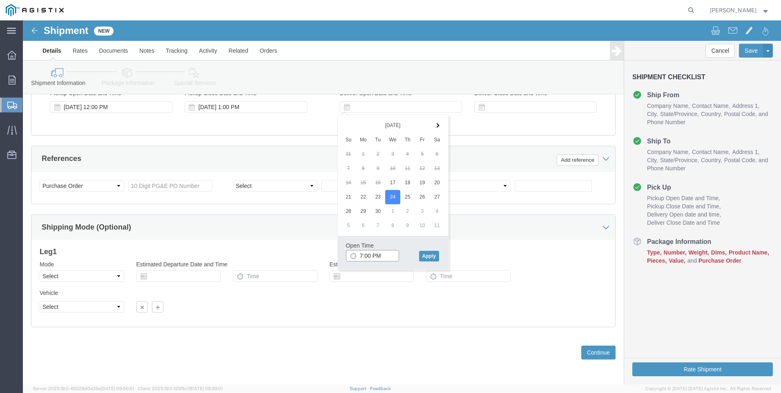
click input "7:00 PM"
click button "Apply"
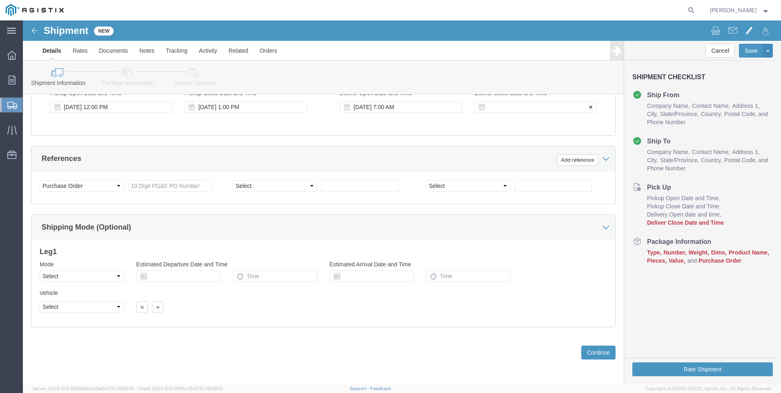
click div
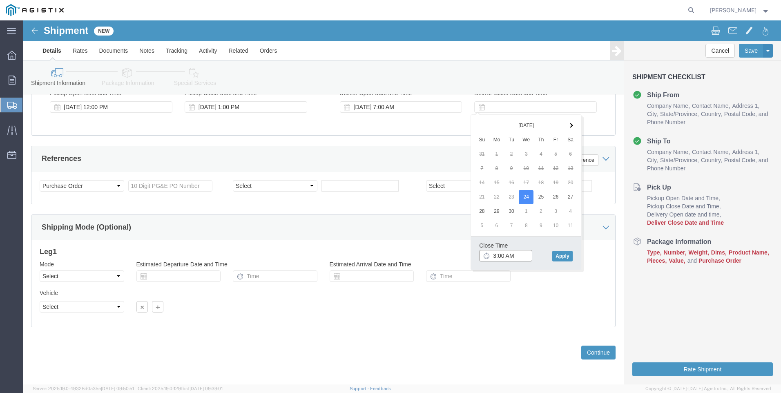
click input "3:00 AM"
click button "Apply"
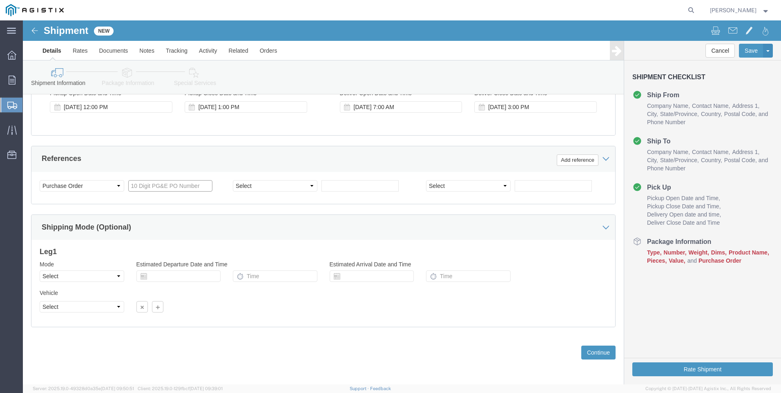
click input "text"
click select "Select Account Type Activity ID Airline Appointment Number ASN Batch Request # …"
click input "text"
click button "Continue"
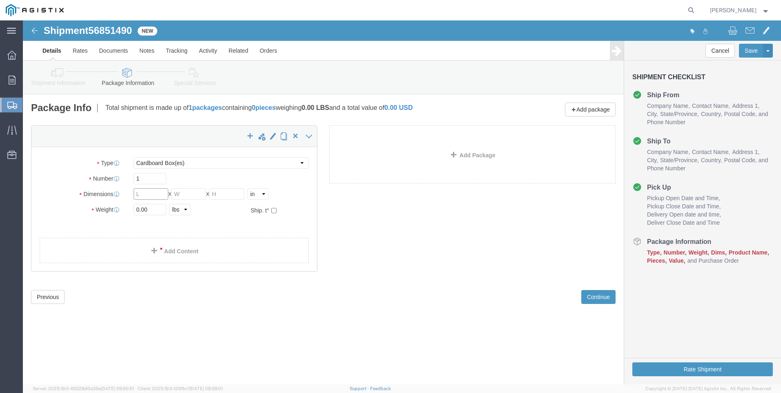
drag, startPoint x: 122, startPoint y: 174, endPoint x: 232, endPoint y: 215, distance: 117.4
click input "text"
click ul
click span
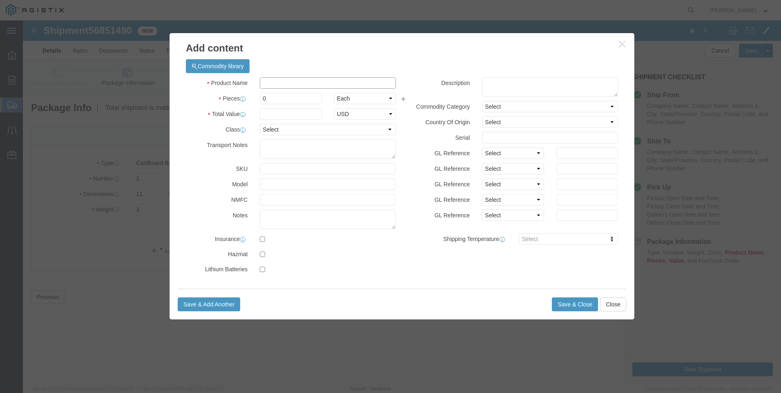
click input "text"
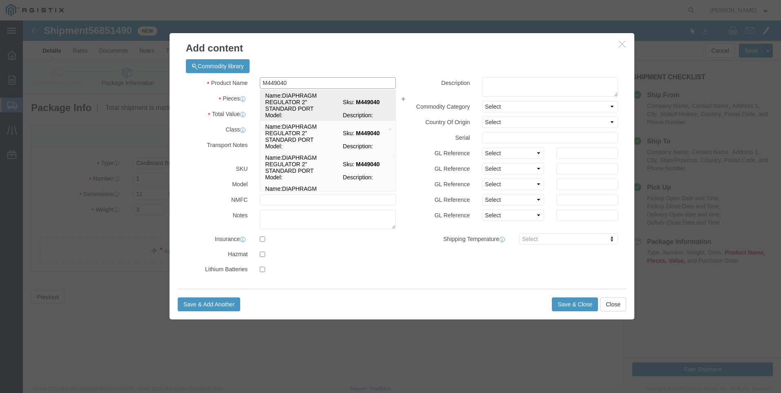
drag, startPoint x: 316, startPoint y: 88, endPoint x: 364, endPoint y: 55, distance: 58.0
click td "Name: [MEDICAL_DATA] REGULATOR 2" STANDARD PORT"
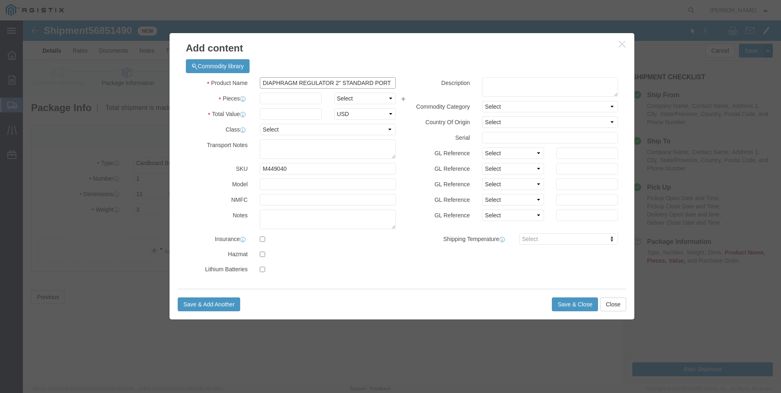
drag, startPoint x: 371, startPoint y: 62, endPoint x: 112, endPoint y: 35, distance: 260.8
click div "Add content Commodity library Product Name [MEDICAL_DATA] REGULATOR 2" STANDARD…"
click textarea
paste textarea "DIAPHRAGM REGULATOR 2" STANDARD PORT"
click input "text"
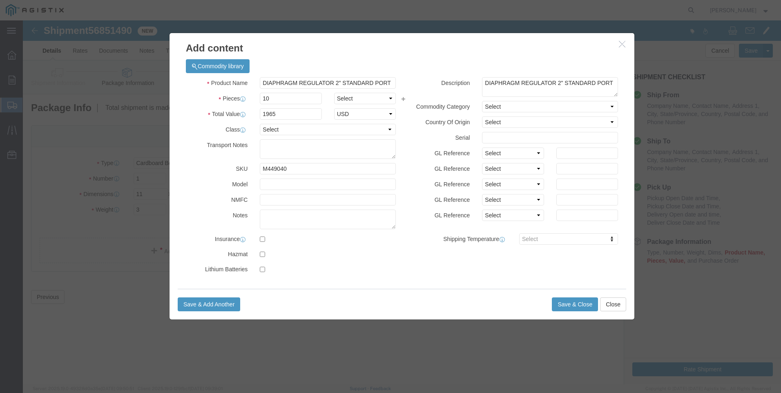
click div "GL Reference Select Account Type Activity ID Airline Appointment Number ASN Bat…"
click button "Save & Close"
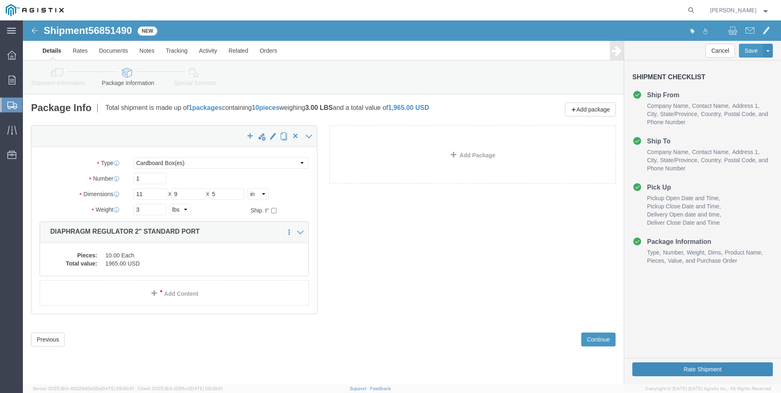
click button "Rate Shipment"
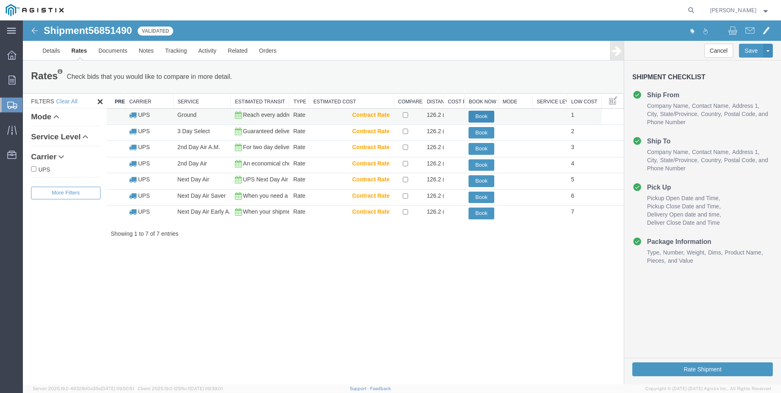
click at [481, 117] on button "Book" at bounding box center [482, 117] width 26 height 12
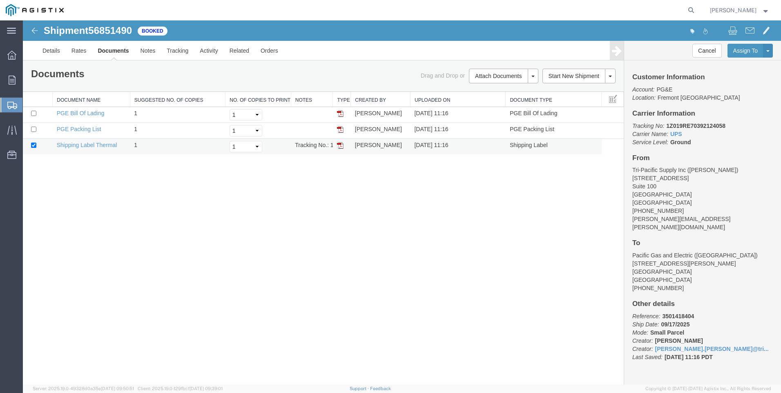
click at [337, 147] on img at bounding box center [340, 145] width 7 height 7
click at [0, 0] on span "Create Shipment" at bounding box center [0, 0] width 0 height 0
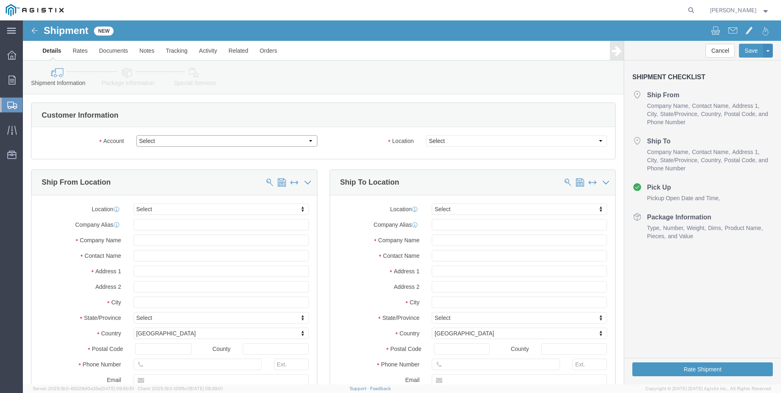
click select "Select PG&E Tri-Pacific Supply Inc"
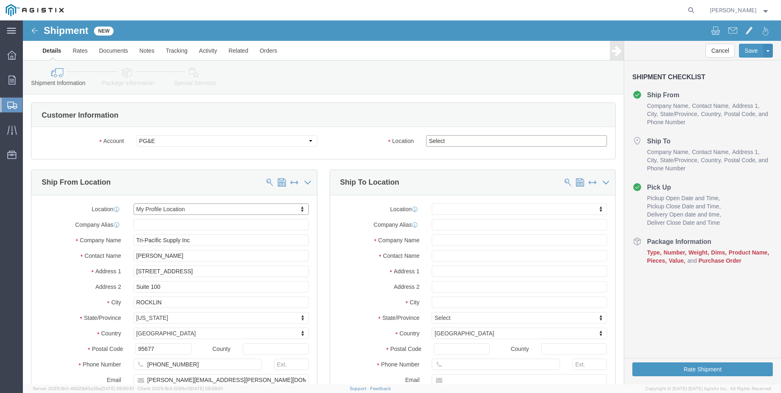
click select "Select All Others [GEOGRAPHIC_DATA] [GEOGRAPHIC_DATA] [GEOGRAPHIC_DATA] [GEOGRA…"
drag, startPoint x: 539, startPoint y: 161, endPoint x: 534, endPoint y: 161, distance: 4.5
click span
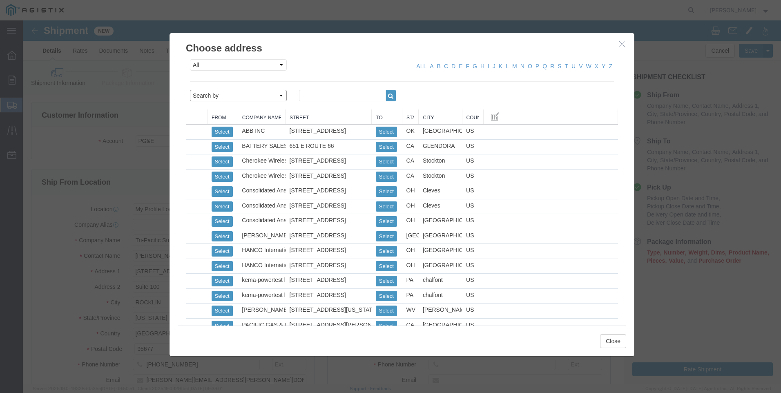
click select "Search by Address Book Name City Company Name Contact Name Country CustomerAlia…"
click input "text"
click icon "button"
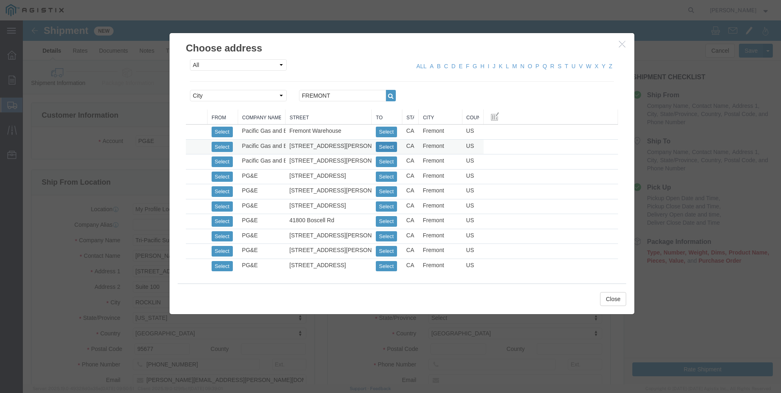
click button "Select"
drag, startPoint x: 586, startPoint y: 279, endPoint x: 565, endPoint y: 279, distance: 21.3
click button "Close"
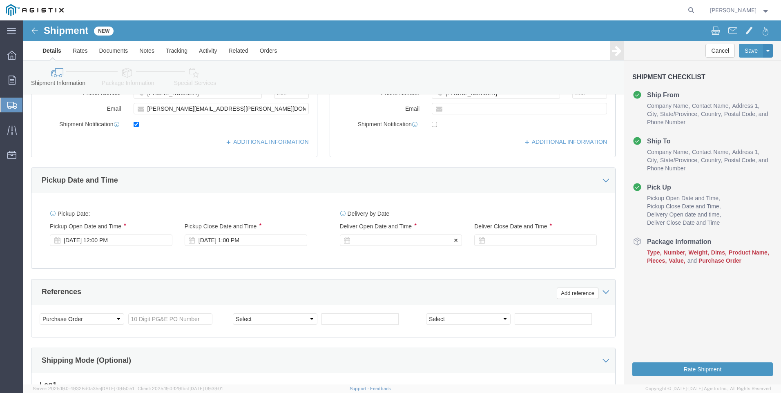
scroll to position [286, 0]
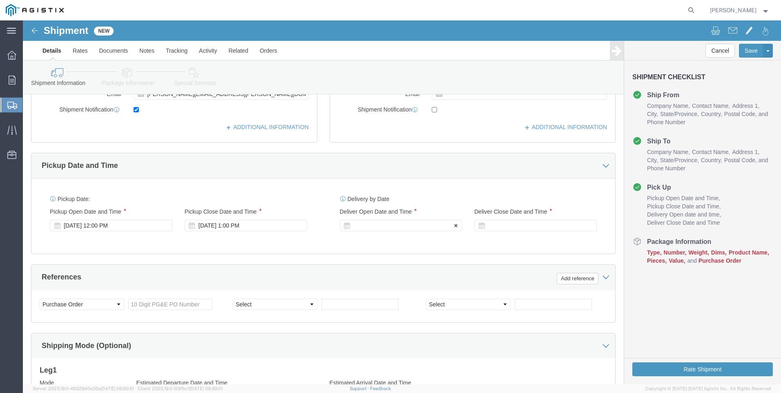
click div
click input "2:00 PM"
click input "7:00 PM"
click button "Apply"
click div
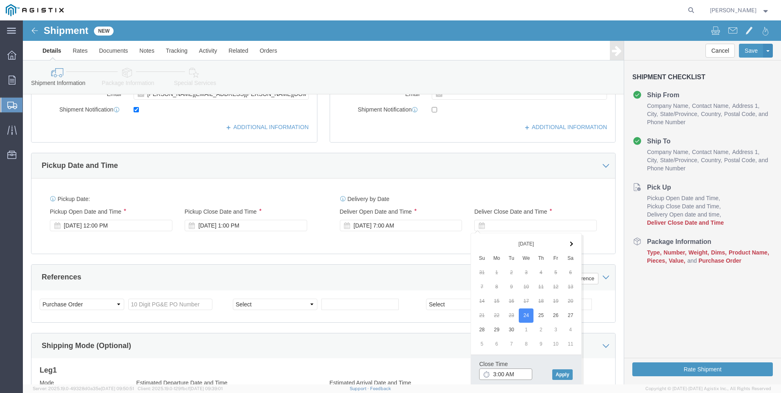
click input "3:00 AM"
click button "Apply"
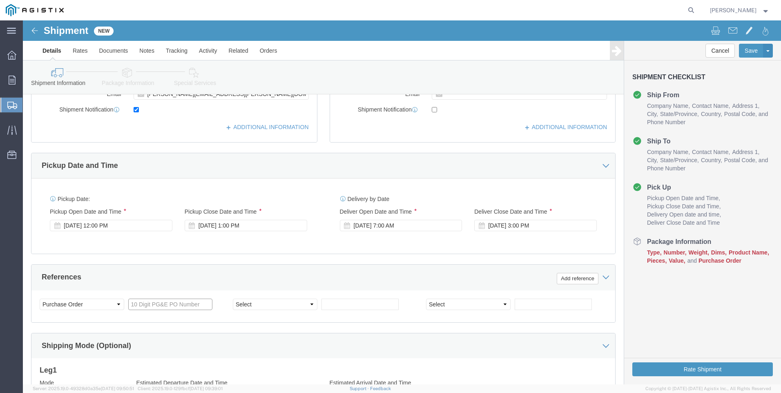
click input "text"
click select "Select Account Type Activity ID Airline Appointment Number ASN Batch Request # …"
click input "text"
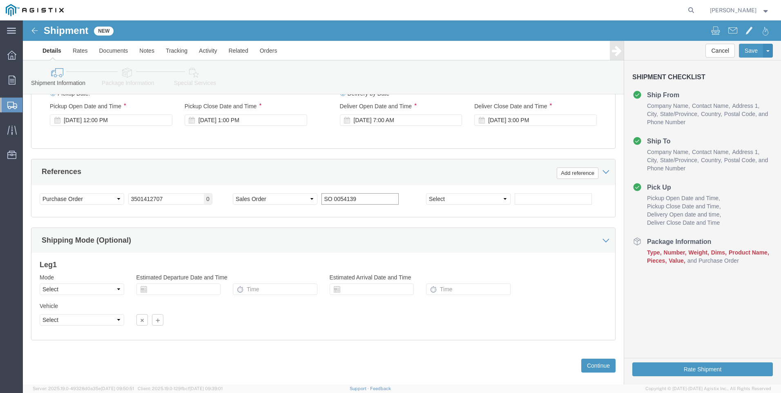
scroll to position [405, 0]
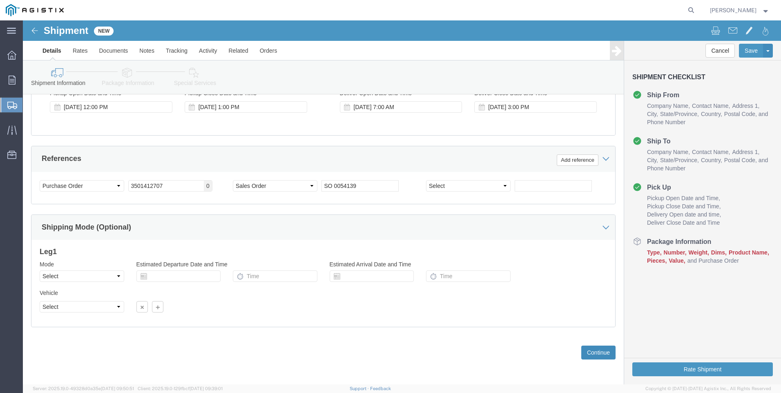
click button "Continue"
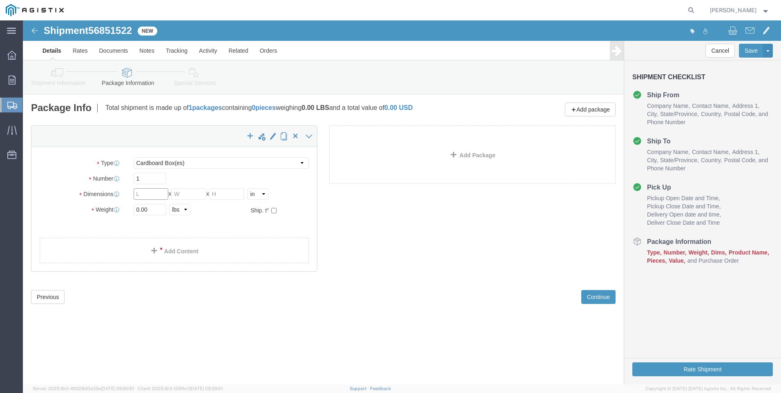
click input "text"
drag, startPoint x: 71, startPoint y: 207, endPoint x: 116, endPoint y: 217, distance: 46.4
click ul
click link "Add Content"
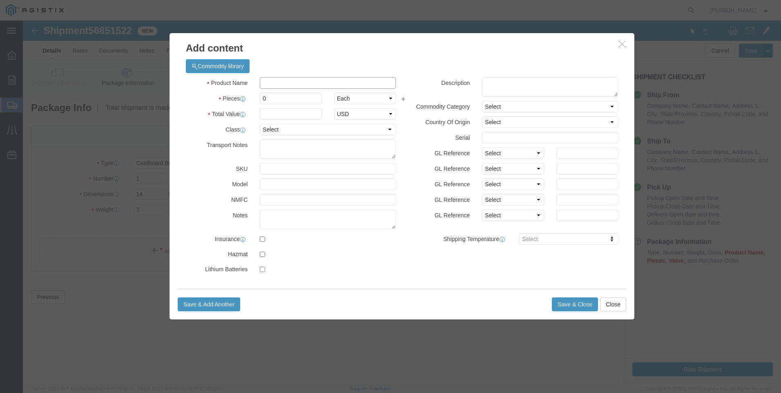
click input "text"
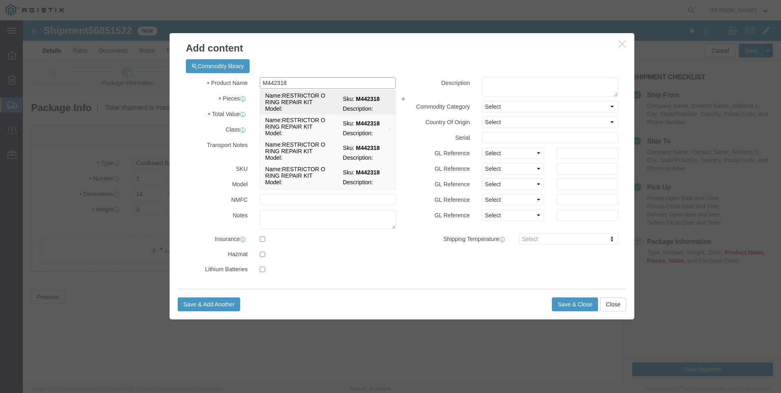
click td "Name: RESTRICTOR O RING REPAIR KIT"
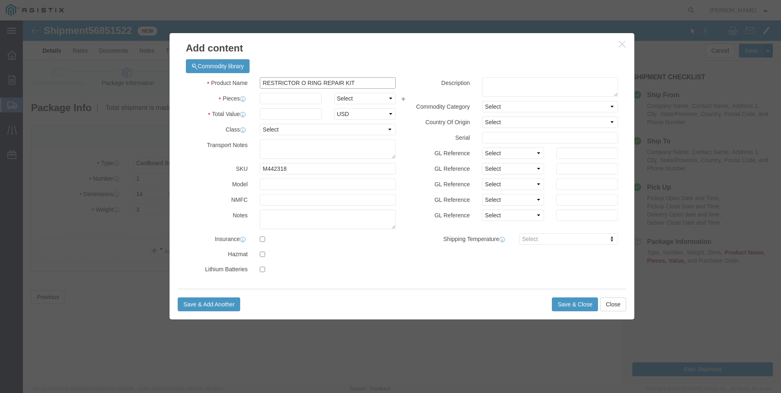
drag, startPoint x: 347, startPoint y: 63, endPoint x: 86, endPoint y: 45, distance: 261.0
click div "Add content Commodity library Product Name RESTRICTOR O RING REPAIR KIT M442318…"
click textarea
paste textarea "RESTRICTOR O RING REPAIR KIT"
drag, startPoint x: 322, startPoint y: 61, endPoint x: -25, endPoint y: -2, distance: 352.5
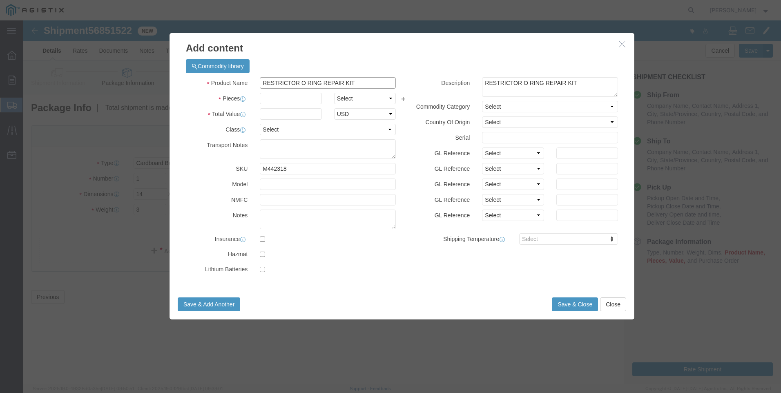
click html "Shipment 56851522 New Details Rates Documents Notes Tracking Activity Related O…"
drag, startPoint x: 244, startPoint y: 79, endPoint x: 253, endPoint y: 79, distance: 8.6
click input "text"
click button "Save & Close"
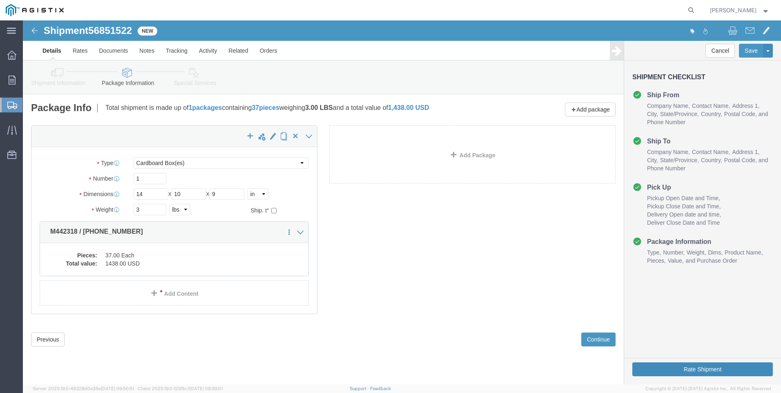
click button "Rate Shipment"
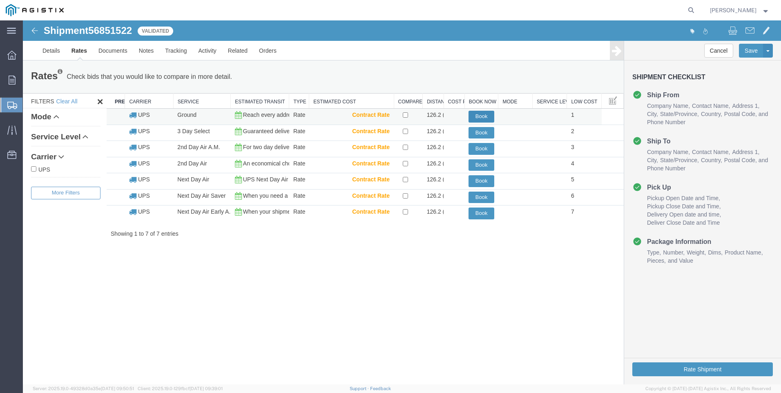
click at [487, 115] on button "Book" at bounding box center [482, 117] width 26 height 12
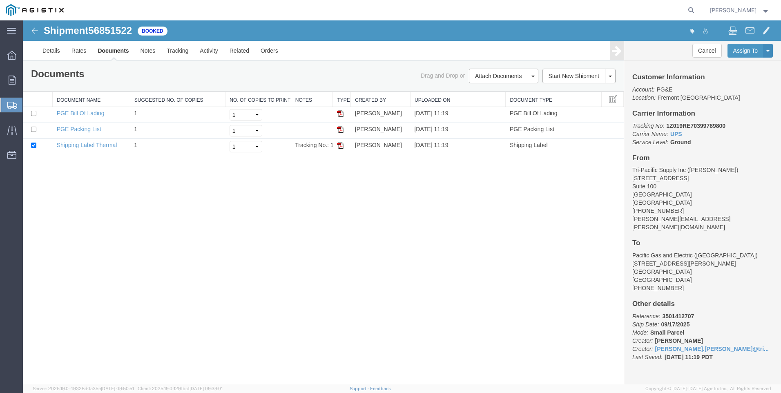
drag, startPoint x: 343, startPoint y: 145, endPoint x: 736, endPoint y: 228, distance: 401.8
click at [343, 145] on img at bounding box center [340, 145] width 7 height 7
click at [0, 0] on span "Create Shipment" at bounding box center [0, 0] width 0 height 0
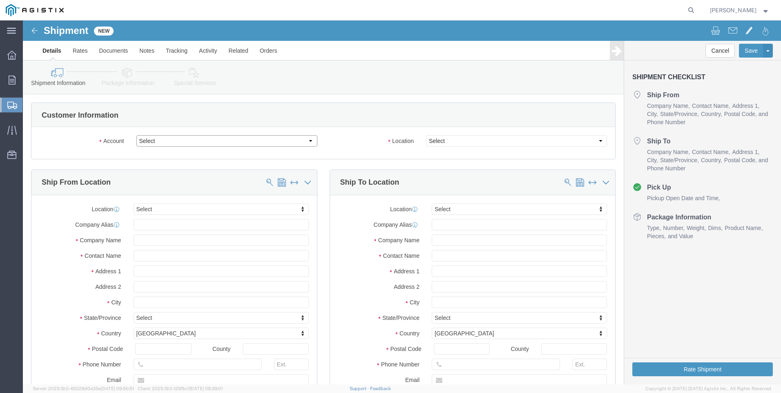
drag, startPoint x: 227, startPoint y: 119, endPoint x: 220, endPoint y: 126, distance: 9.5
click select "Select PG&E Tri-Pacific Supply Inc"
select select "9596"
click select "Select PG&E Tri-Pacific Supply Inc"
select select "PURCHORD"
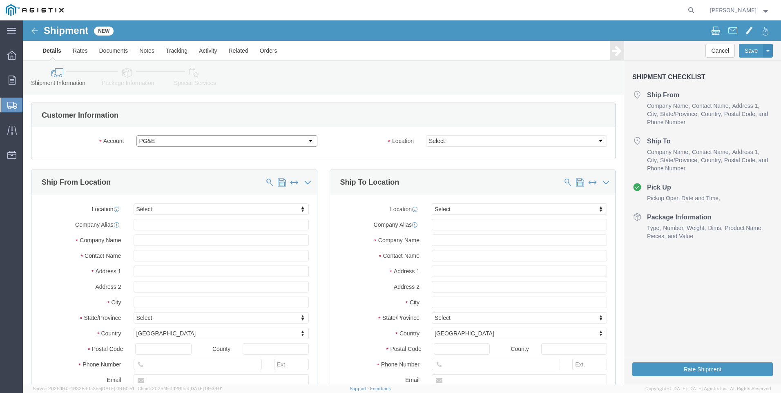
select select
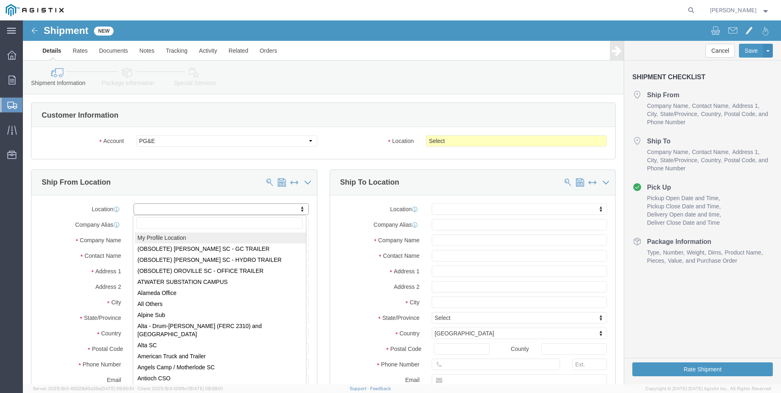
select select "MYPROFILE"
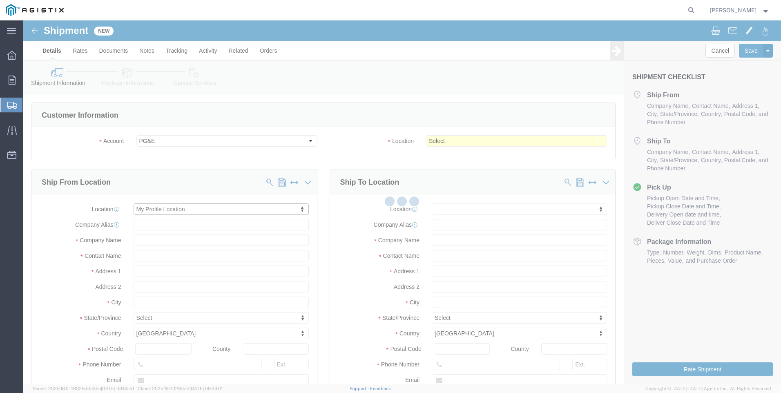
type input "[STREET_ADDRESS]"
type input "Suite 100"
type input "95677"
type input "[PHONE_NUMBER]"
type input "[PERSON_NAME][EMAIL_ADDRESS][PERSON_NAME][DOMAIN_NAME]"
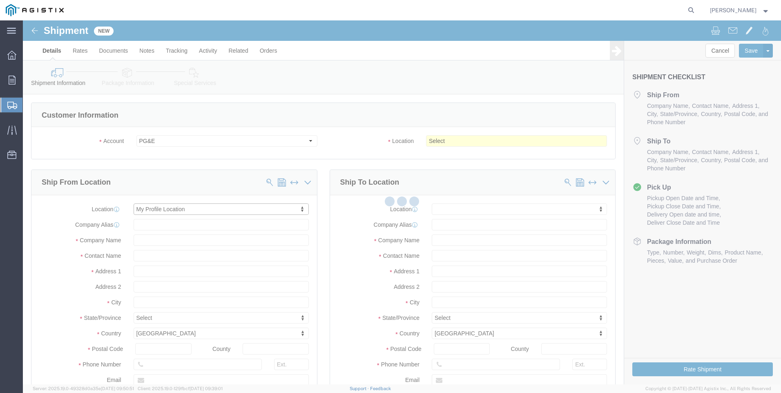
checkbox input "true"
type input "Tri-Pacific Supply Inc"
type input "[PERSON_NAME]"
type input "ROCKLIN"
select select "CA"
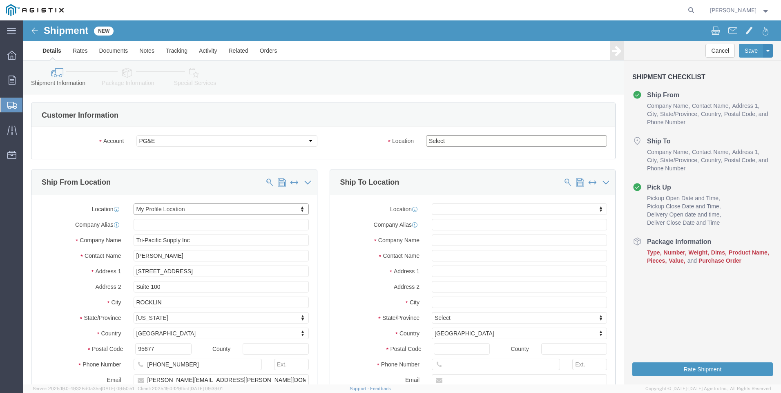
click select "Select All Others [GEOGRAPHIC_DATA] [GEOGRAPHIC_DATA] [GEOGRAPHIC_DATA] [GEOGRA…"
select select "19996"
click select "Select All Others [GEOGRAPHIC_DATA] [GEOGRAPHIC_DATA] [GEOGRAPHIC_DATA] [GEOGRA…"
click span
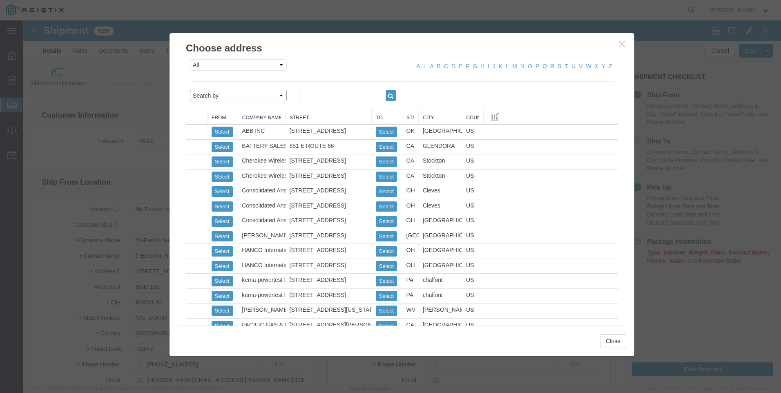
drag, startPoint x: 255, startPoint y: 76, endPoint x: 244, endPoint y: 82, distance: 12.2
click select "Search by Address Book Name City Company Name Contact Name Country CustomerAlia…"
select select "city"
click select "Search by Address Book Name City Company Name Contact Name Country CustomerAlia…"
click input "text"
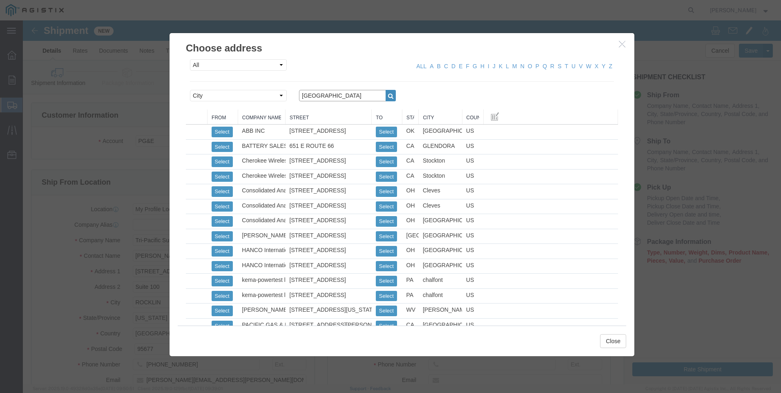
type input "[GEOGRAPHIC_DATA]"
click icon "button"
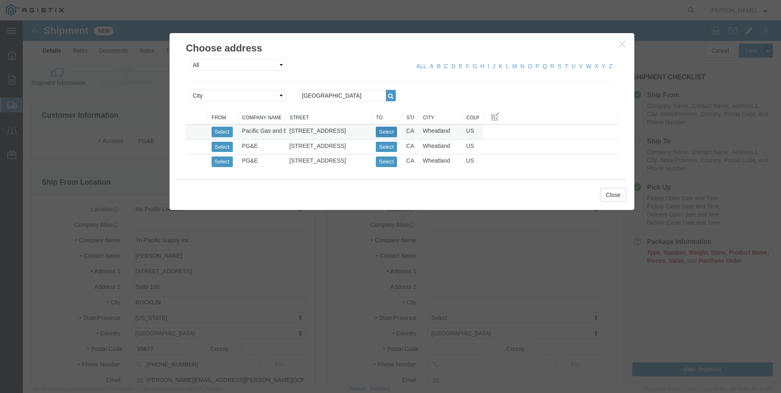
click button "Select"
select select
type input "[STREET_ADDRESS]"
type input "95692"
type input "[PHONE_NUMBER]"
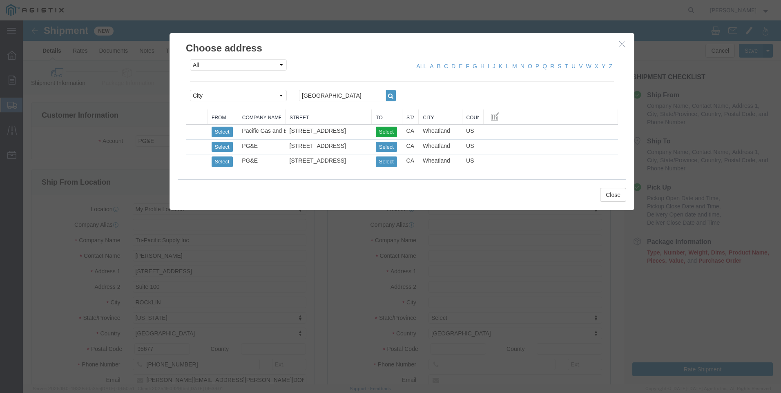
type input "Pacific Gas and Electric"
type input "Wheatland Warehouse"
type input "Wheatland"
select select "CA"
click button "Close"
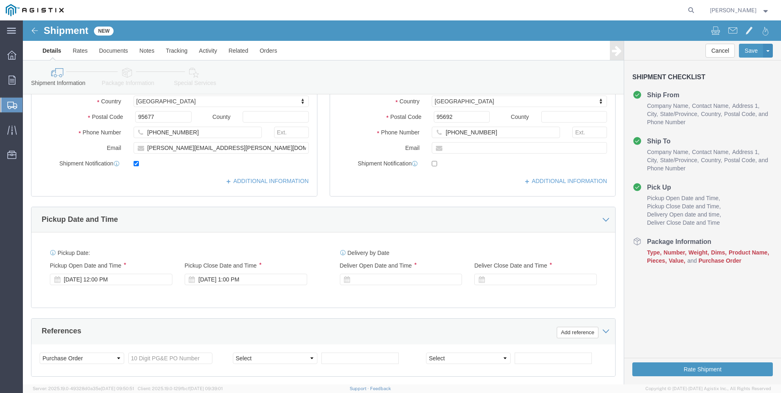
scroll to position [286, 0]
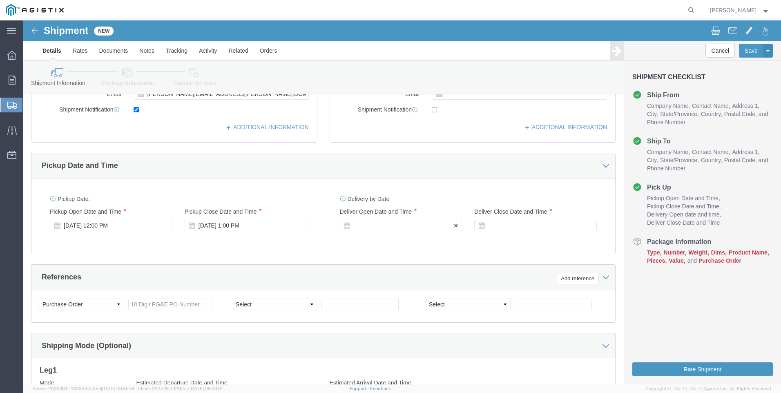
drag, startPoint x: 342, startPoint y: 202, endPoint x: 349, endPoint y: 202, distance: 6.1
click div
drag, startPoint x: 340, startPoint y: 351, endPoint x: 352, endPoint y: 353, distance: 12.4
click input "2:00 PM"
click input "7:00 PM"
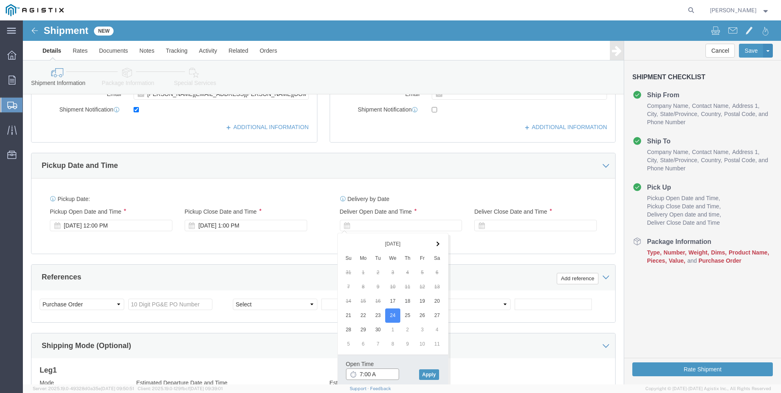
type input "7:00 AM"
click button "Apply"
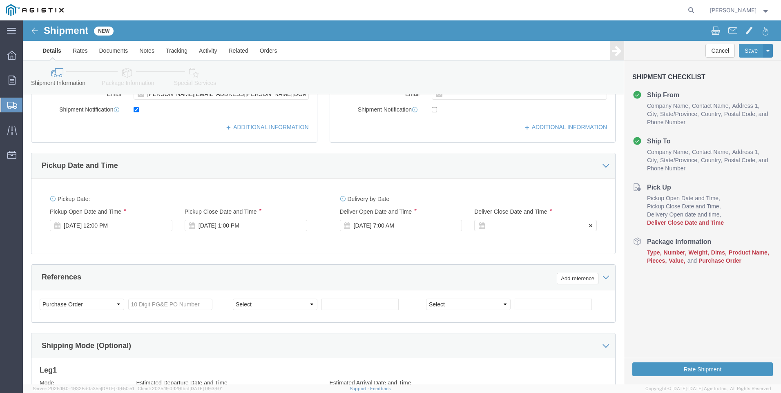
click div
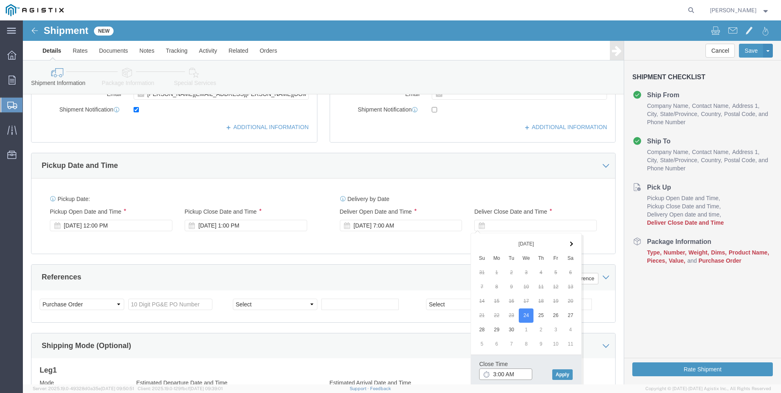
click input "3:00 AM"
type input "3:00 PM"
click button "Apply"
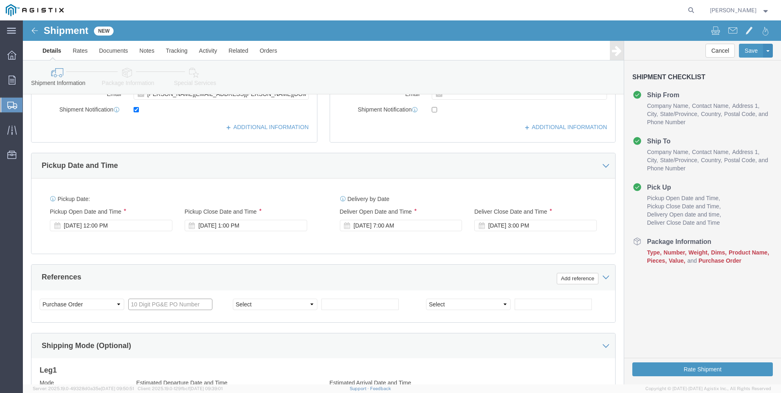
click input "text"
type input "3501418776"
click select "Select Account Type Activity ID Airline Appointment Number ASN Batch Request # …"
select select "SALEORDR"
click select "Select Account Type Activity ID Airline Appointment Number ASN Batch Request # …"
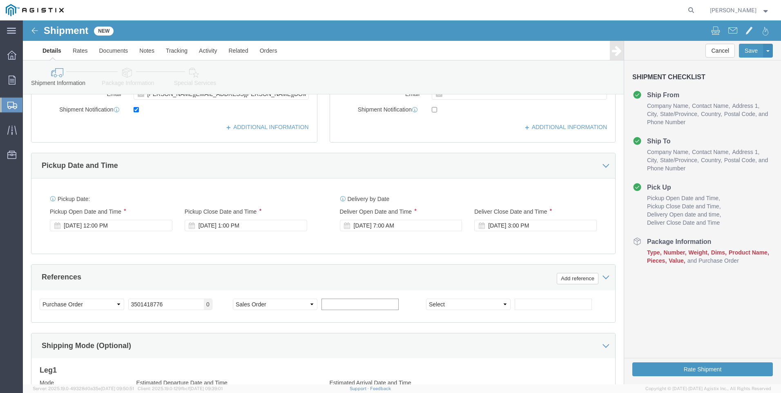
click input "text"
type input "SO 0054834"
click div "Shipping Mode (Optional)"
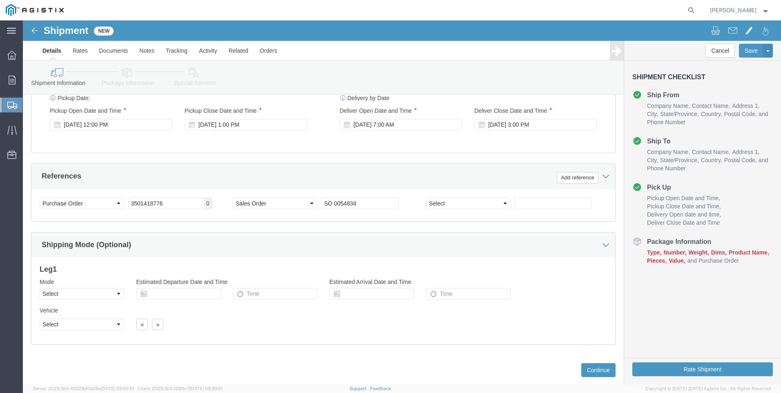
scroll to position [405, 0]
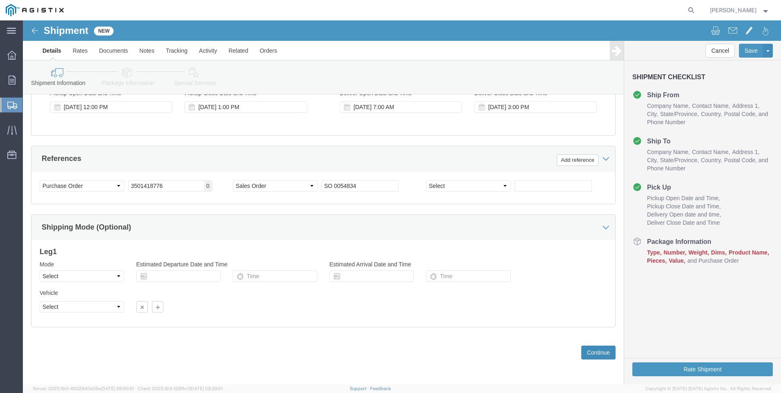
click button "Continue"
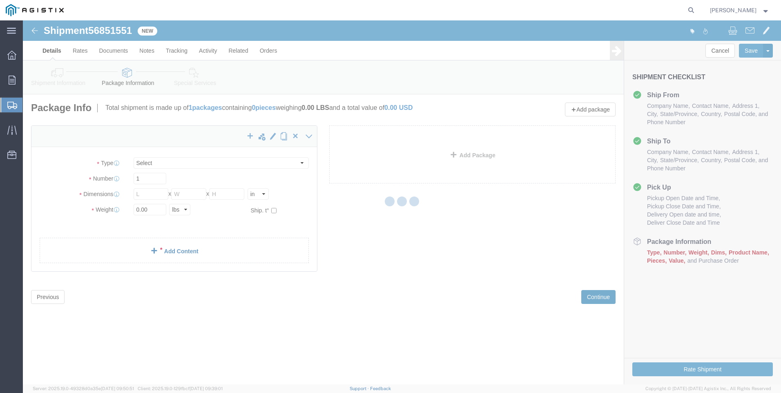
select select "CBOX"
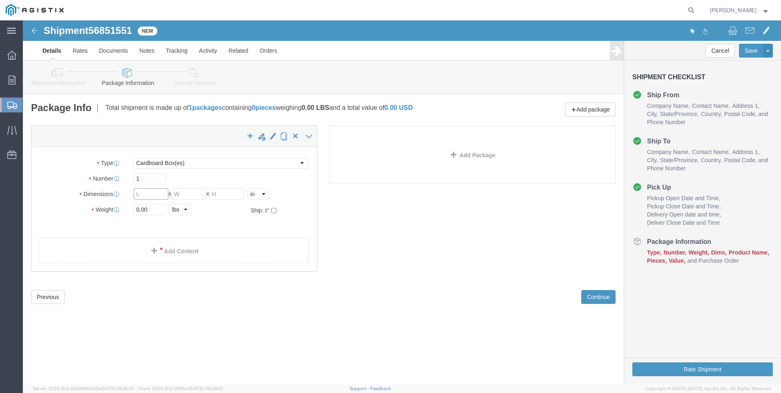
click input "text"
type input "7"
type input "6"
type input "9"
type input "1"
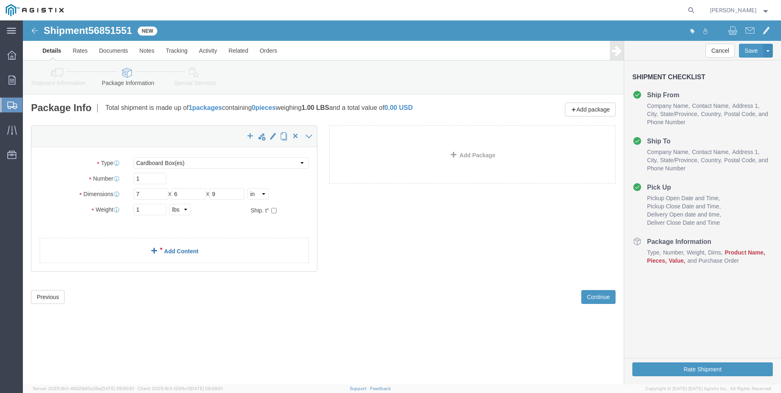
click span
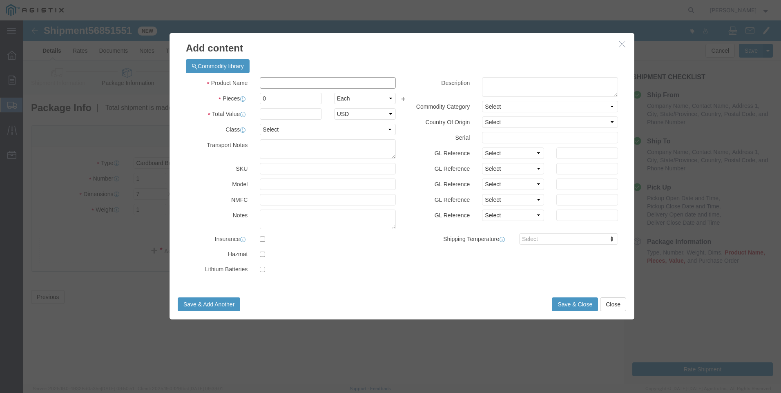
click input "text"
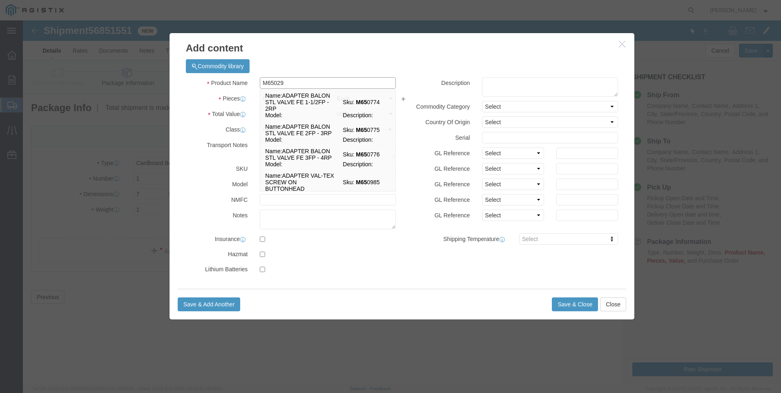
type input "M650292"
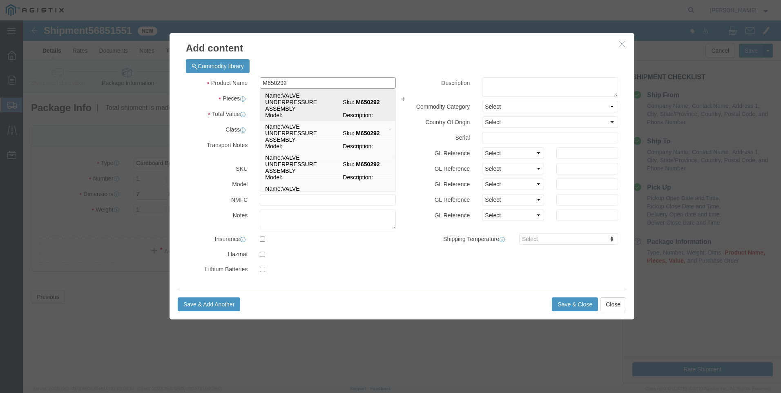
click td "Name: VALVE UNDERPRESSURE ASSEMBLY"
select select
select select "USD"
type input "VALVE UNDERPRESSURE ASSEMBLY"
type input "M650292"
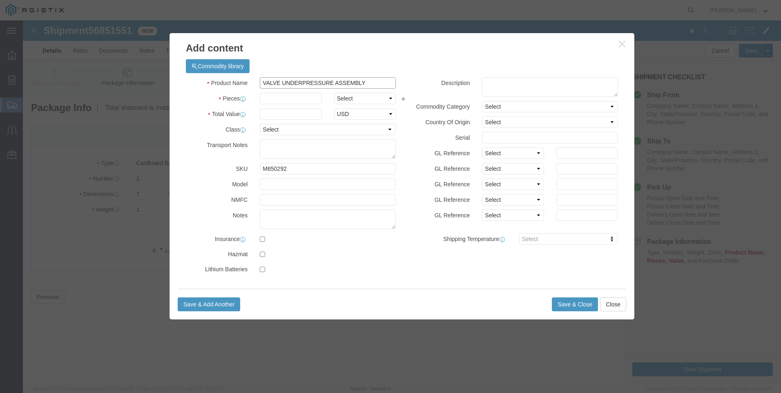
drag, startPoint x: 331, startPoint y: 61, endPoint x: 160, endPoint y: 58, distance: 170.8
click div "Commodity library Product Name VALVE UNDERPRESSURE ASSEMBLY M650292 Pieces Sele…"
type input "VALVE UNDERPRESSURE ASSEMBLY"
click textarea
paste textarea "VALVE UNDERPRESSURE ASSEMBLY"
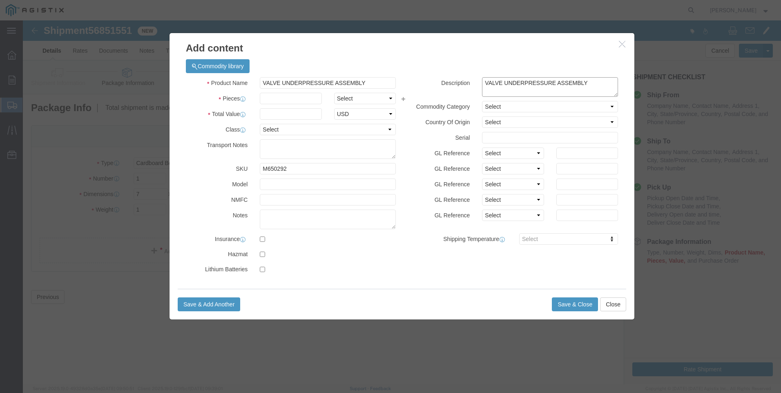
type textarea "VALVE UNDERPRESSURE ASSEMBLY"
drag, startPoint x: 341, startPoint y: 63, endPoint x: 4, endPoint y: 14, distance: 339.9
click div "Add content Commodity library Product Name VALVE UNDERPRESSURE ASSEMBLY M650292…"
type input "M650292 / 600-230-01"
type input "4"
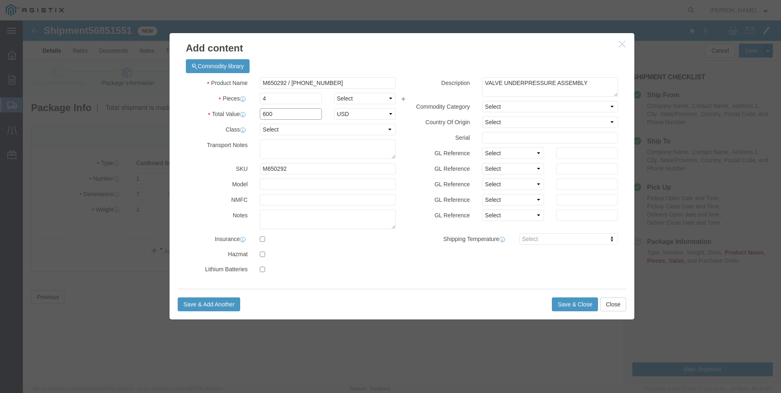
type input "600"
drag, startPoint x: 358, startPoint y: 254, endPoint x: 423, endPoint y: 253, distance: 65.8
click label
click input "checkbox"
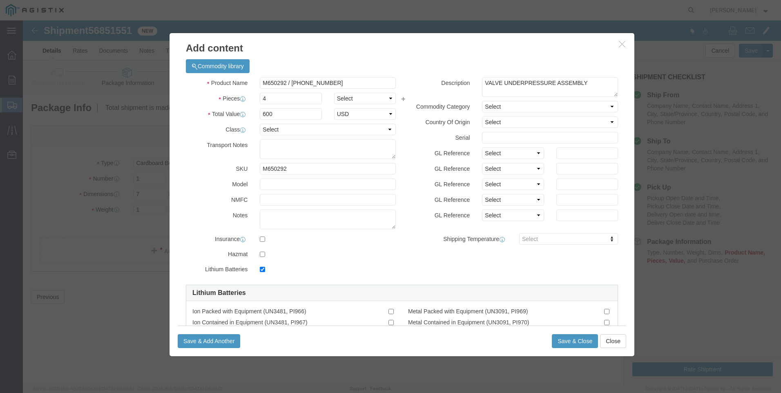
click label
click input "checkbox"
checkbox input "false"
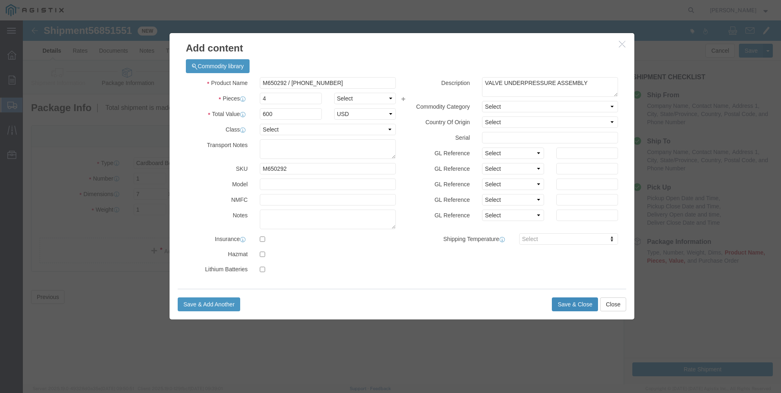
click button "Save & Close"
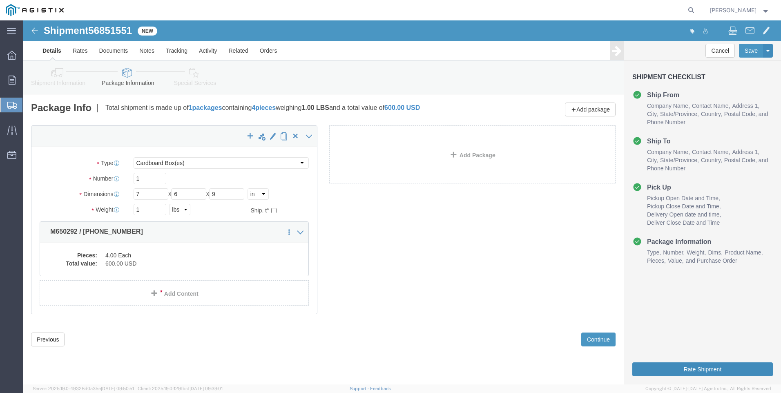
click button "Rate Shipment"
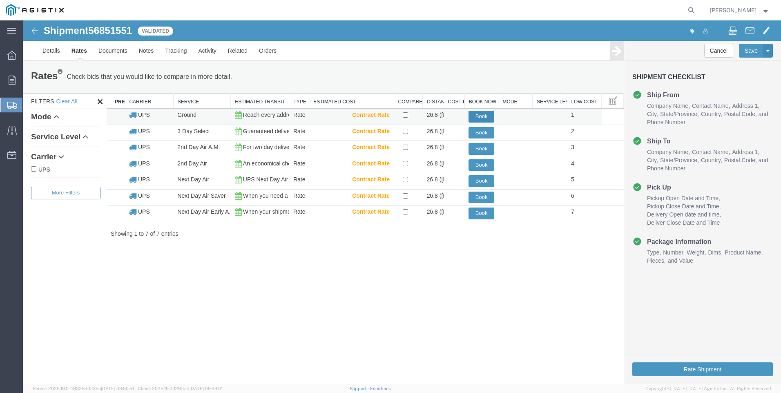
click at [476, 113] on button "Book" at bounding box center [482, 117] width 26 height 12
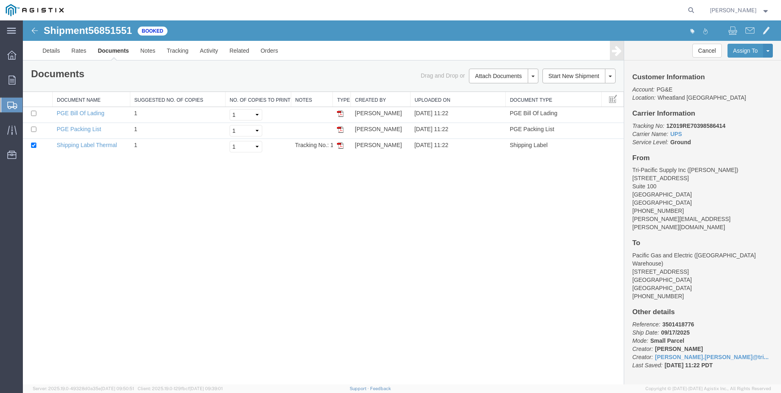
drag, startPoint x: 342, startPoint y: 143, endPoint x: 722, endPoint y: 256, distance: 396.8
click at [342, 143] on img at bounding box center [340, 145] width 7 height 7
